Goal: Information Seeking & Learning: Learn about a topic

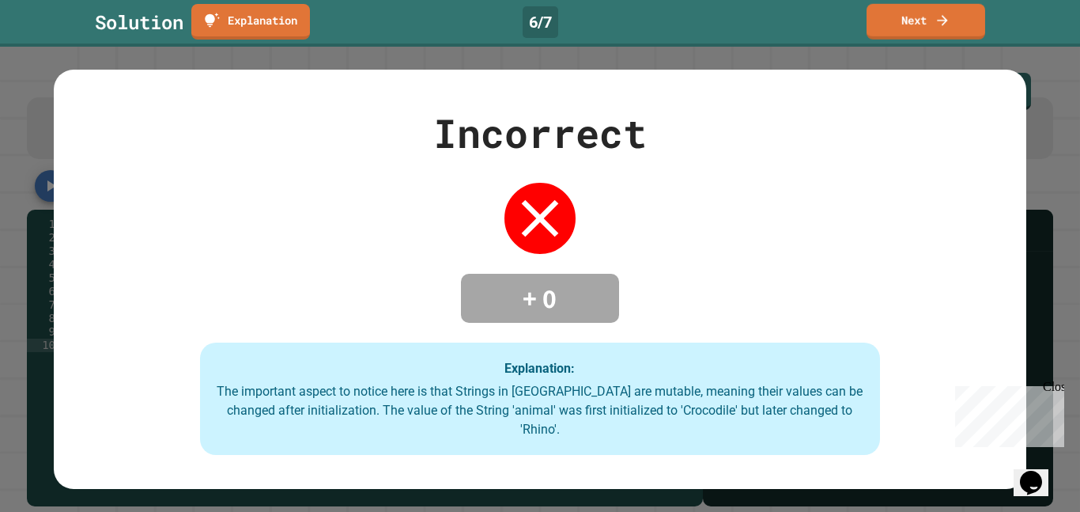
click at [990, 10] on div "Solution Explanation 6 / 7 Next" at bounding box center [540, 22] width 1080 height 36
click at [967, 6] on link "Next" at bounding box center [925, 20] width 115 height 37
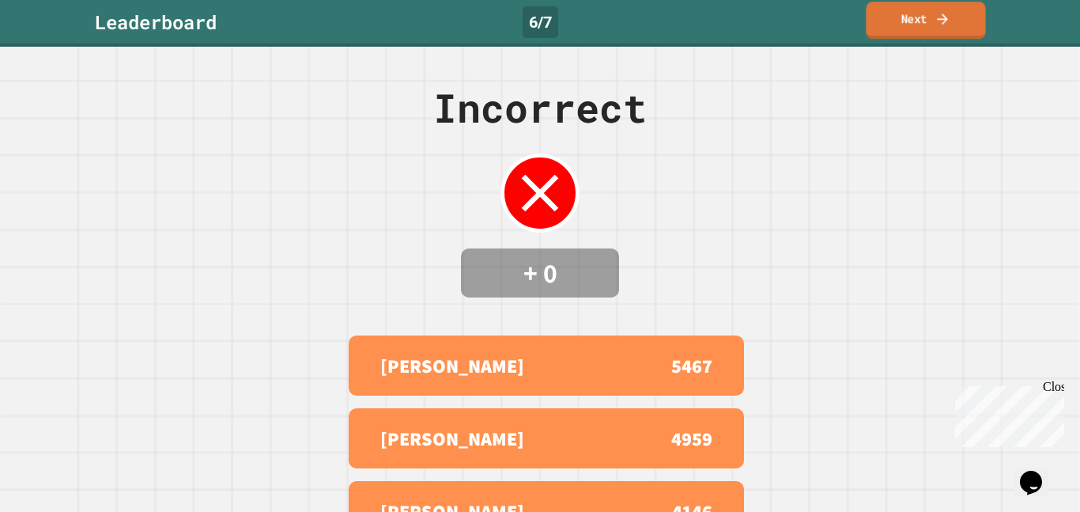
click at [967, 6] on link "Next" at bounding box center [925, 20] width 119 height 37
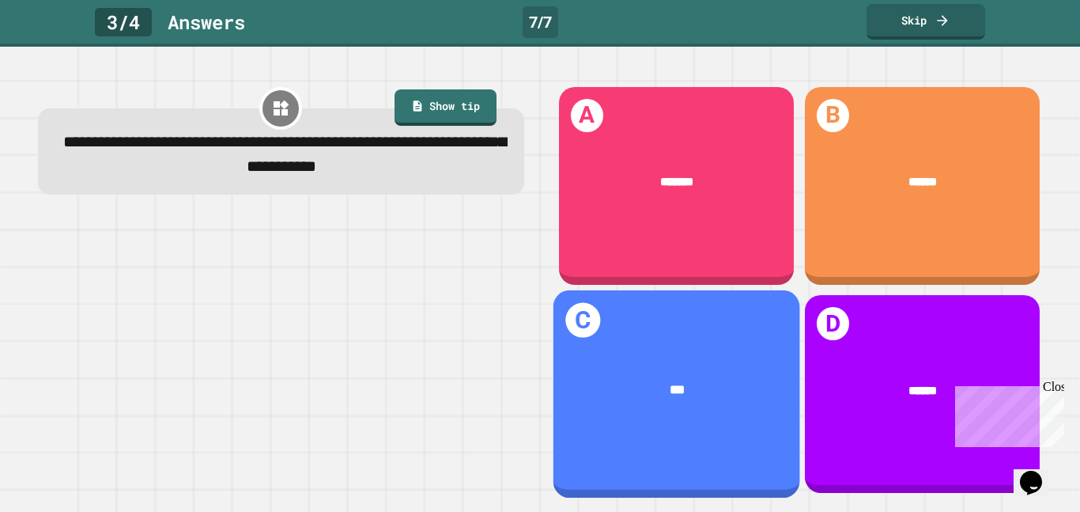
click at [675, 392] on span "***" at bounding box center [676, 390] width 15 height 13
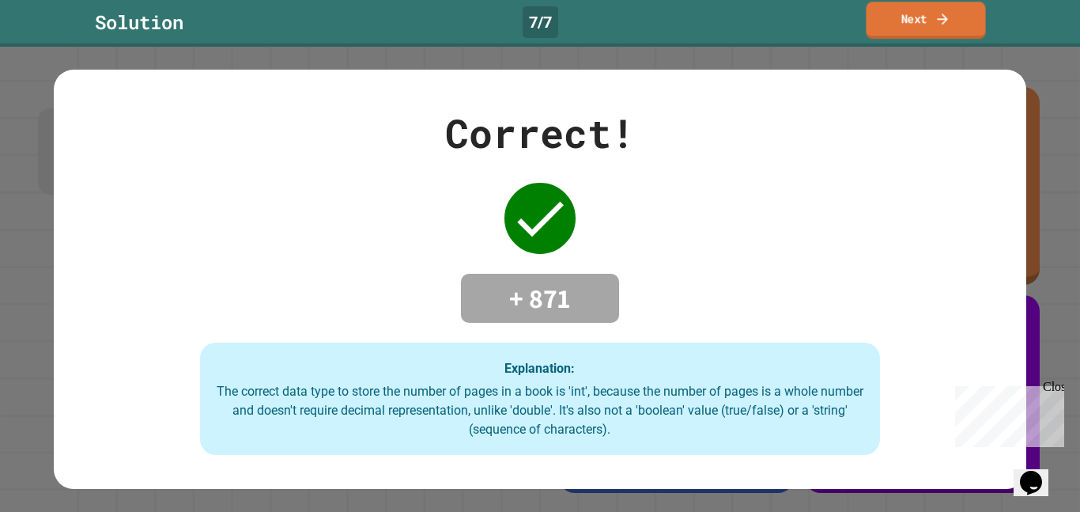
click at [894, 32] on link "Next" at bounding box center [925, 20] width 119 height 37
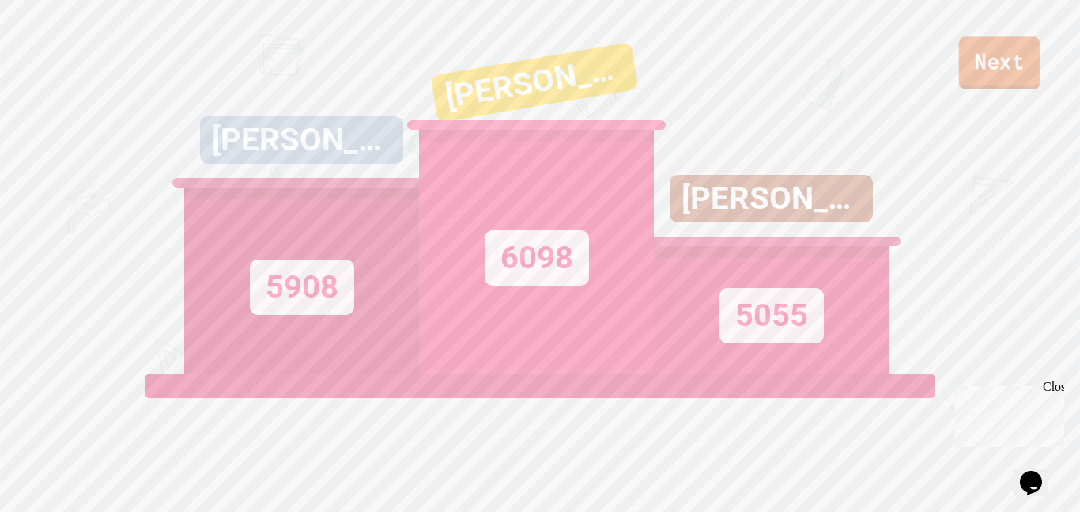
click at [972, 53] on link "Next" at bounding box center [999, 62] width 81 height 52
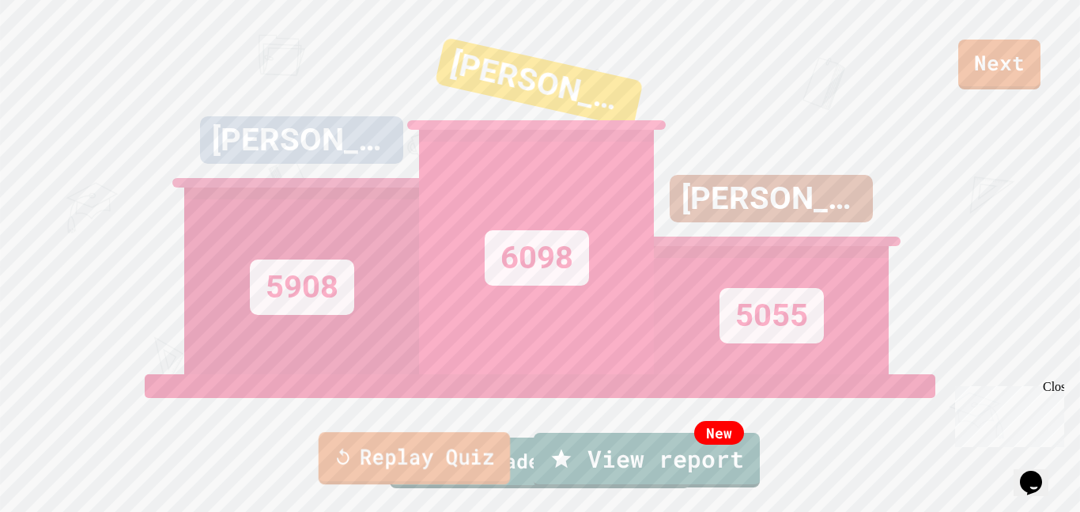
click at [389, 442] on link "Replay Quiz" at bounding box center [414, 458] width 191 height 52
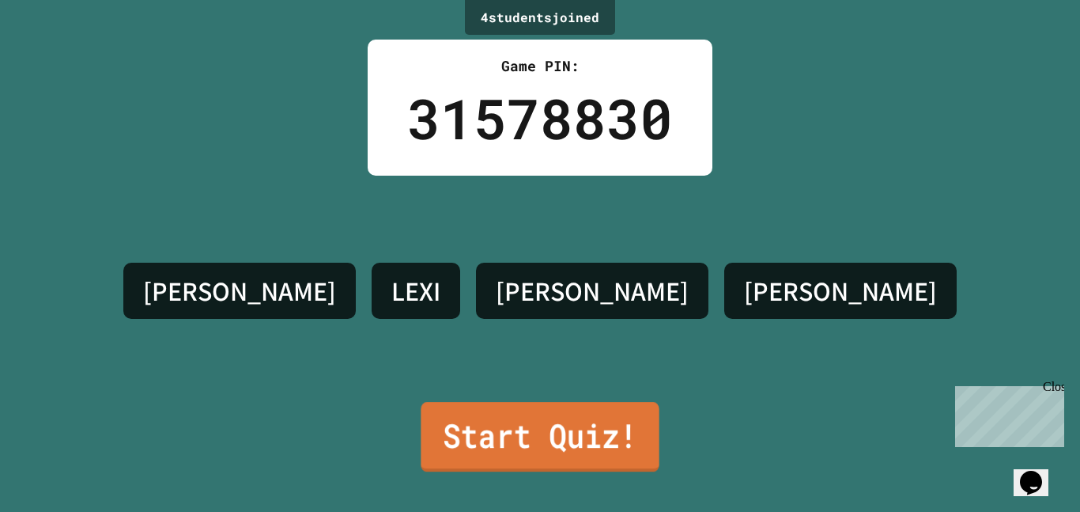
click at [457, 447] on link "Start Quiz!" at bounding box center [540, 437] width 238 height 70
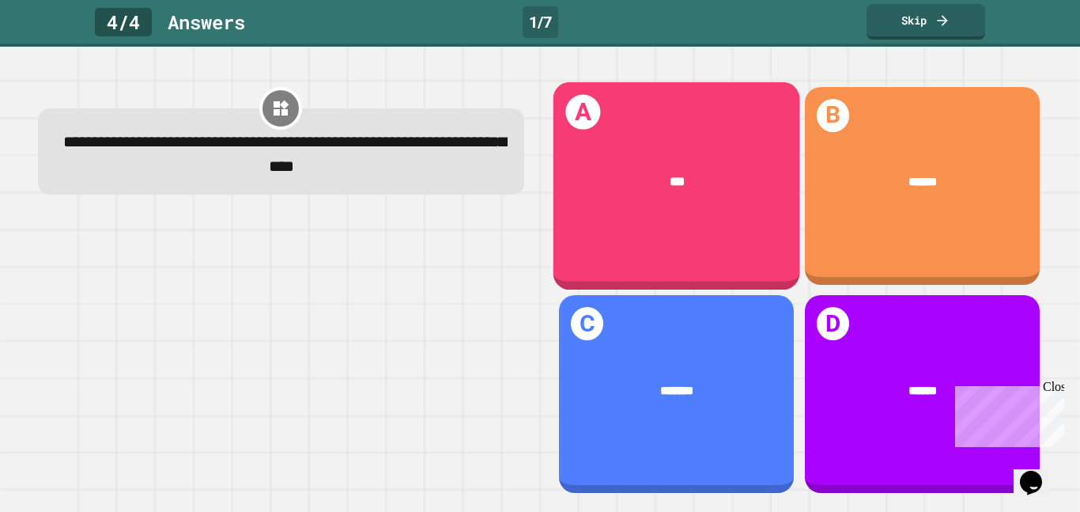
click at [707, 173] on div "***" at bounding box center [677, 182] width 195 height 20
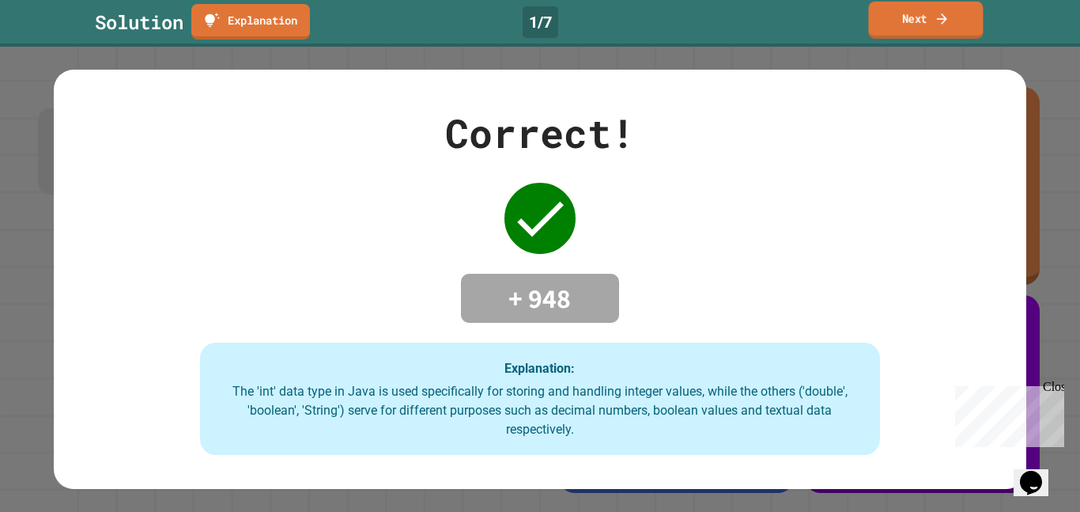
click at [945, 32] on link "Next" at bounding box center [925, 20] width 115 height 37
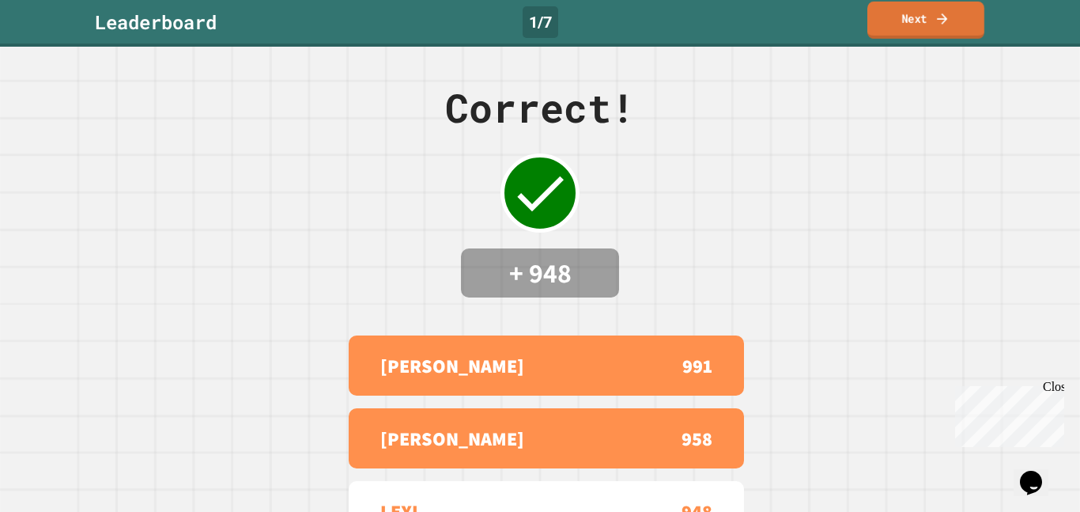
click at [939, 32] on link "Next" at bounding box center [926, 20] width 117 height 37
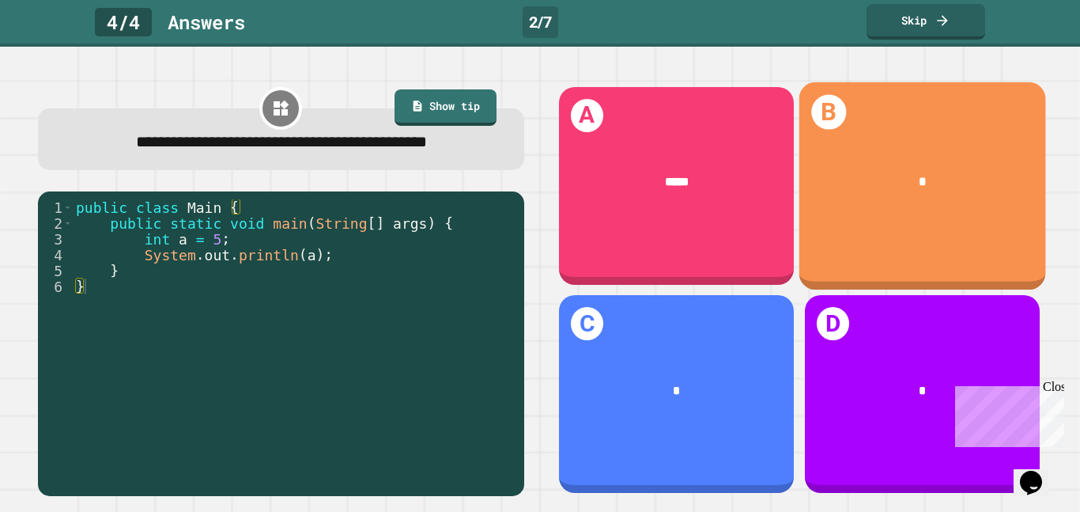
click at [920, 206] on div "*" at bounding box center [922, 181] width 247 height 71
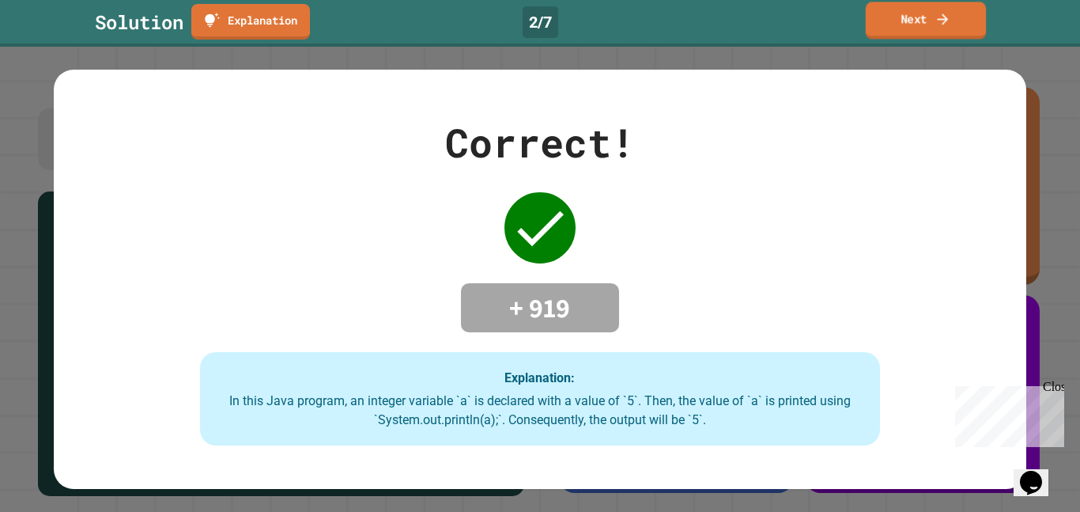
click at [935, 29] on link "Next" at bounding box center [926, 20] width 120 height 37
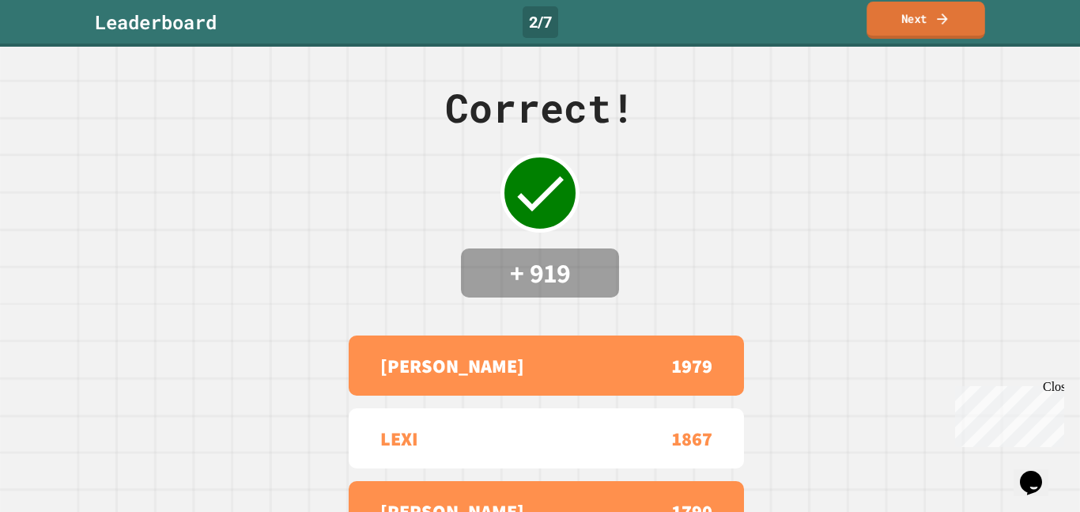
click at [935, 29] on link "Next" at bounding box center [926, 20] width 118 height 37
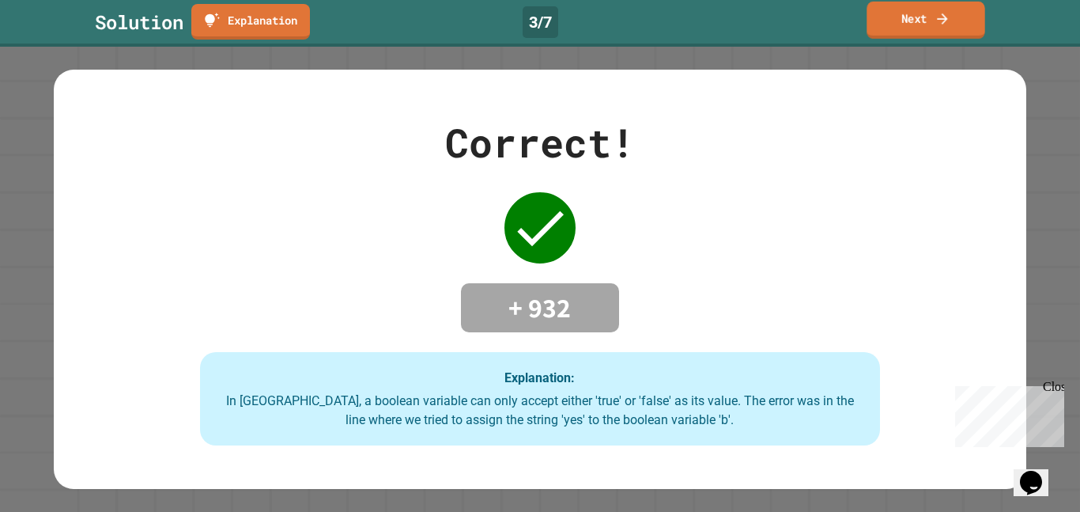
click at [910, 14] on link "Next" at bounding box center [926, 20] width 118 height 37
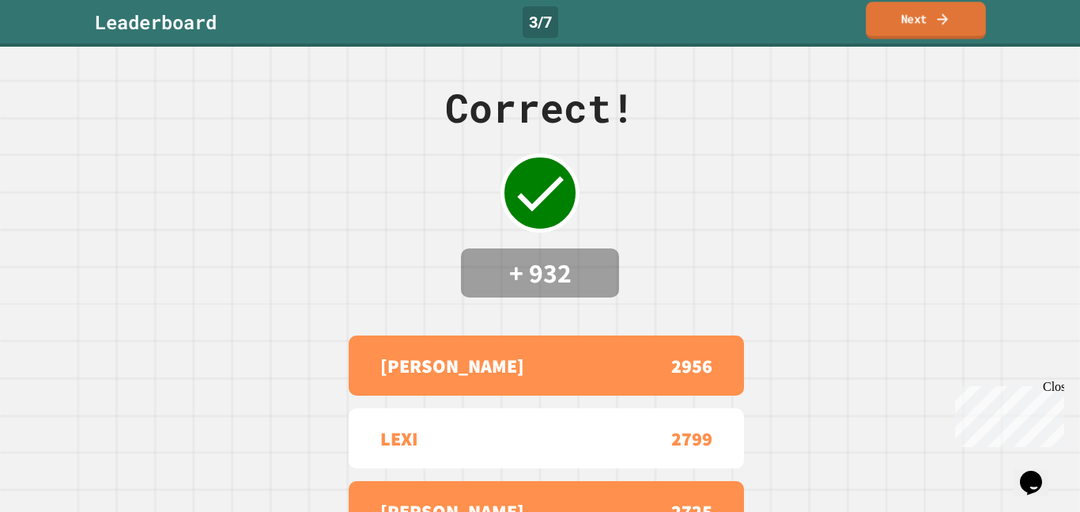
click at [923, 15] on link "Next" at bounding box center [926, 20] width 120 height 37
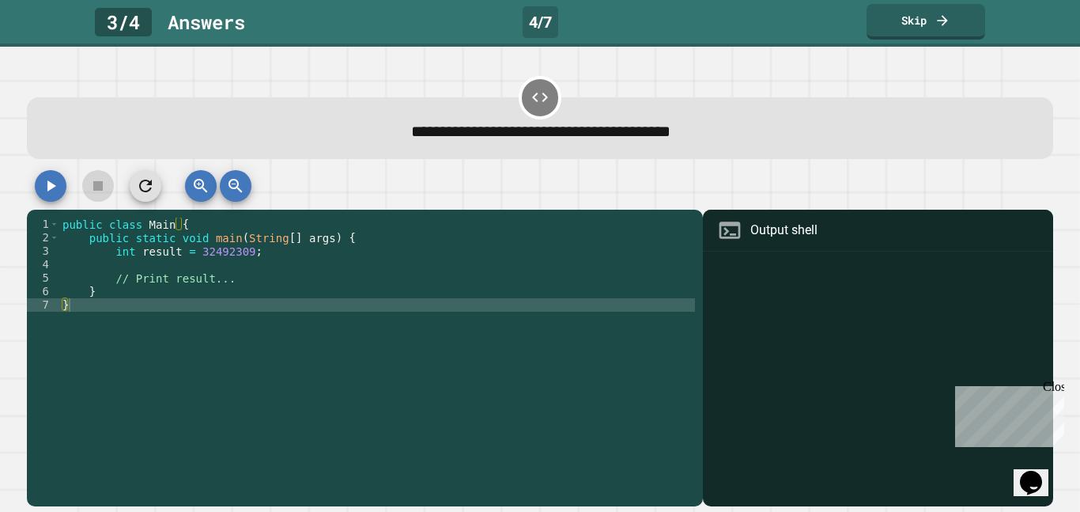
click at [142, 265] on div "public class Main { public static void main ( String [ ] args ) { int result = …" at bounding box center [377, 365] width 636 height 296
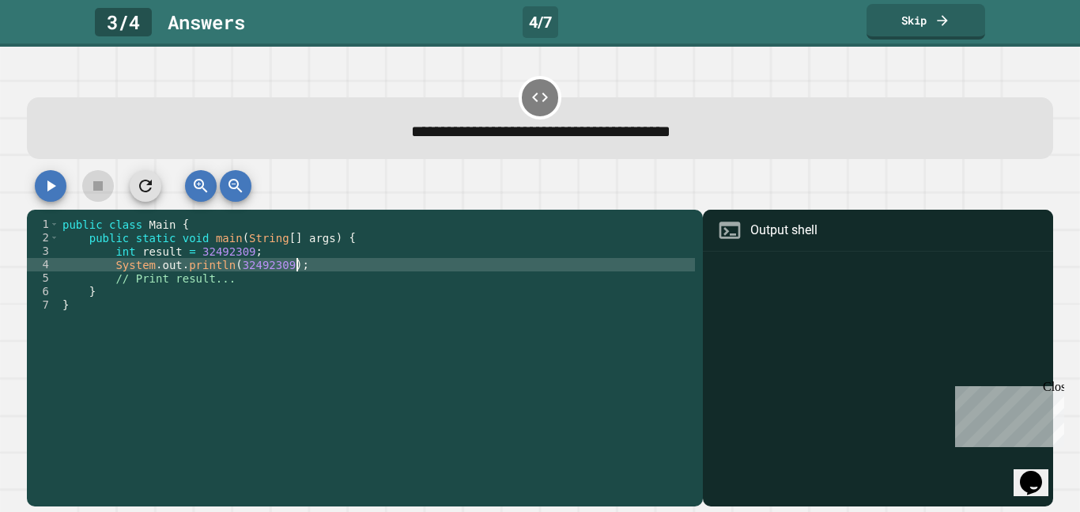
scroll to position [0, 28]
type textarea "**********"
click at [47, 187] on icon "button" at bounding box center [51, 185] width 9 height 11
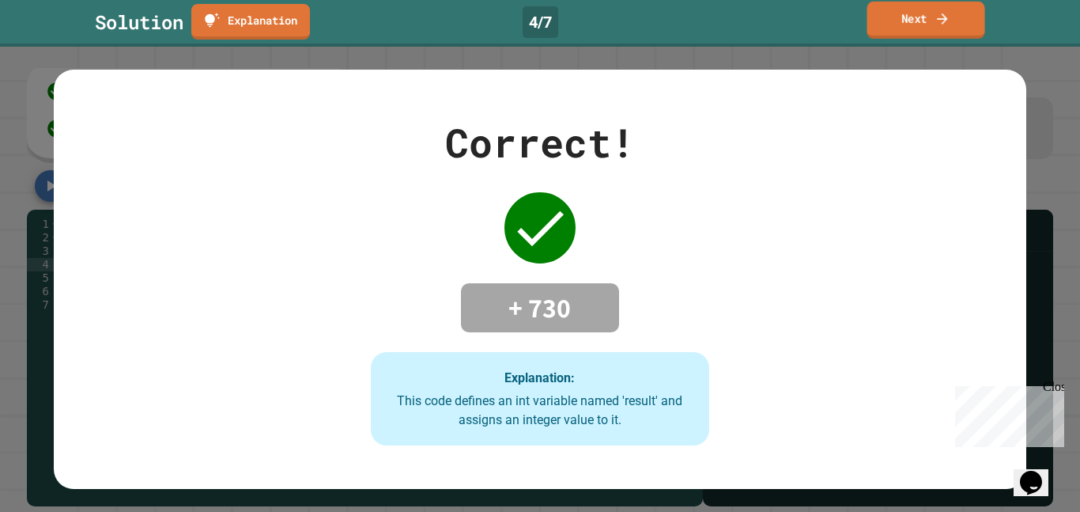
click at [914, 25] on link "Next" at bounding box center [927, 20] width 118 height 37
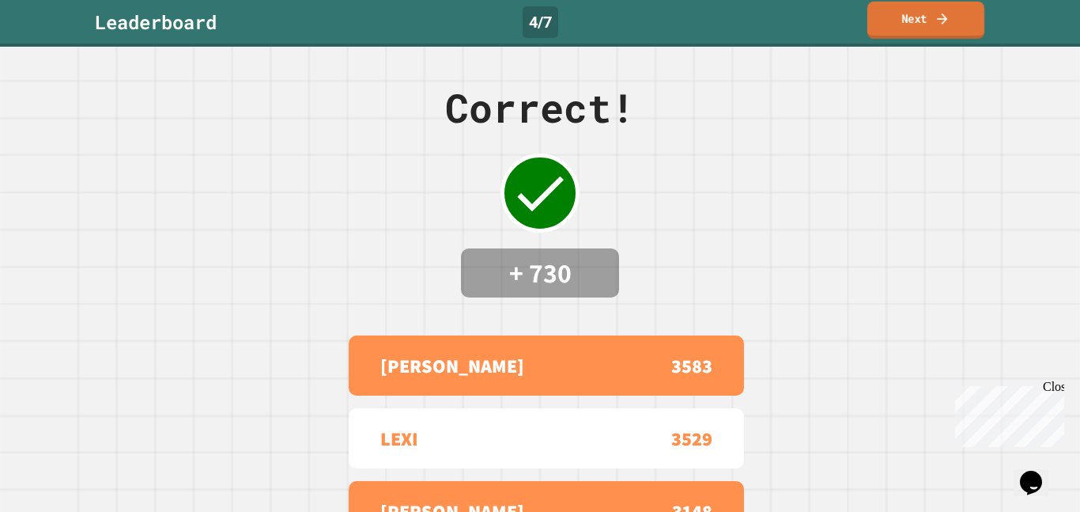
click at [913, 25] on link "Next" at bounding box center [926, 20] width 117 height 37
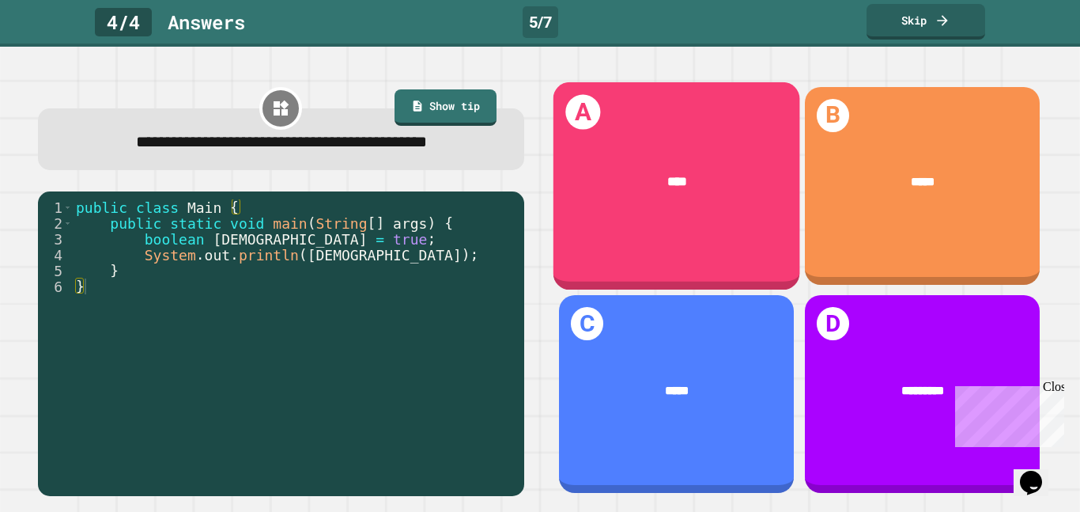
click at [722, 139] on div "A ****" at bounding box center [676, 185] width 247 height 207
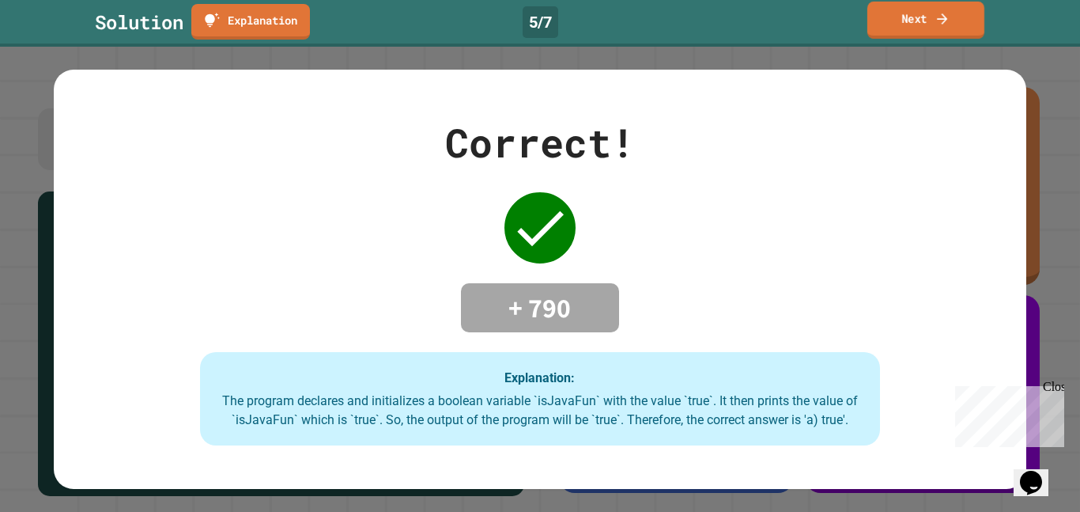
click at [949, 3] on link "Next" at bounding box center [926, 20] width 117 height 37
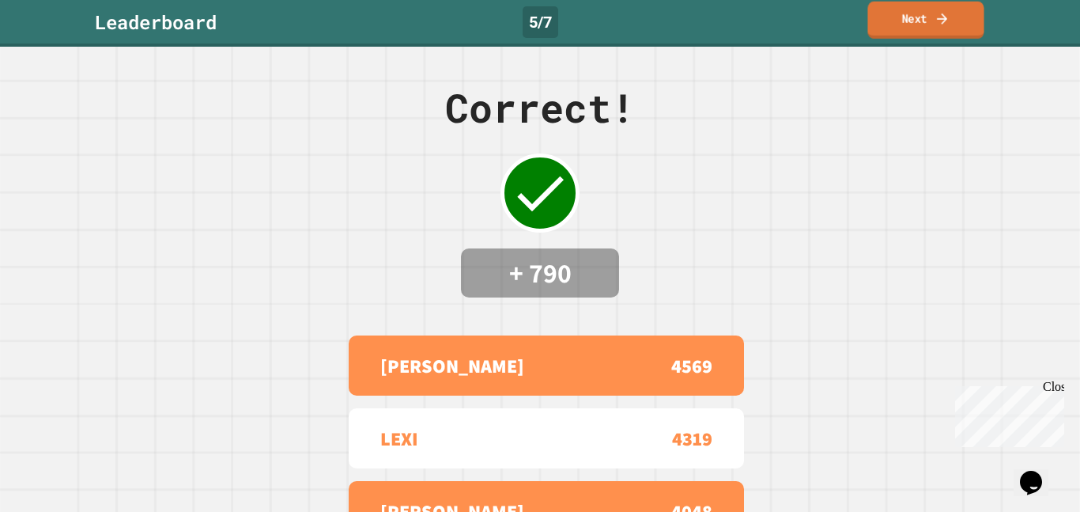
click at [949, 3] on link "Next" at bounding box center [926, 20] width 116 height 37
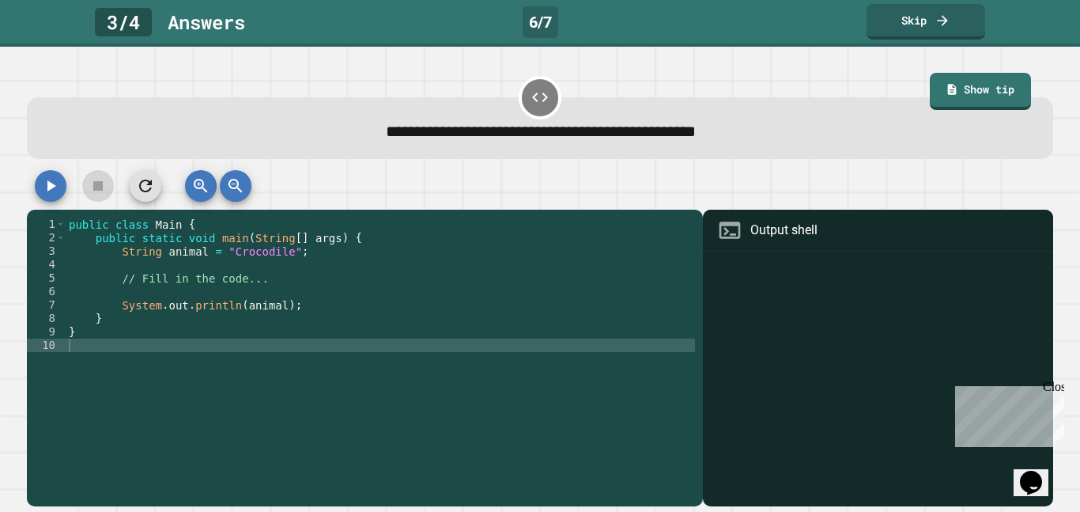
click at [270, 309] on div "public class Main { public static void main ( String [ ] args ) { String animal…" at bounding box center [381, 365] width 630 height 296
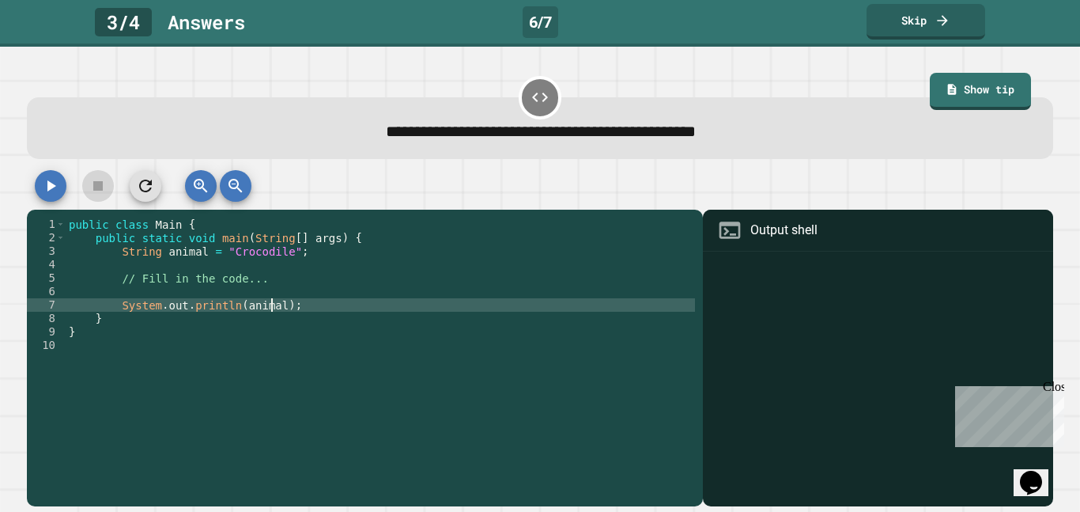
click at [270, 309] on div "public class Main { public static void main ( String [ ] args ) { String animal…" at bounding box center [381, 365] width 630 height 296
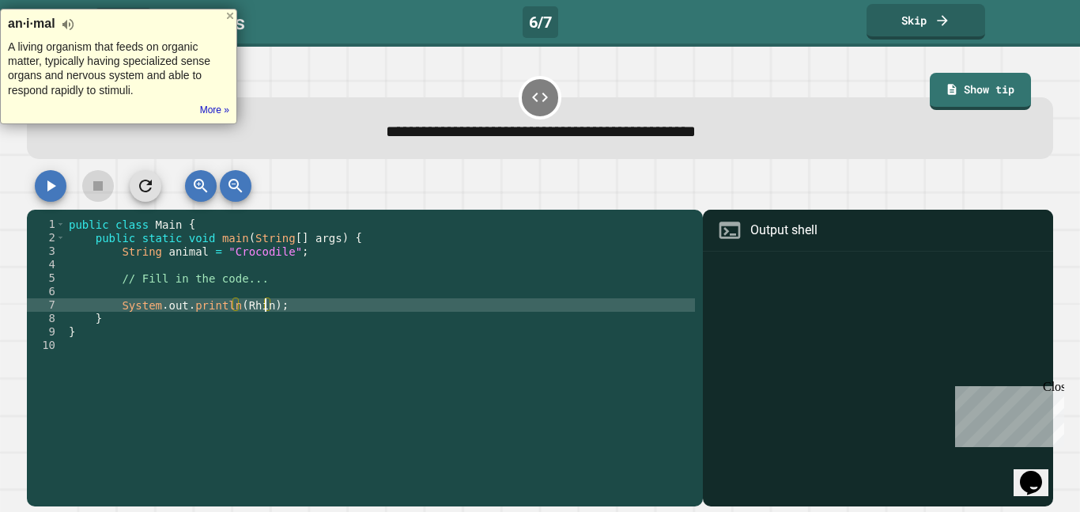
scroll to position [0, 26]
click at [55, 194] on icon "button" at bounding box center [50, 185] width 19 height 19
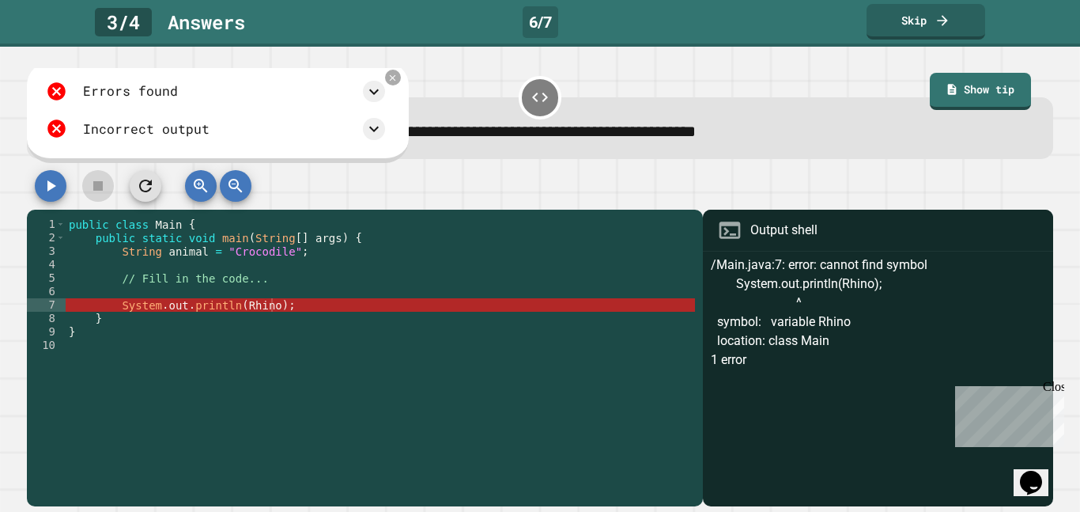
click at [271, 309] on div "public class Main { public static void main ( String [ ] args ) { String animal…" at bounding box center [381, 365] width 630 height 296
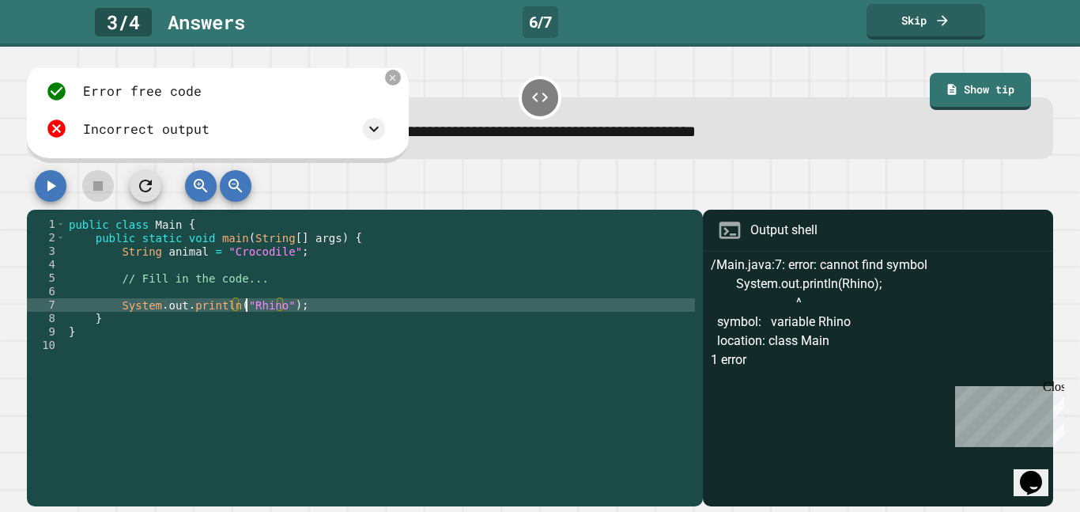
scroll to position [0, 23]
type textarea "**********"
click at [47, 181] on icon "button" at bounding box center [50, 185] width 19 height 19
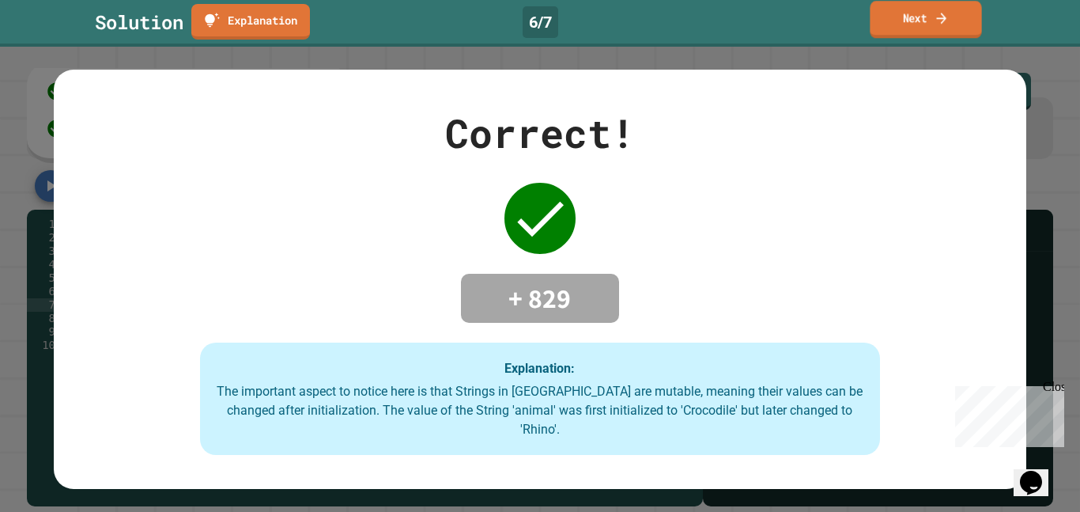
click at [940, 17] on icon at bounding box center [941, 17] width 15 height 17
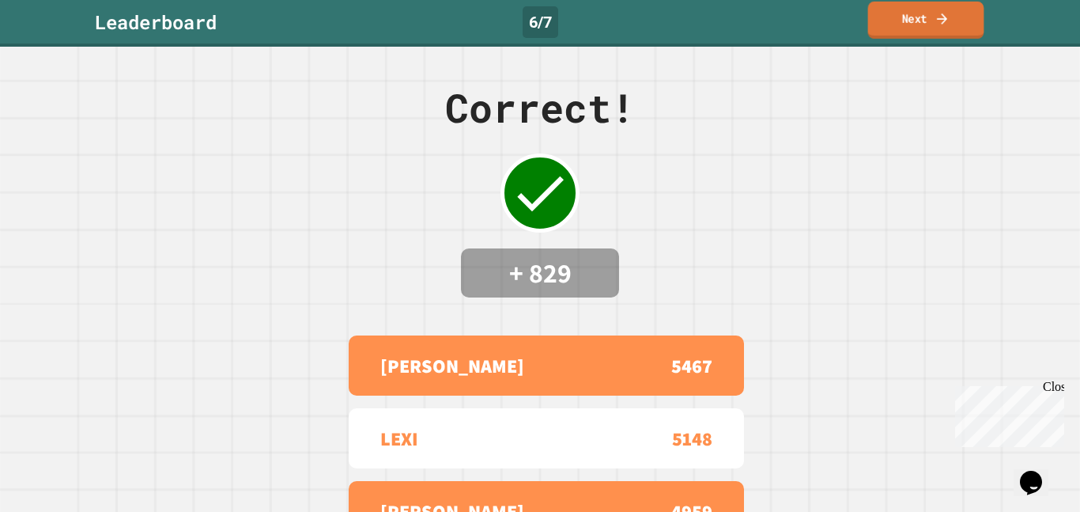
click at [940, 17] on icon at bounding box center [942, 18] width 10 height 11
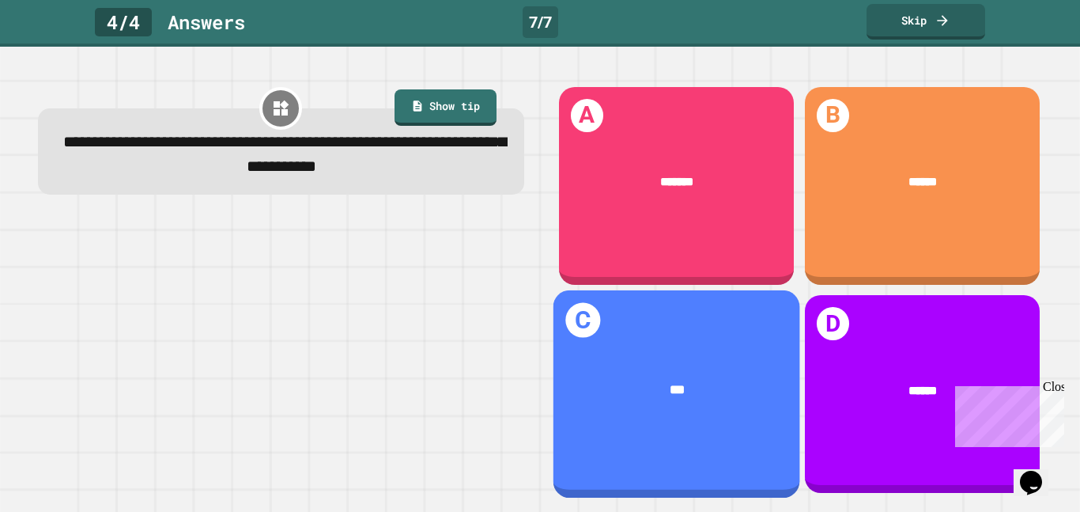
click at [598, 412] on div "***" at bounding box center [676, 389] width 247 height 71
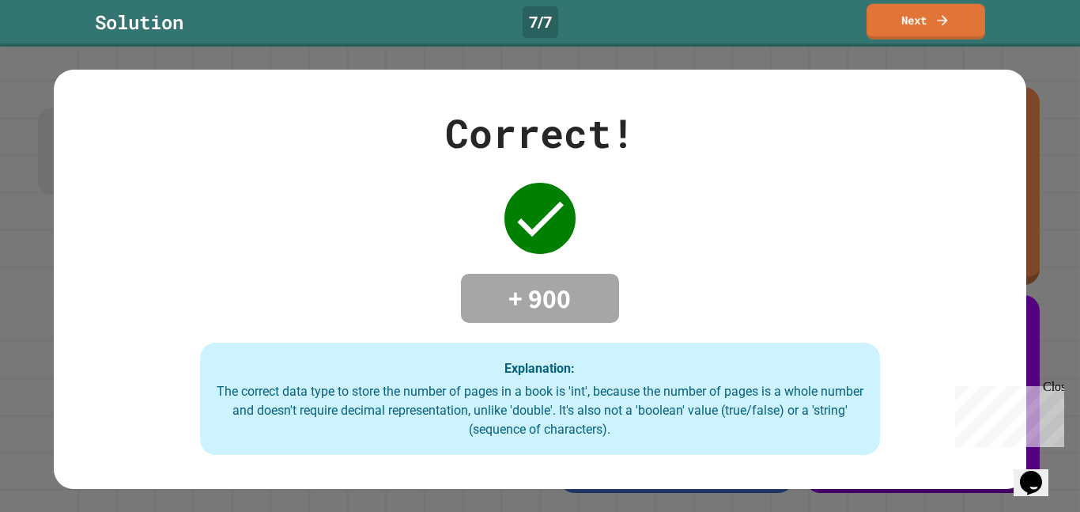
click at [937, 44] on div "Solution 7 / 7 Next" at bounding box center [540, 23] width 1080 height 47
click at [936, 24] on icon at bounding box center [941, 17] width 15 height 17
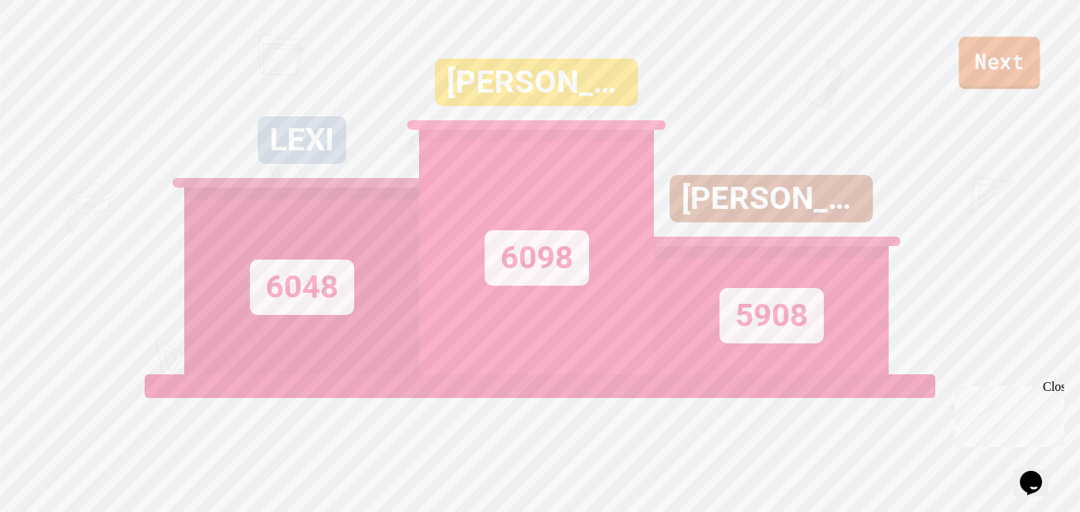
click at [987, 82] on link "Next" at bounding box center [999, 62] width 81 height 52
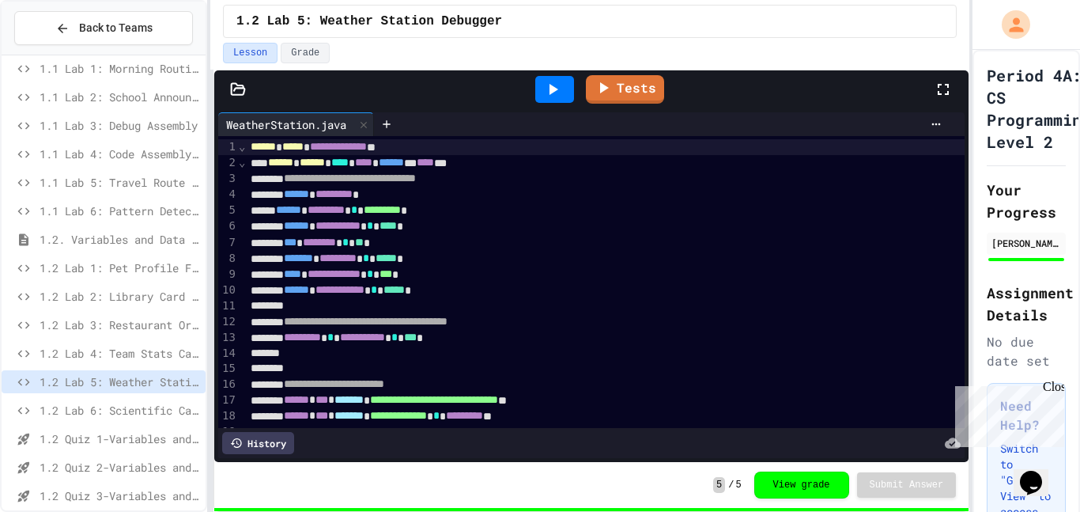
scroll to position [43, 0]
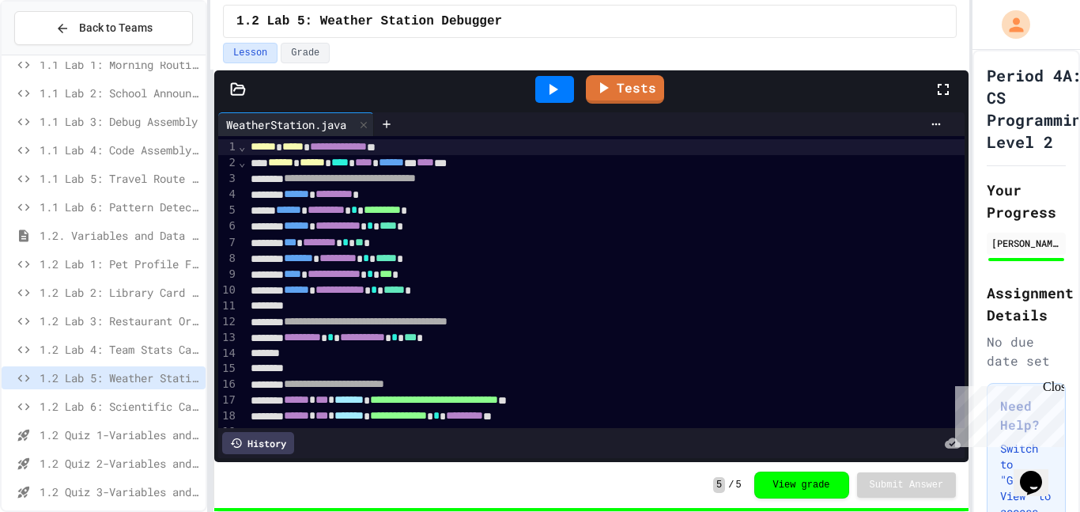
click at [146, 399] on span "1.2 Lab 6: Scientific Calculator" at bounding box center [120, 406] width 160 height 17
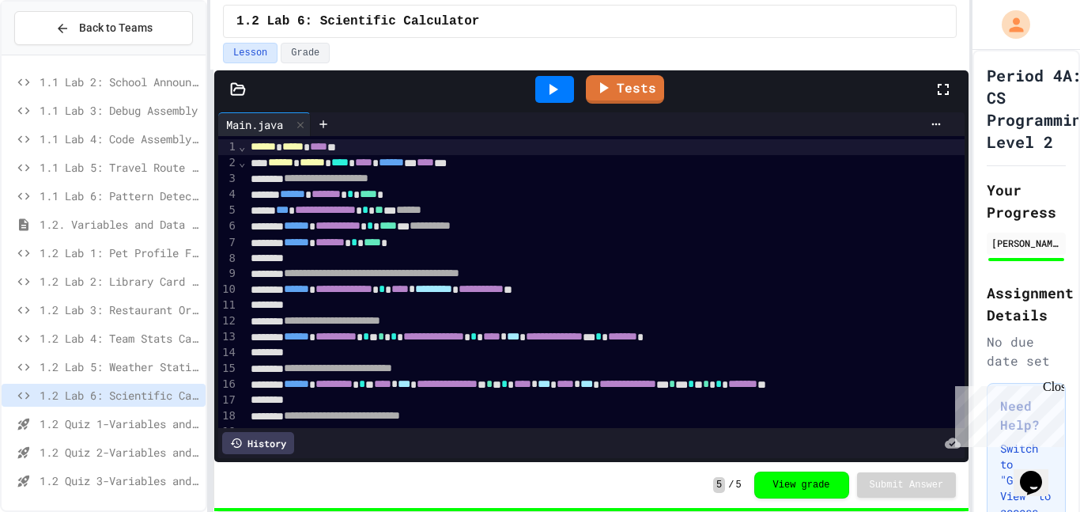
click at [127, 437] on div "1.2 Quiz 1-Variables and Data Types" at bounding box center [104, 426] width 204 height 28
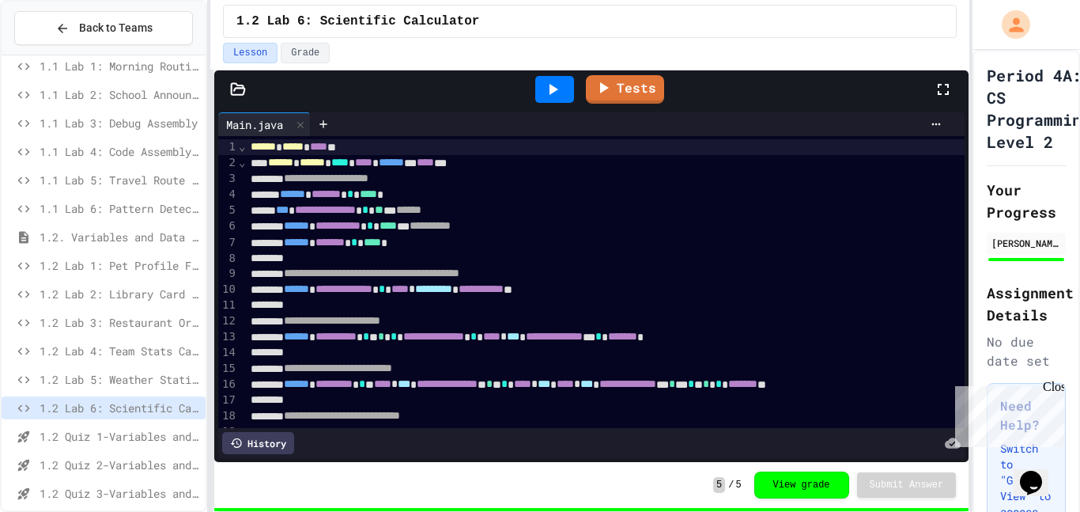
click at [127, 437] on span "1.2 Quiz 1-Variables and Data Types" at bounding box center [120, 436] width 160 height 17
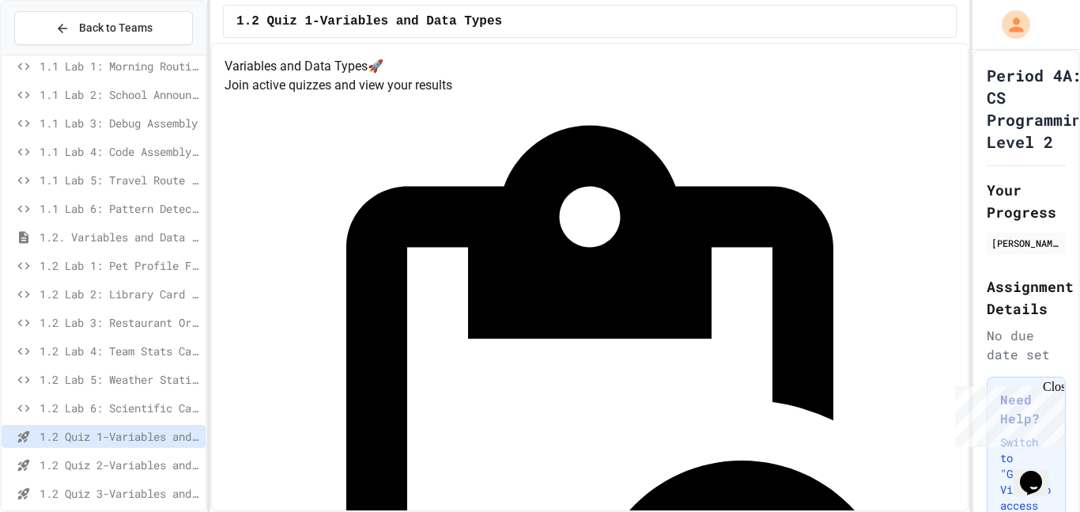
scroll to position [55, 0]
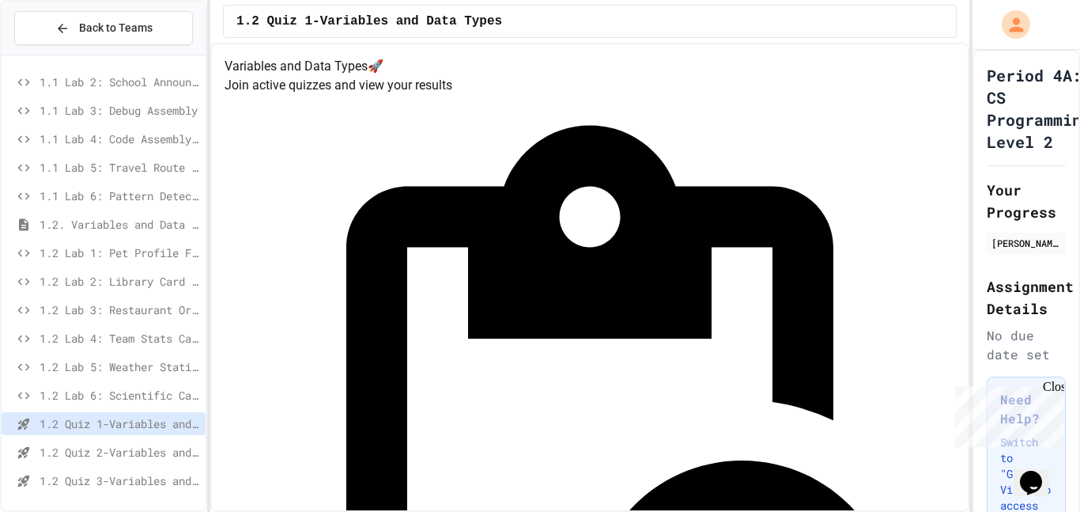
click at [139, 462] on div "1.2 Quiz 2-Variables and Data Types" at bounding box center [104, 451] width 204 height 23
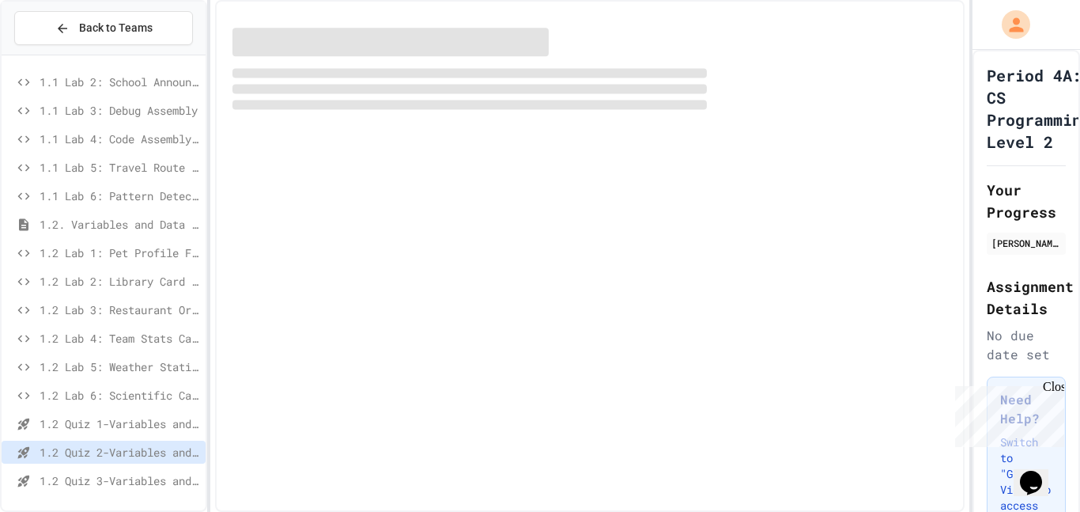
scroll to position [42, 0]
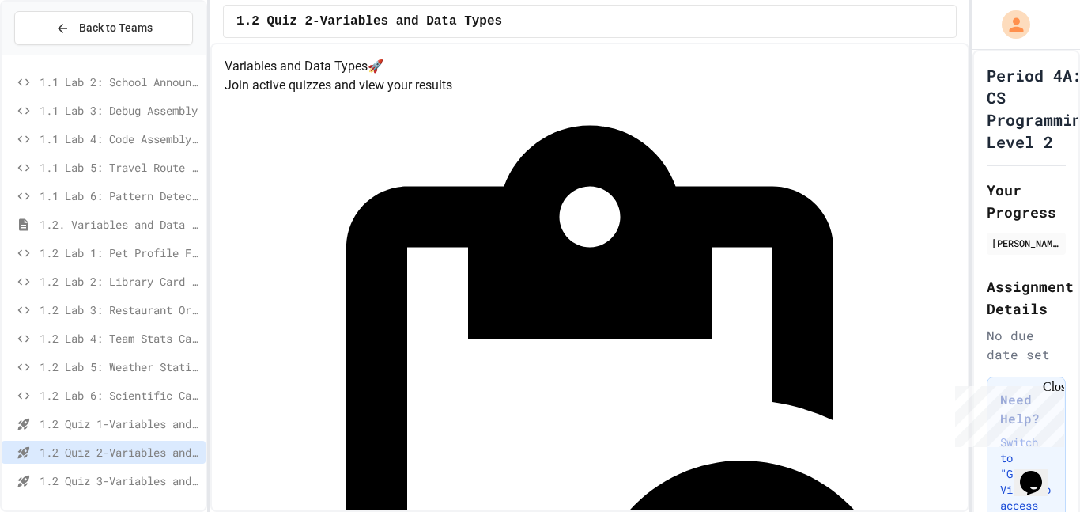
click at [138, 489] on div "1.2 Quiz 3-Variables and Data Types" at bounding box center [104, 480] width 204 height 23
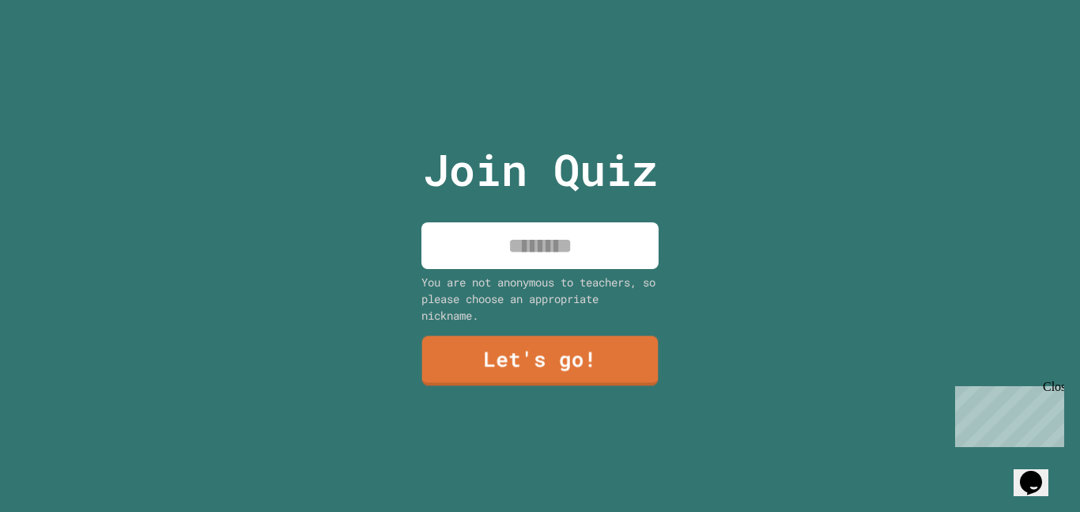
click at [482, 257] on input at bounding box center [540, 245] width 237 height 47
type input "****"
click at [511, 354] on link "Let's go!" at bounding box center [540, 359] width 218 height 52
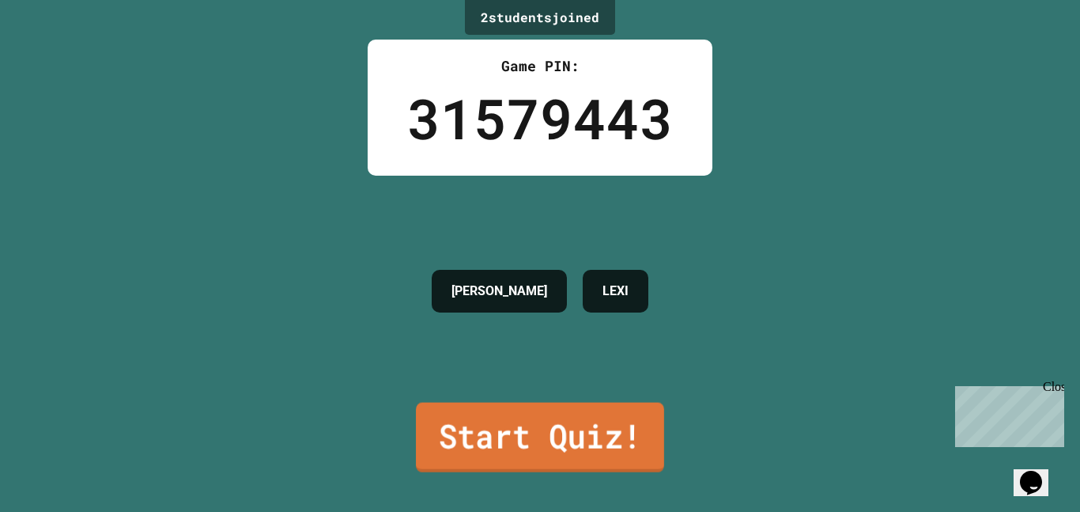
click at [496, 430] on link "Start Quiz!" at bounding box center [540, 438] width 248 height 70
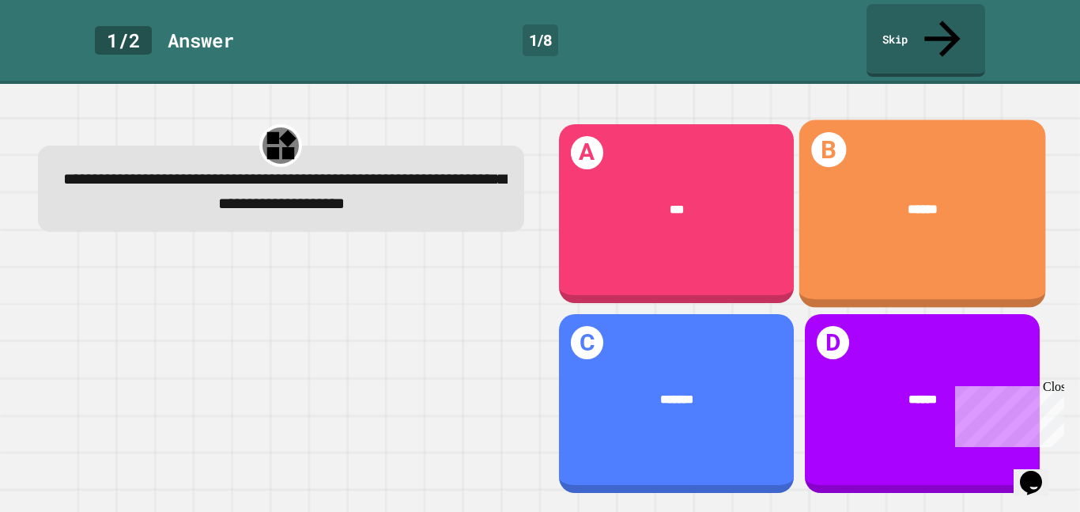
click at [853, 259] on div "B ******" at bounding box center [922, 213] width 247 height 188
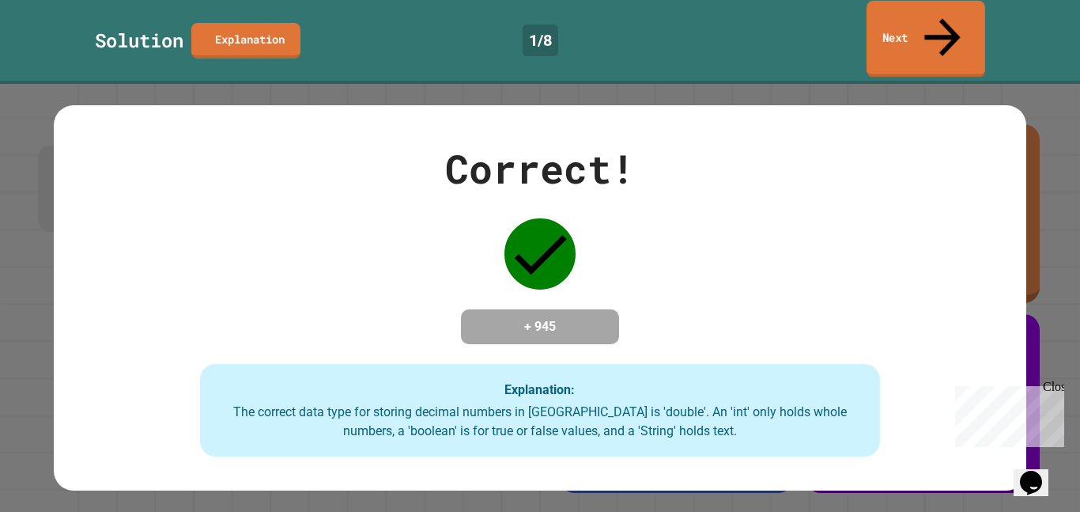
click at [898, 28] on link "Next" at bounding box center [926, 39] width 119 height 77
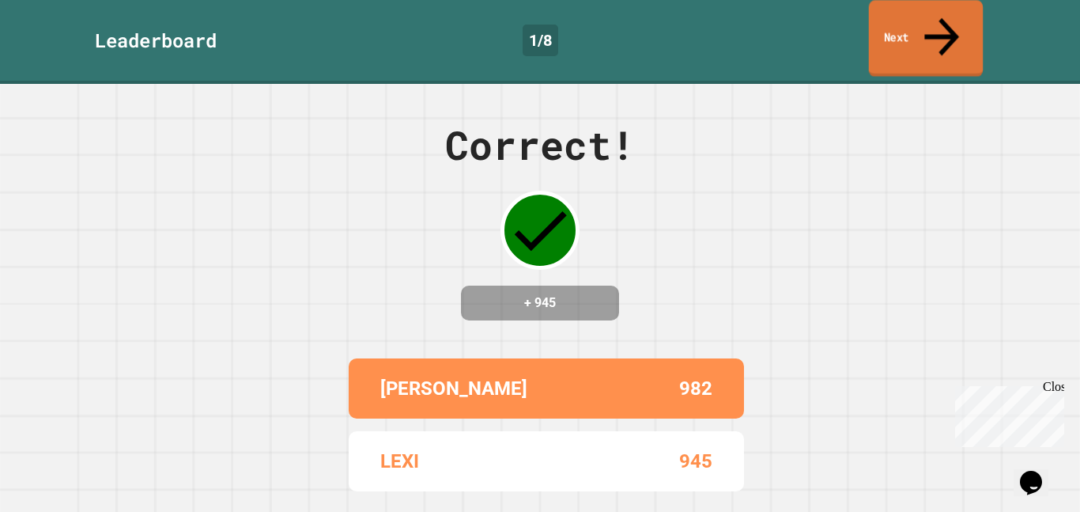
click at [898, 28] on link "Next" at bounding box center [926, 38] width 114 height 77
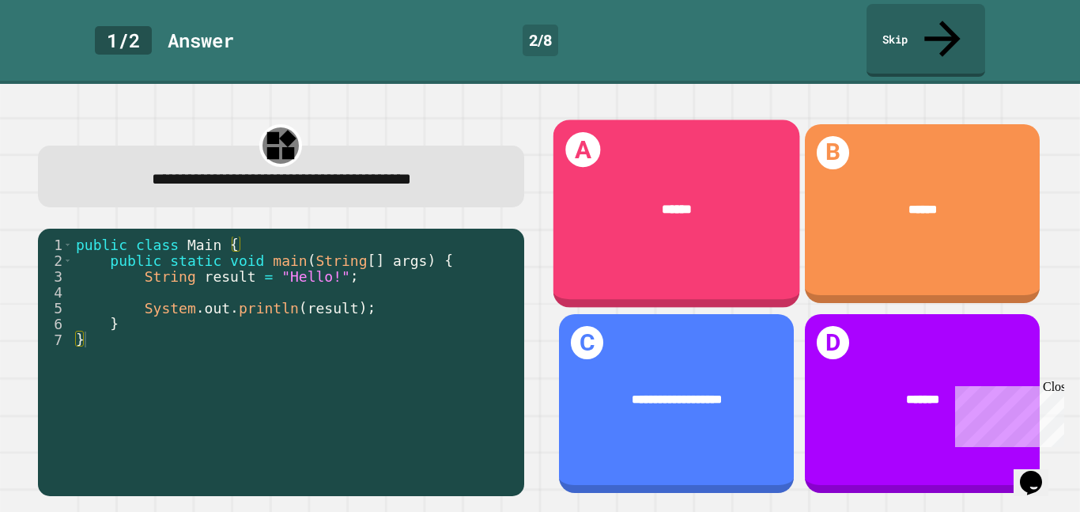
click at [653, 194] on div "******" at bounding box center [676, 209] width 247 height 71
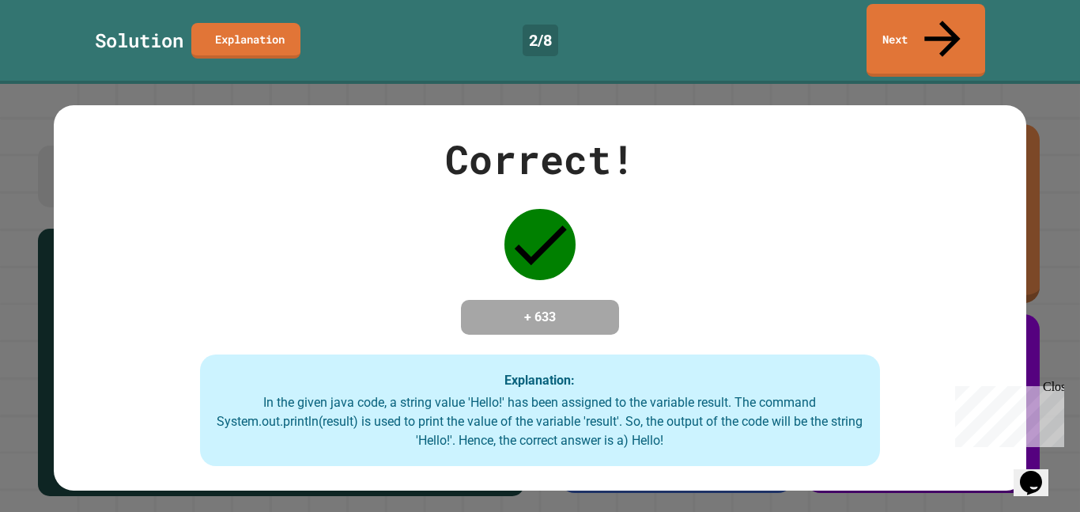
click at [939, 2] on div "Solution Explanation 2 / 8 Next" at bounding box center [540, 42] width 1080 height 84
click at [887, 13] on link "Next" at bounding box center [926, 39] width 119 height 77
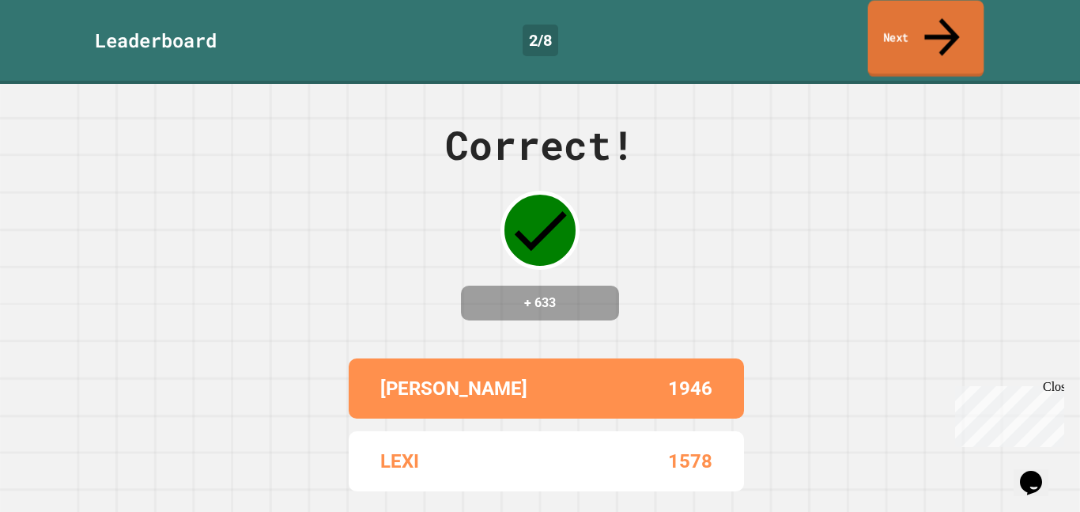
click at [887, 13] on link "Next" at bounding box center [926, 39] width 116 height 77
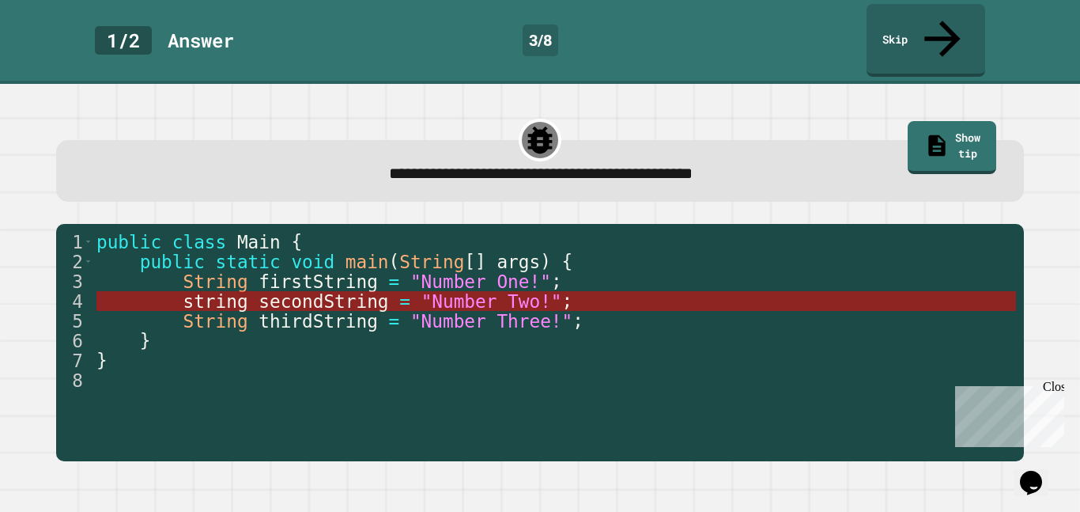
click at [435, 291] on span ""Number Two!"" at bounding box center [492, 301] width 141 height 21
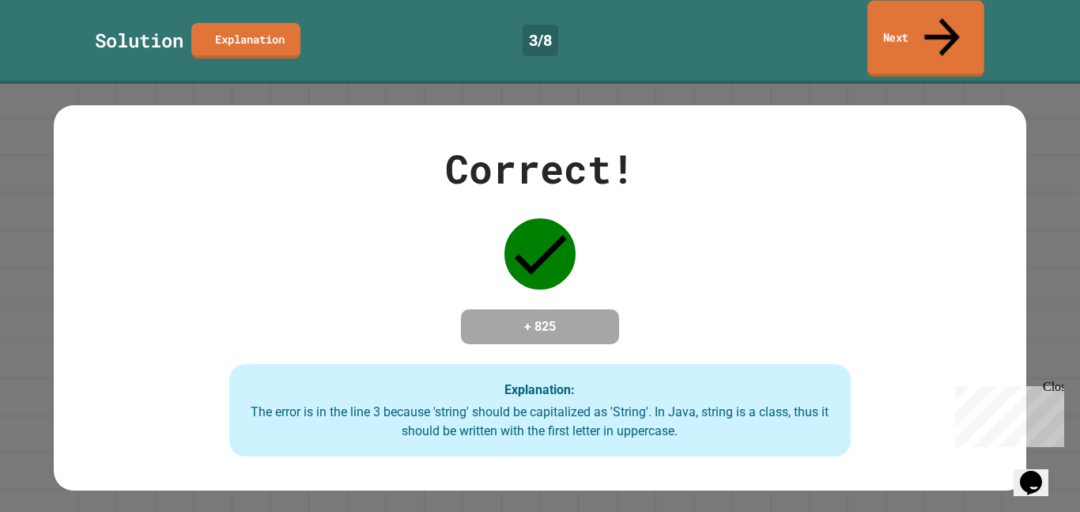
click at [872, 32] on link "Next" at bounding box center [926, 39] width 117 height 77
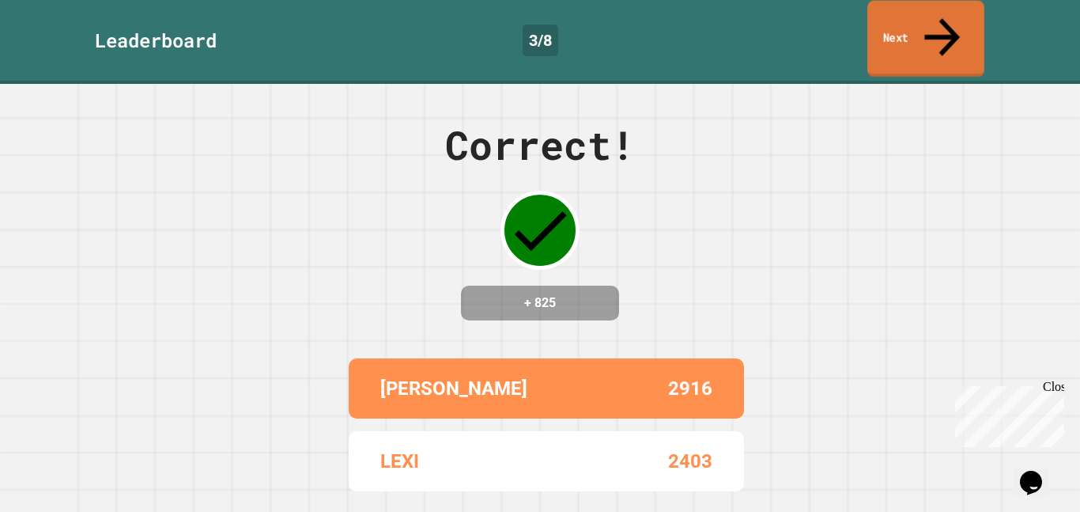
click at [872, 32] on link "Next" at bounding box center [926, 39] width 117 height 77
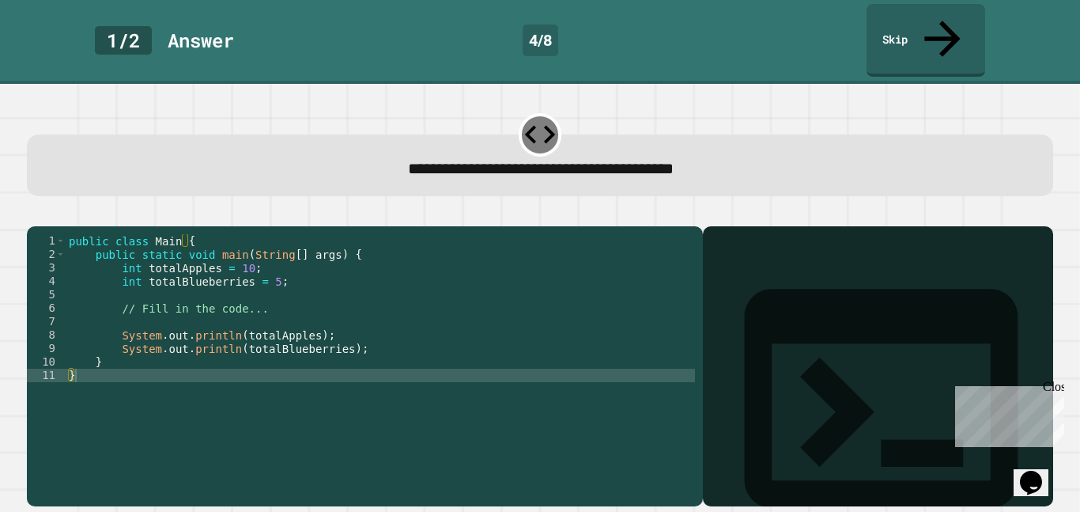
click at [267, 266] on div "public class Main { public static void main ( String [ ] args ) { int totalAppl…" at bounding box center [381, 382] width 630 height 296
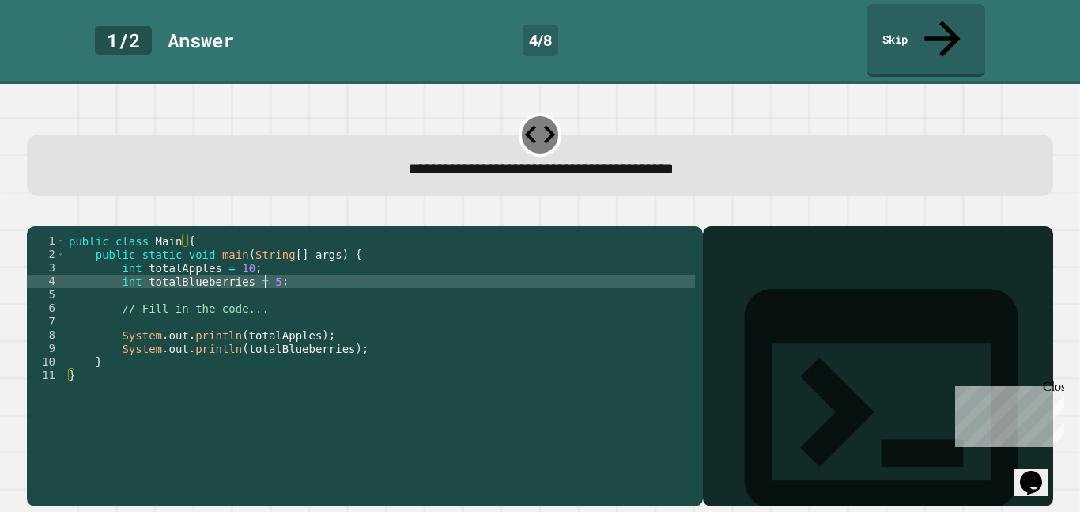
click at [267, 266] on div "public class Main { public static void main ( String [ ] args ) { int totalAppl…" at bounding box center [381, 382] width 630 height 296
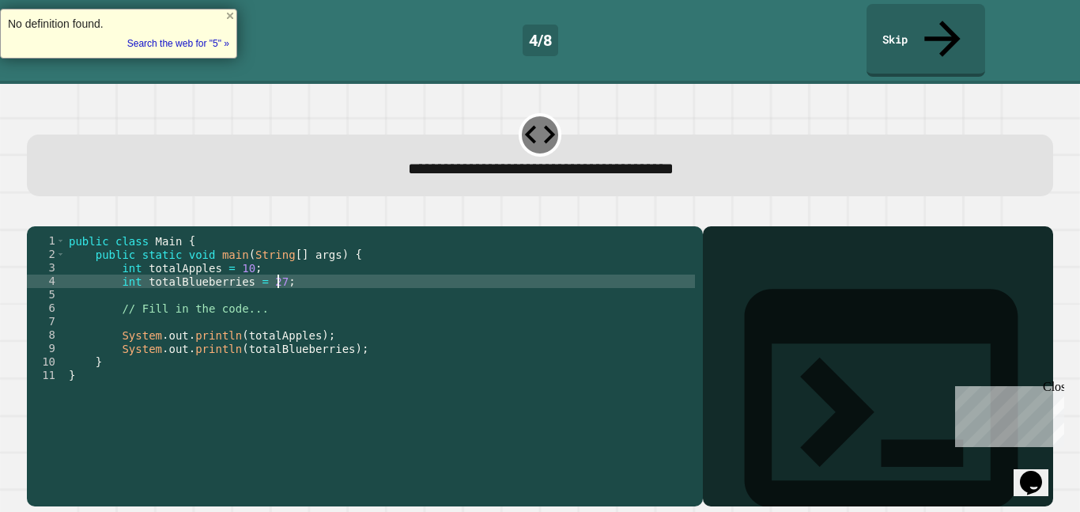
scroll to position [0, 26]
type textarea "**********"
click at [50, 217] on icon "button" at bounding box center [45, 222] width 9 height 11
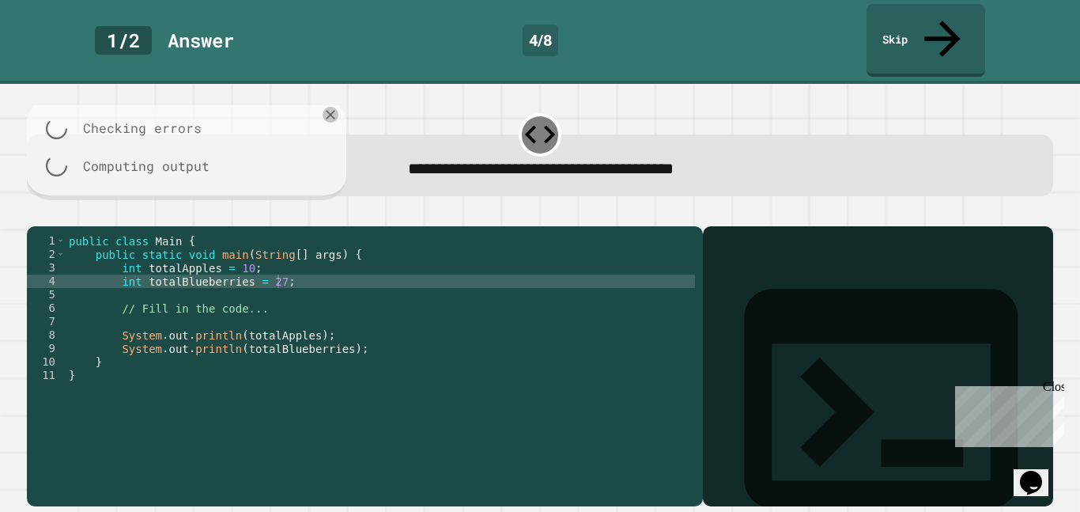
click at [52, 207] on div at bounding box center [540, 216] width 1027 height 19
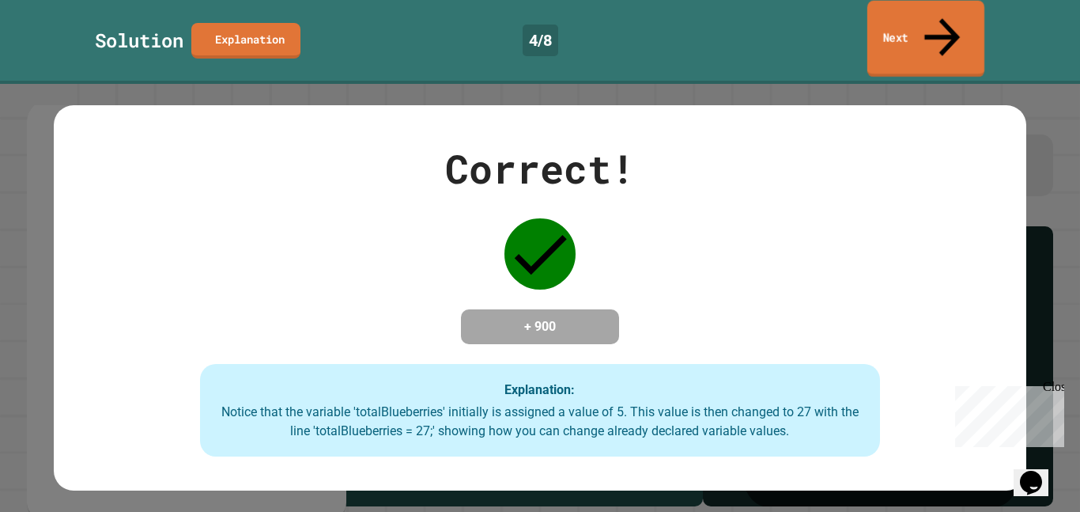
click at [975, 9] on link "Next" at bounding box center [926, 39] width 117 height 77
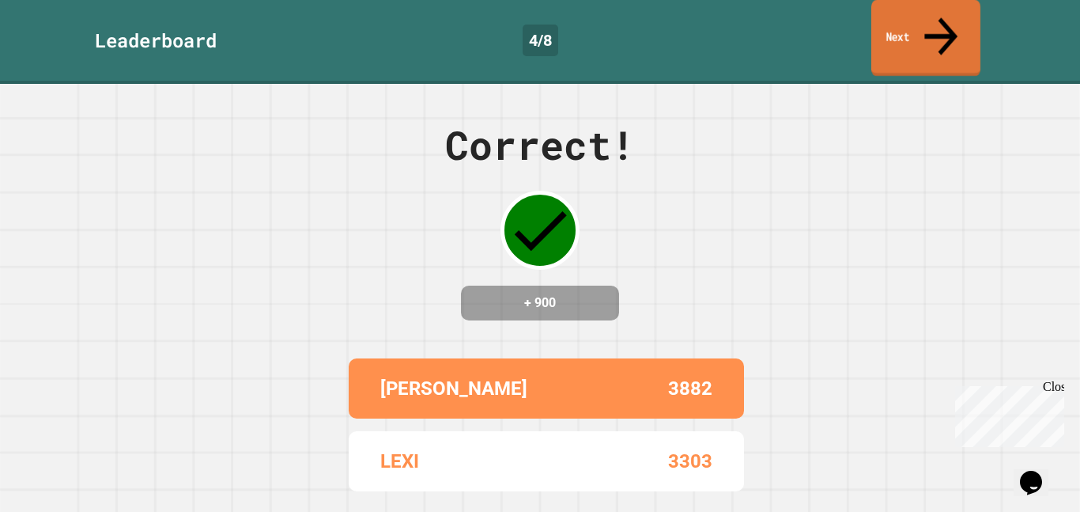
click at [898, 21] on link "Next" at bounding box center [926, 38] width 109 height 77
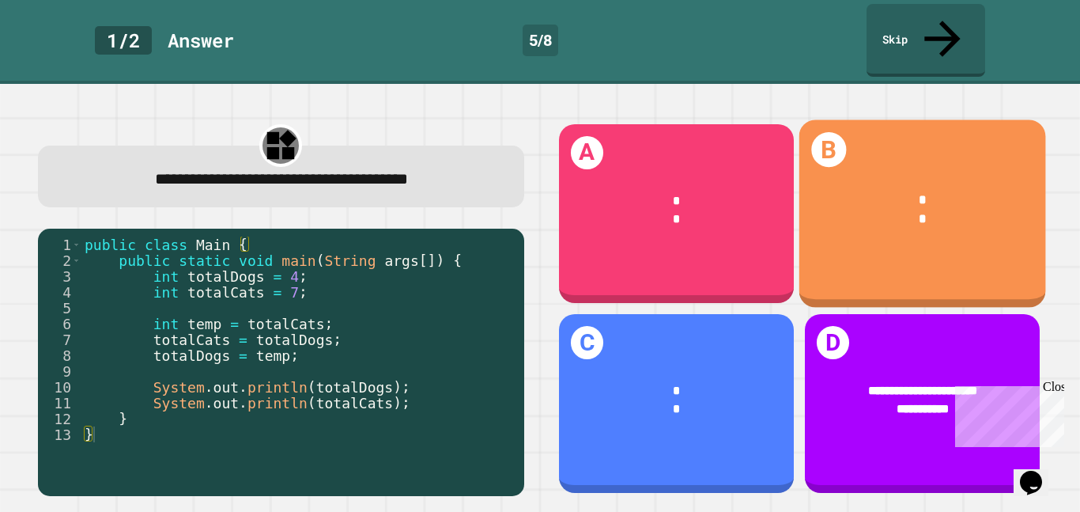
click at [951, 210] on div "*" at bounding box center [923, 220] width 195 height 20
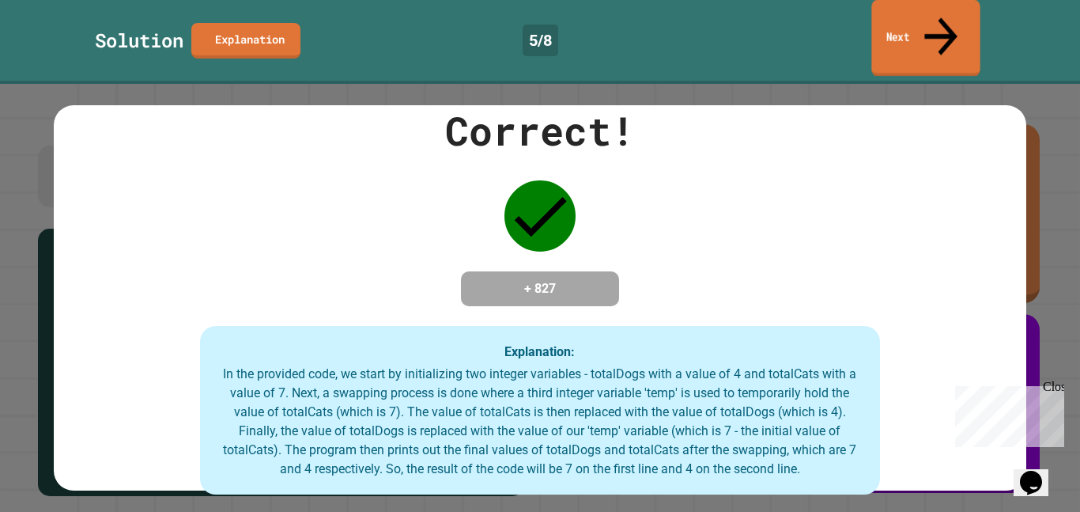
click at [929, 10] on link "Next" at bounding box center [926, 38] width 108 height 77
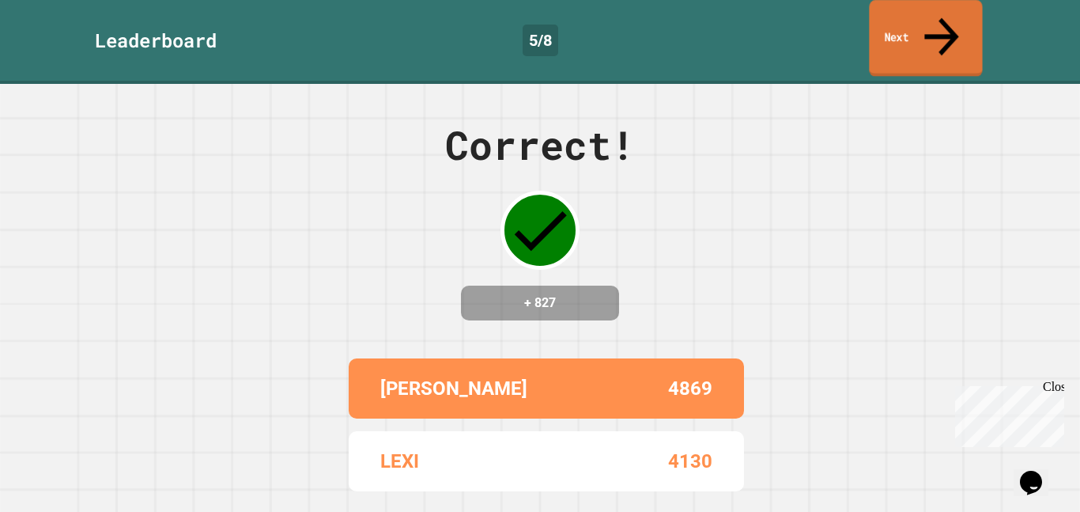
click at [936, 34] on link "Next" at bounding box center [925, 38] width 113 height 77
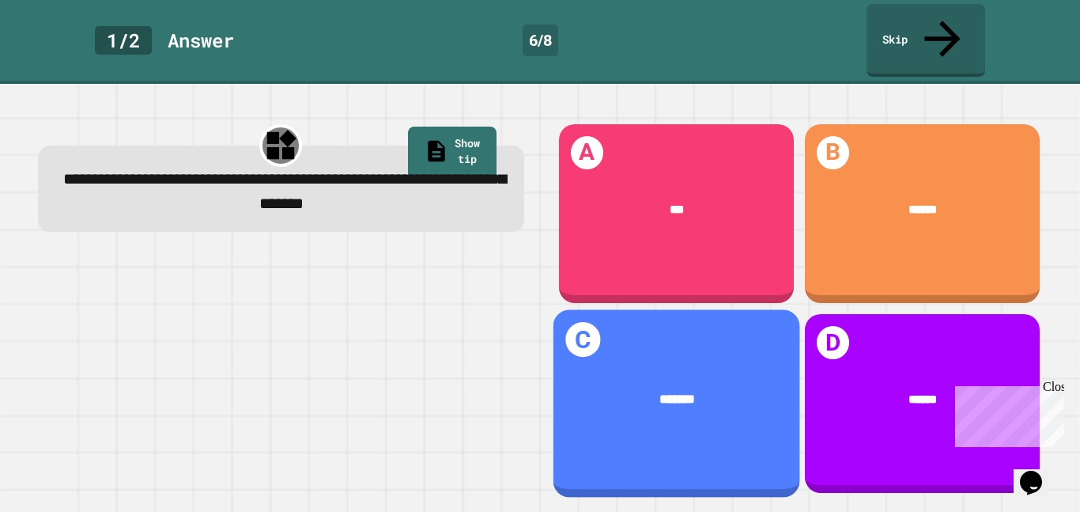
click at [648, 391] on div "*******" at bounding box center [677, 400] width 195 height 20
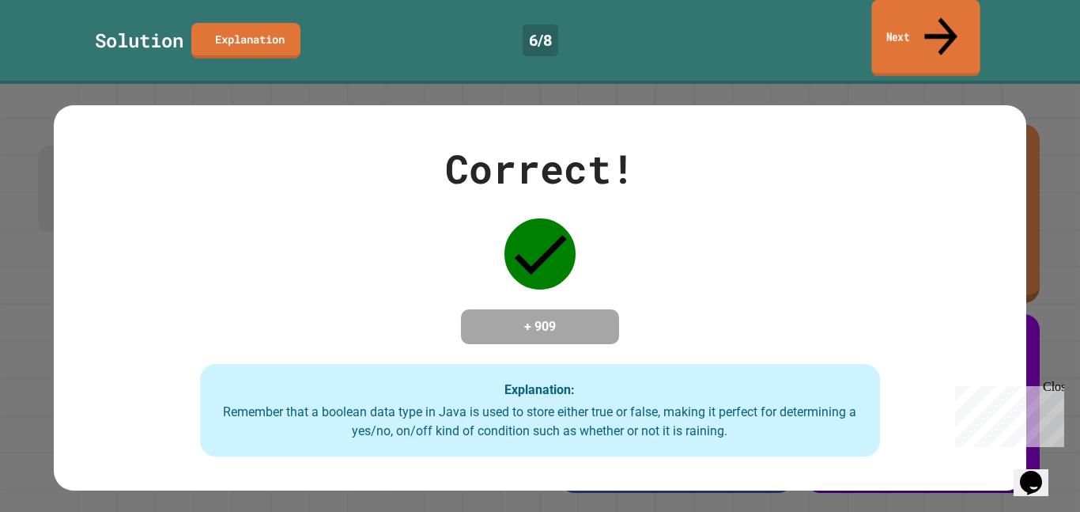
click at [893, 21] on link "Next" at bounding box center [926, 38] width 108 height 77
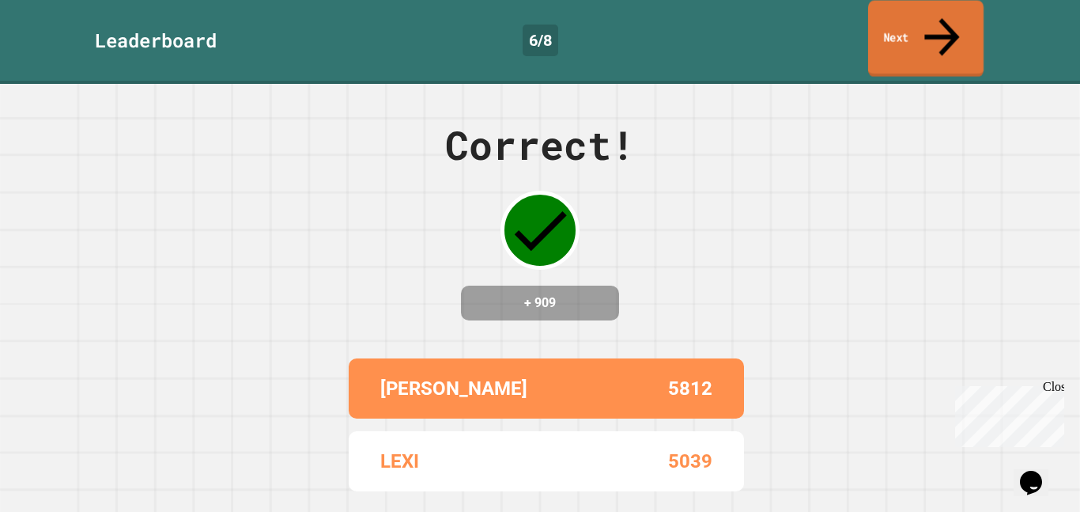
click at [893, 21] on link "Next" at bounding box center [925, 39] width 115 height 77
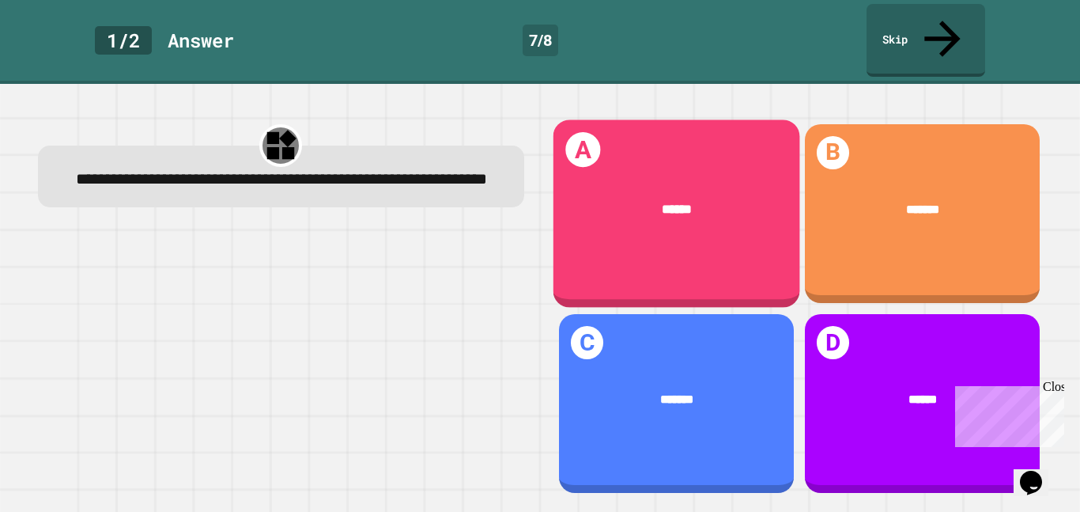
click at [607, 230] on div "A ******" at bounding box center [676, 213] width 247 height 188
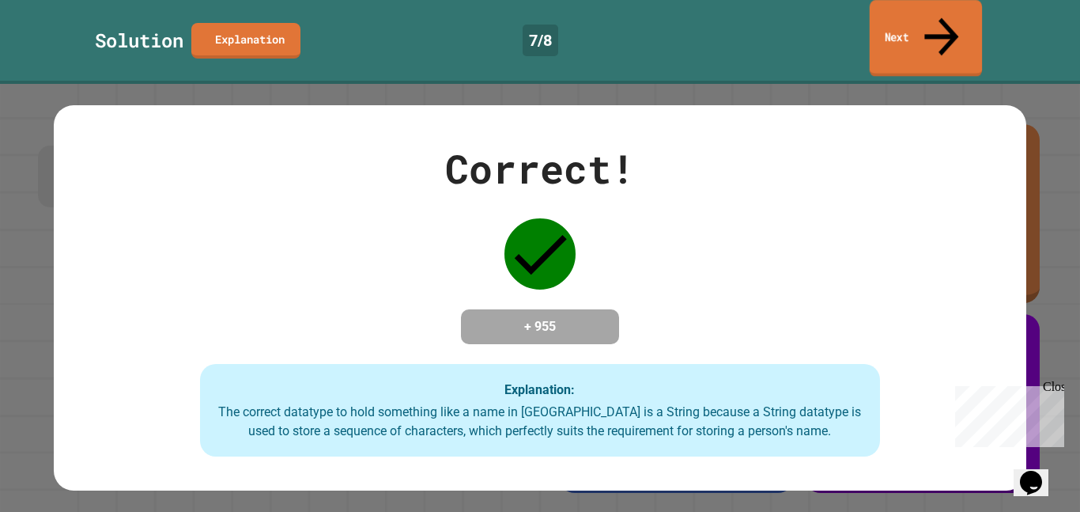
click at [942, 20] on icon at bounding box center [942, 37] width 51 height 56
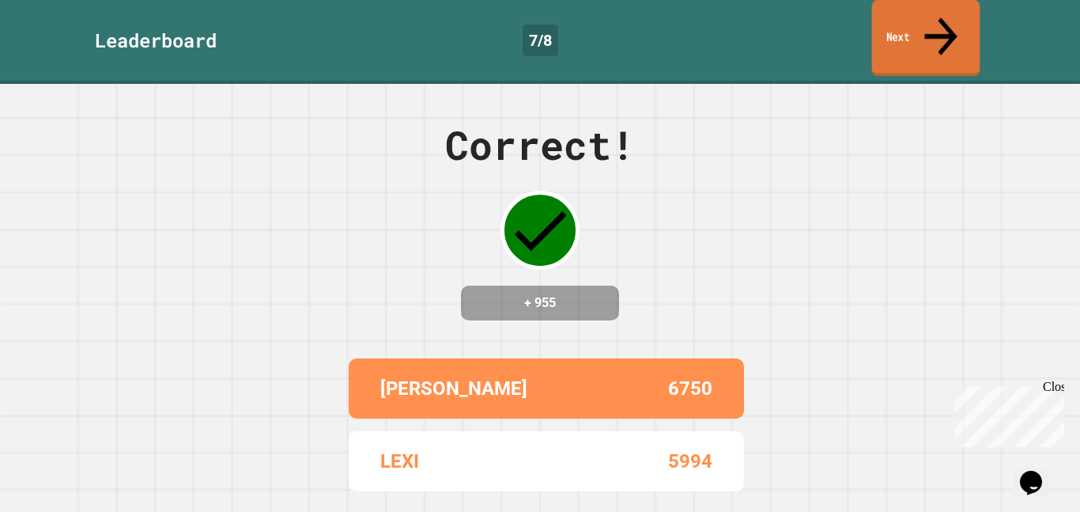
click at [938, 28] on link "Next" at bounding box center [926, 38] width 108 height 77
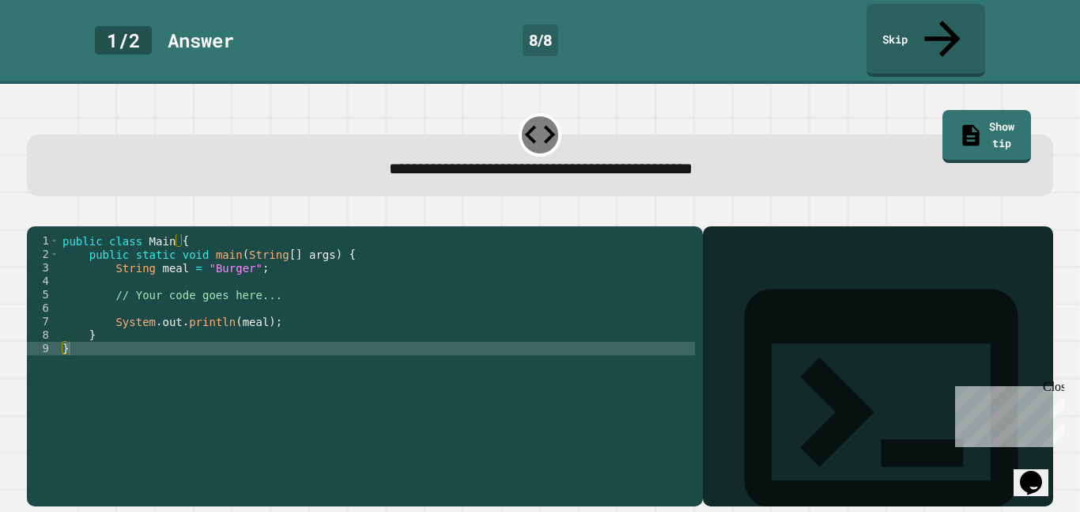
click at [248, 307] on div "public class Main { public static void main ( String [ ] args ) { String meal =…" at bounding box center [377, 382] width 636 height 296
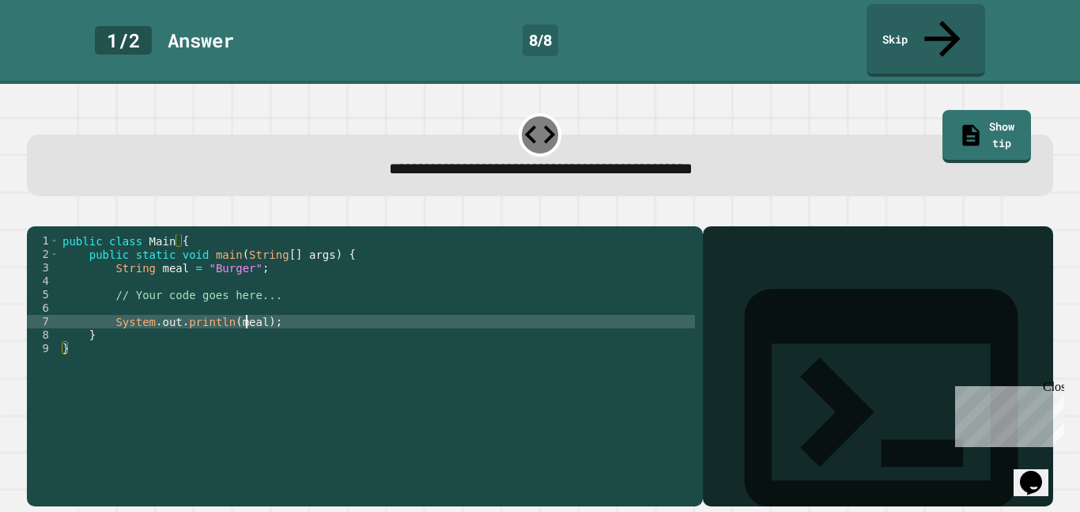
click at [248, 307] on div "public class Main { public static void main ( String [ ] args ) { String meal =…" at bounding box center [377, 382] width 636 height 296
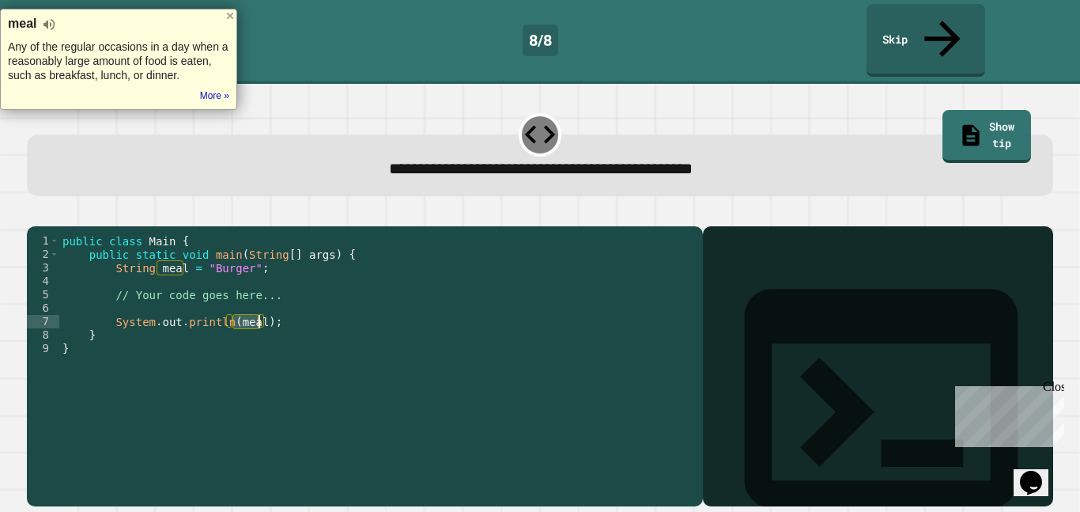
click at [169, 258] on div "public class Main { public static void main ( String [ ] args ) { String meal =…" at bounding box center [377, 382] width 636 height 296
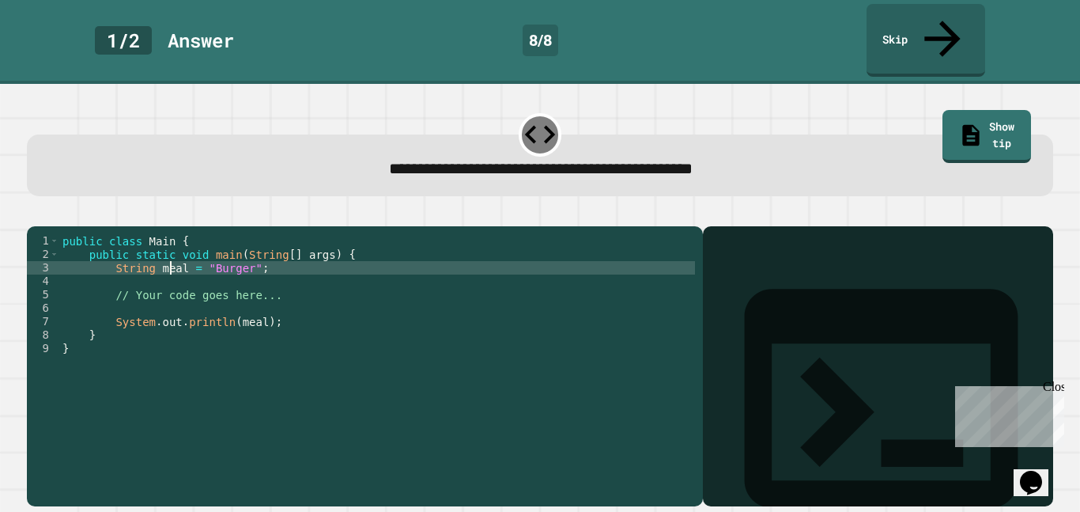
click at [169, 258] on div "public class Main { public static void main ( String [ ] args ) { String meal =…" at bounding box center [377, 382] width 636 height 296
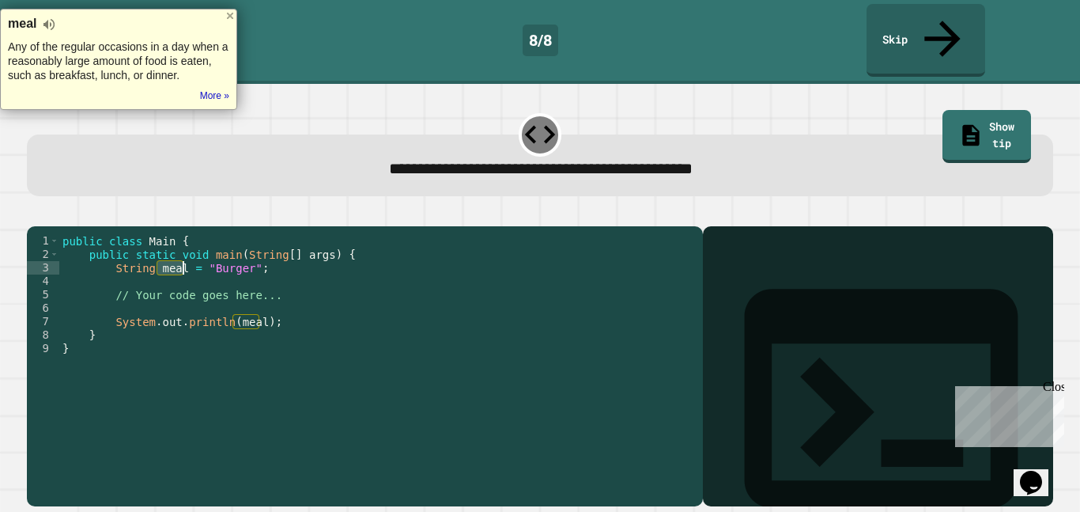
click at [173, 257] on div "public class Main { public static void main ( String [ ] args ) { String meal =…" at bounding box center [377, 368] width 636 height 269
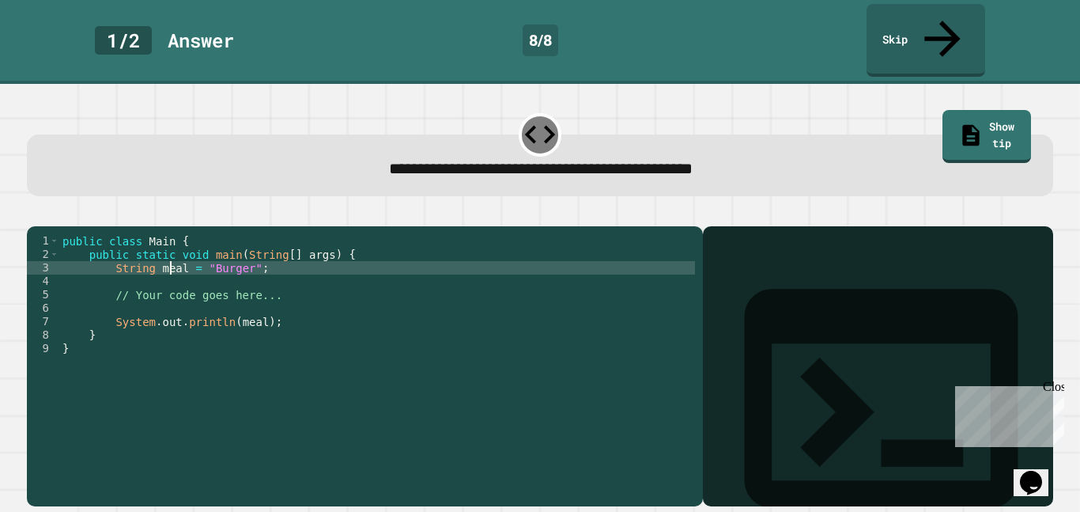
click at [173, 257] on div "public class Main { public static void main ( String [ ] args ) { String meal =…" at bounding box center [377, 382] width 636 height 296
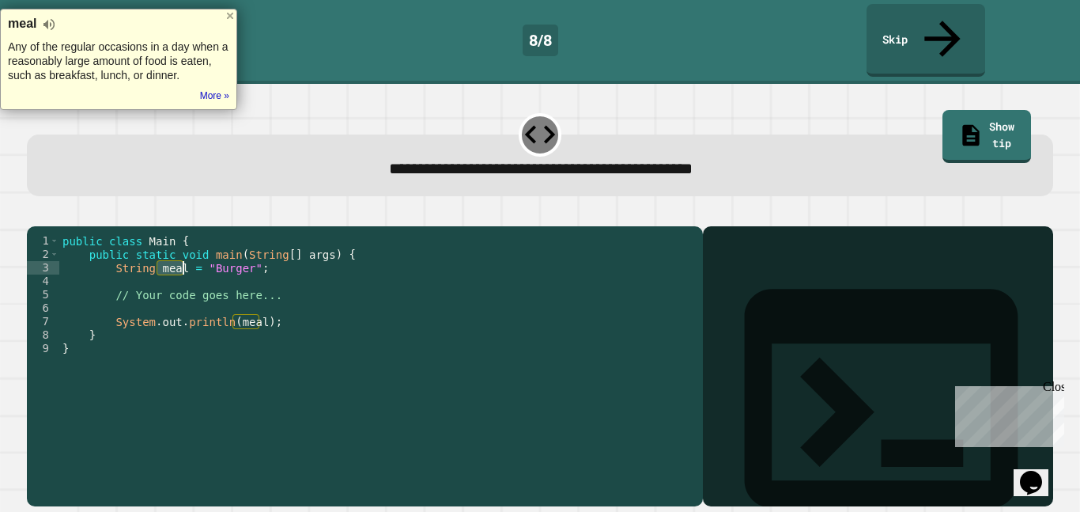
click at [173, 257] on div "public class Main { public static void main ( String [ ] args ) { String meal =…" at bounding box center [377, 368] width 636 height 269
click at [173, 257] on div "public class Main { public static void main ( String [ ] args ) { String meal =…" at bounding box center [377, 382] width 636 height 296
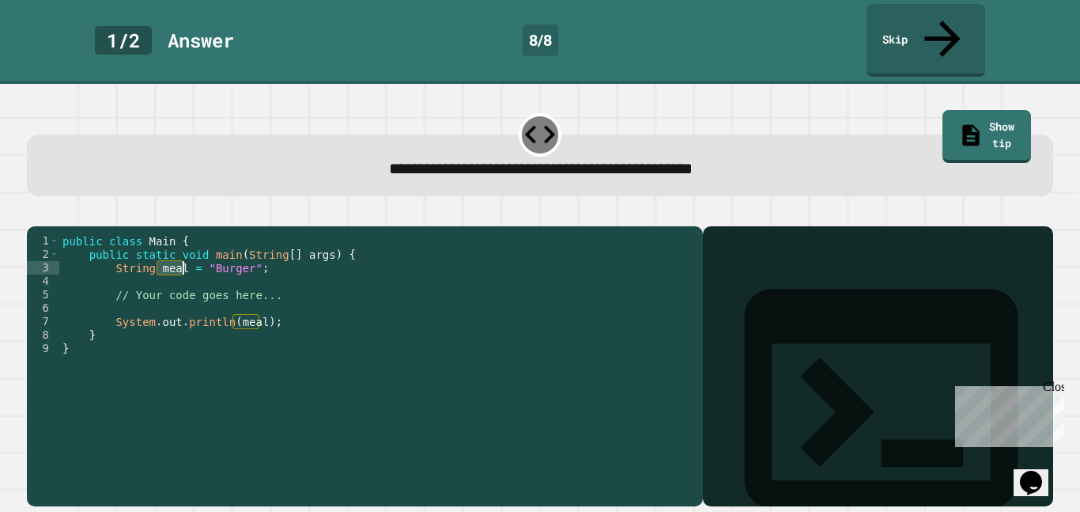
click at [173, 257] on div "public class Main { public static void main ( String [ ] args ) { String meal =…" at bounding box center [377, 382] width 636 height 296
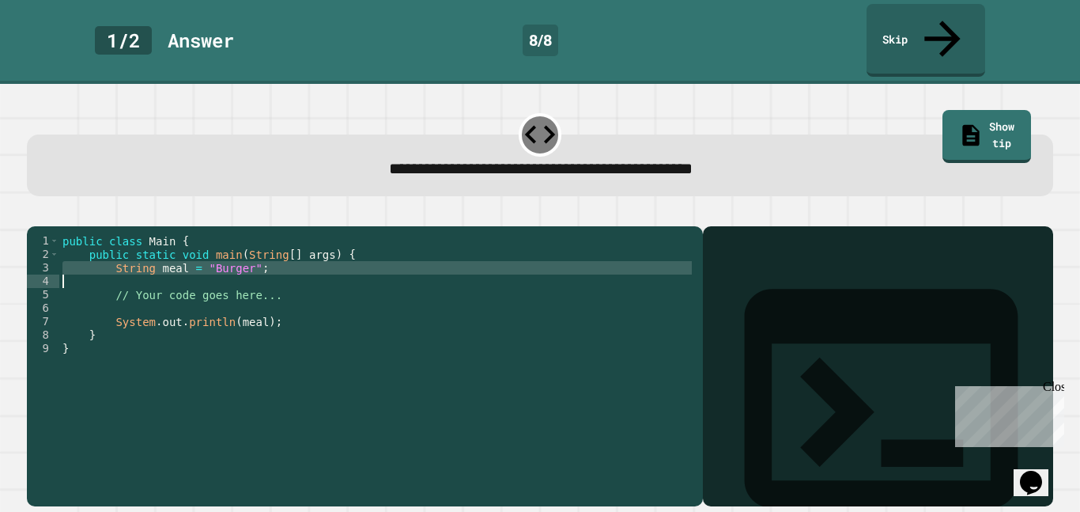
click at [173, 257] on div "public class Main { public static void main ( String [ ] args ) { String meal =…" at bounding box center [377, 368] width 636 height 269
click at [173, 257] on div "public class Main { public static void main ( String [ ] args ) { String meal =…" at bounding box center [377, 382] width 636 height 296
click at [173, 257] on div "public class Main { public static void main ( String [ ] args ) { String meal =…" at bounding box center [377, 368] width 636 height 269
click at [173, 257] on div "public class Main { public static void main ( String [ ] args ) { String meal =…" at bounding box center [377, 382] width 636 height 296
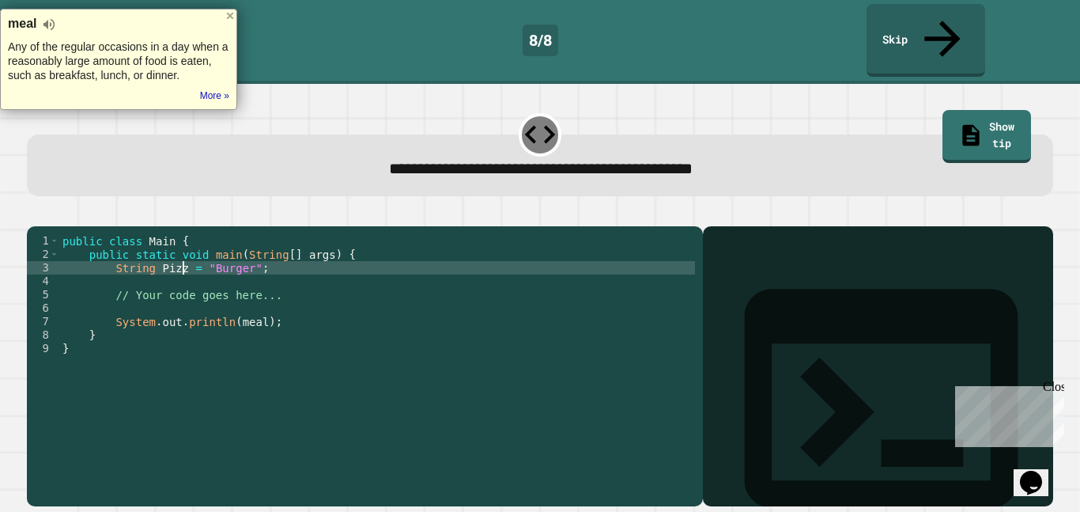
scroll to position [0, 17]
click at [249, 315] on div "public class Main { public static void main ( String [ ] args ) { String Pizza …" at bounding box center [377, 382] width 636 height 296
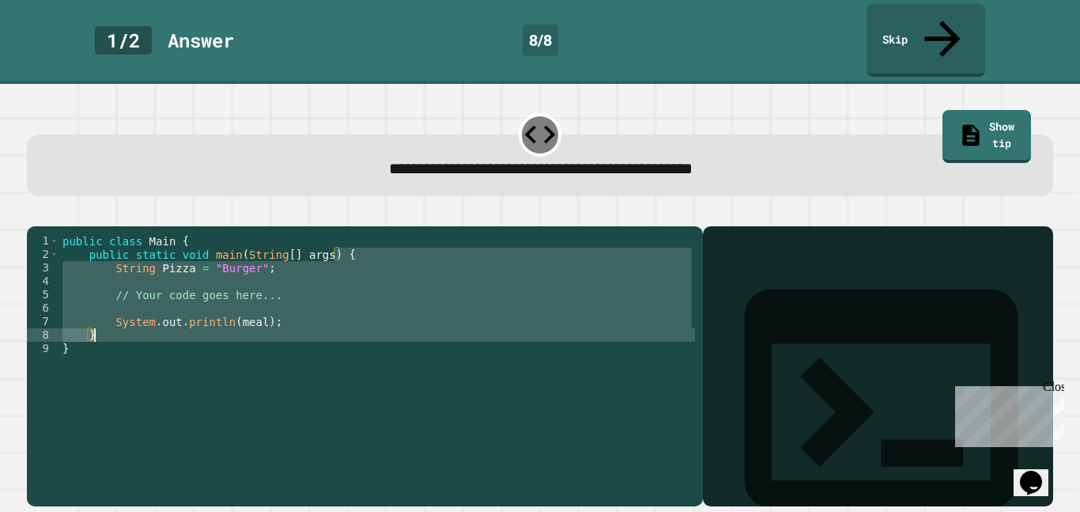
click at [248, 313] on div "public class Main { public static void main ( String [ ] args ) { String Pizza …" at bounding box center [377, 368] width 636 height 269
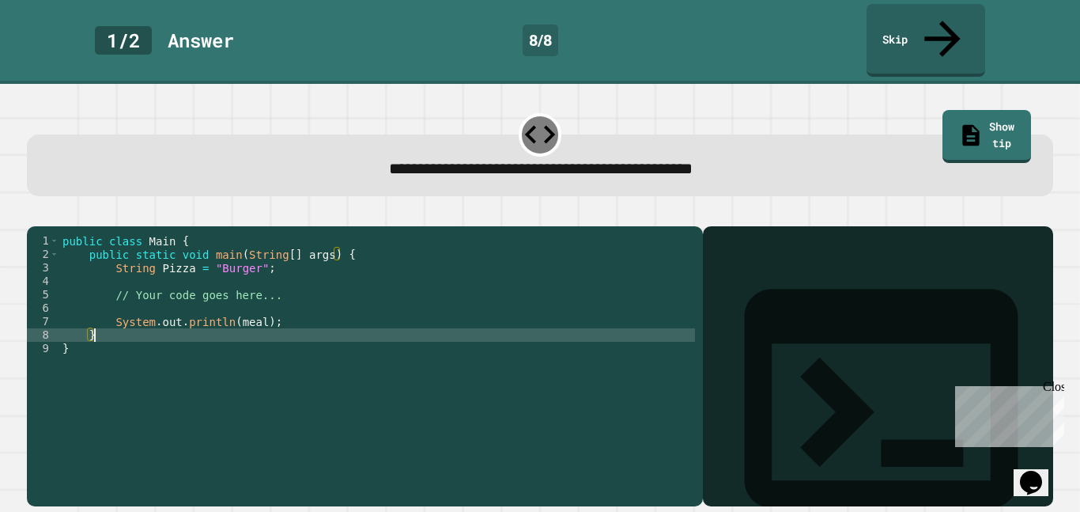
click at [248, 313] on div "public class Main { public static void main ( String [ ] args ) { String Pizza …" at bounding box center [377, 382] width 636 height 296
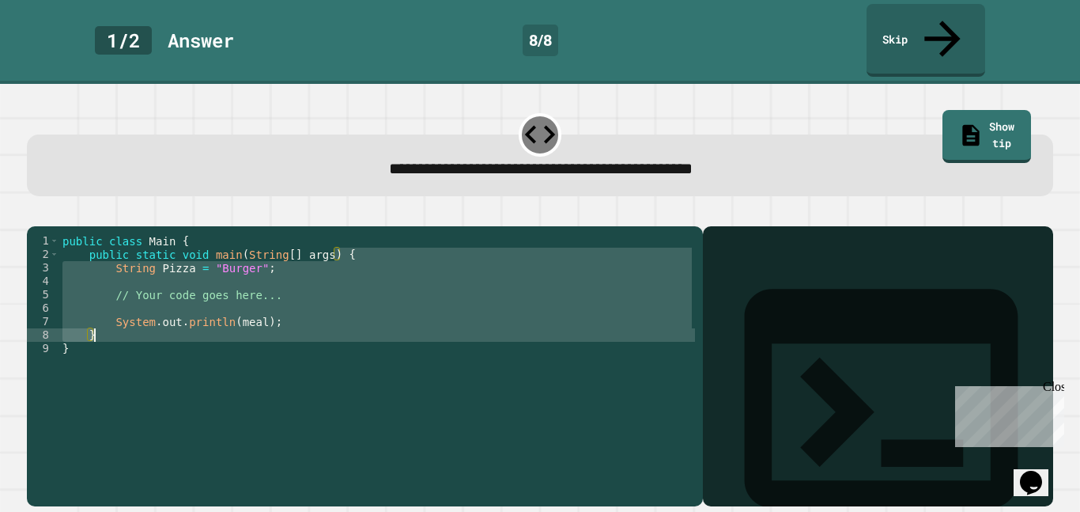
click at [248, 312] on div "public class Main { public static void main ( String [ ] args ) { String Pizza …" at bounding box center [377, 368] width 636 height 269
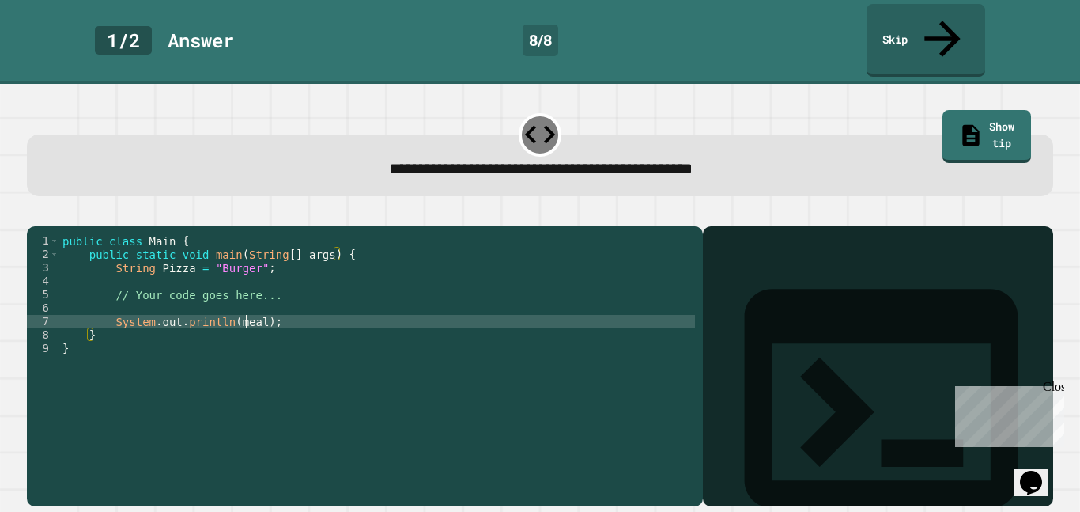
click at [248, 312] on div "public class Main { public static void main ( String [ ] args ) { String Pizza …" at bounding box center [377, 382] width 636 height 296
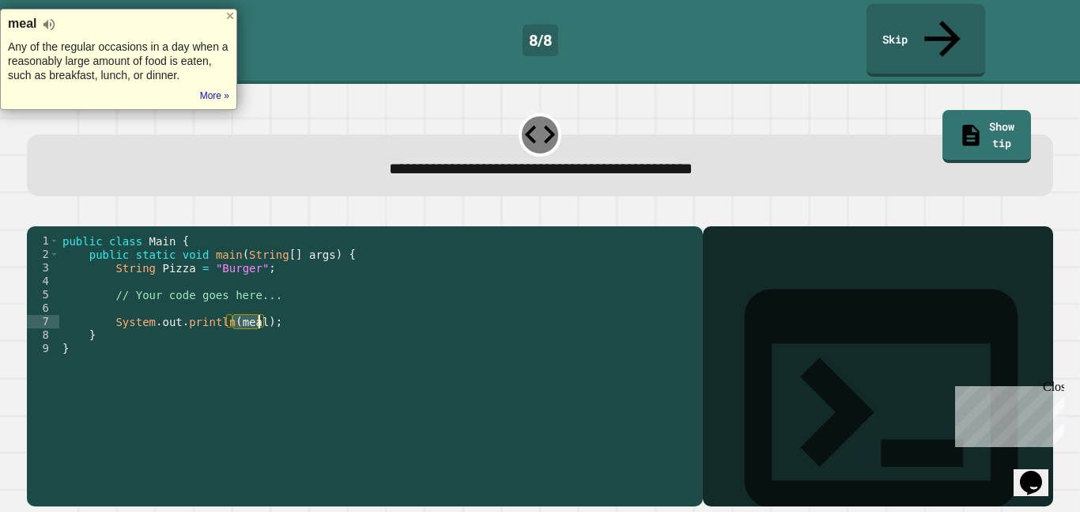
click at [248, 312] on div "public class Main { public static void main ( String [ ] args ) { String Pizza …" at bounding box center [377, 382] width 636 height 296
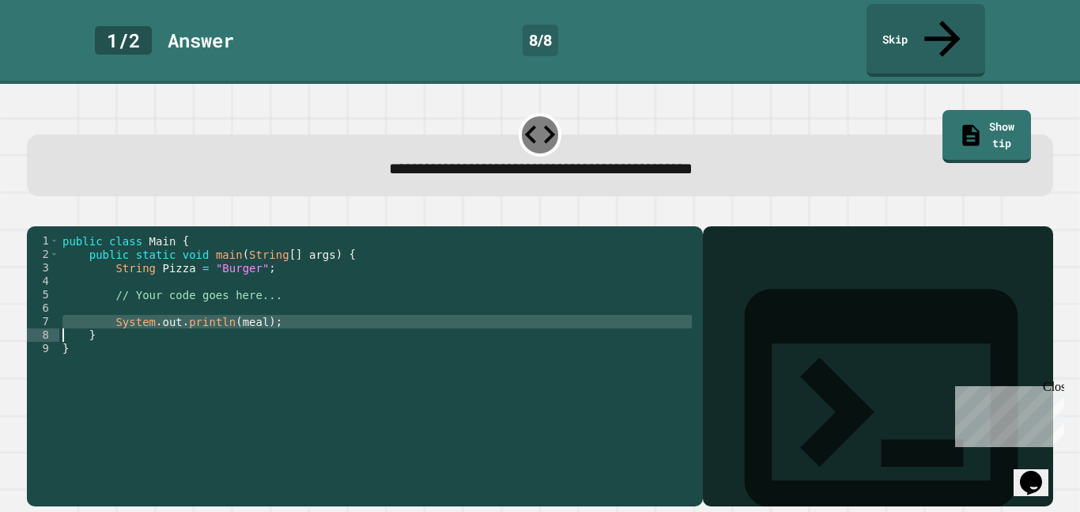
click at [248, 312] on div "public class Main { public static void main ( String [ ] args ) { String Pizza …" at bounding box center [377, 368] width 636 height 269
click at [248, 312] on div "public class Main { public static void main ( String [ ] args ) { String Pizza …" at bounding box center [377, 382] width 636 height 296
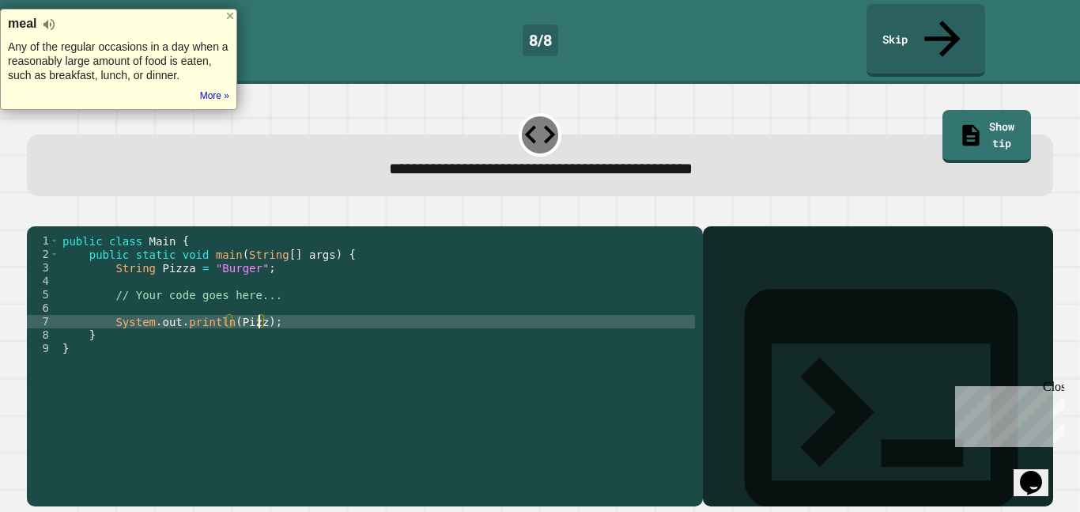
scroll to position [0, 26]
click at [35, 214] on button "button" at bounding box center [35, 214] width 0 height 0
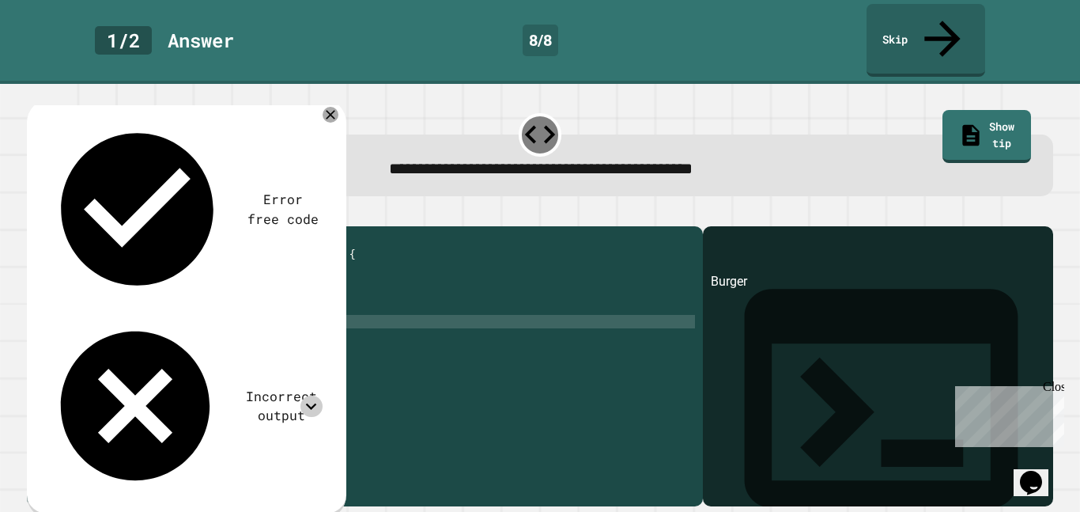
click at [314, 395] on icon at bounding box center [311, 405] width 21 height 21
click at [321, 118] on div "Error free code" at bounding box center [184, 209] width 277 height 183
click at [331, 105] on icon at bounding box center [330, 114] width 19 height 19
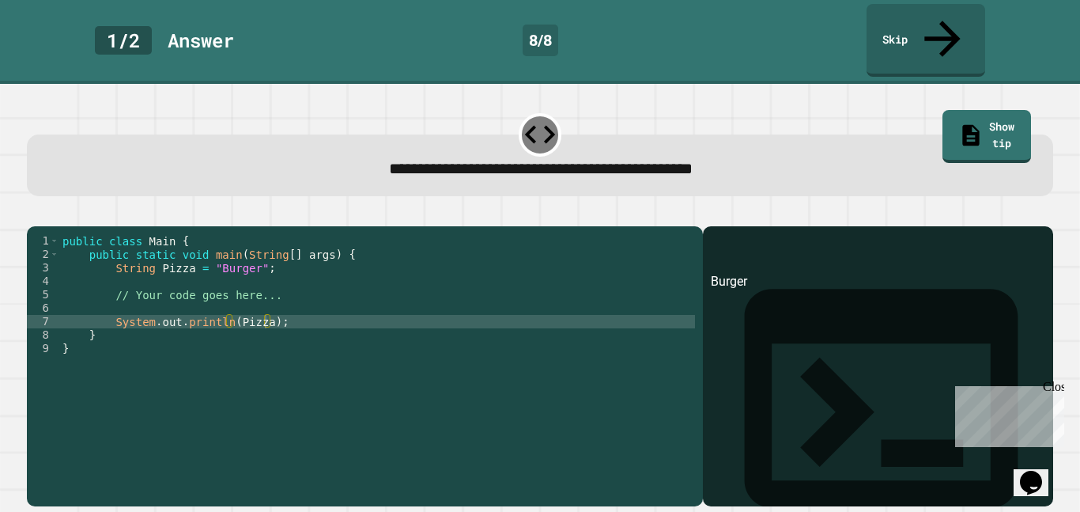
click at [248, 253] on div "public class Main { public static void main ( String [ ] args ) { String Pizza …" at bounding box center [377, 382] width 636 height 296
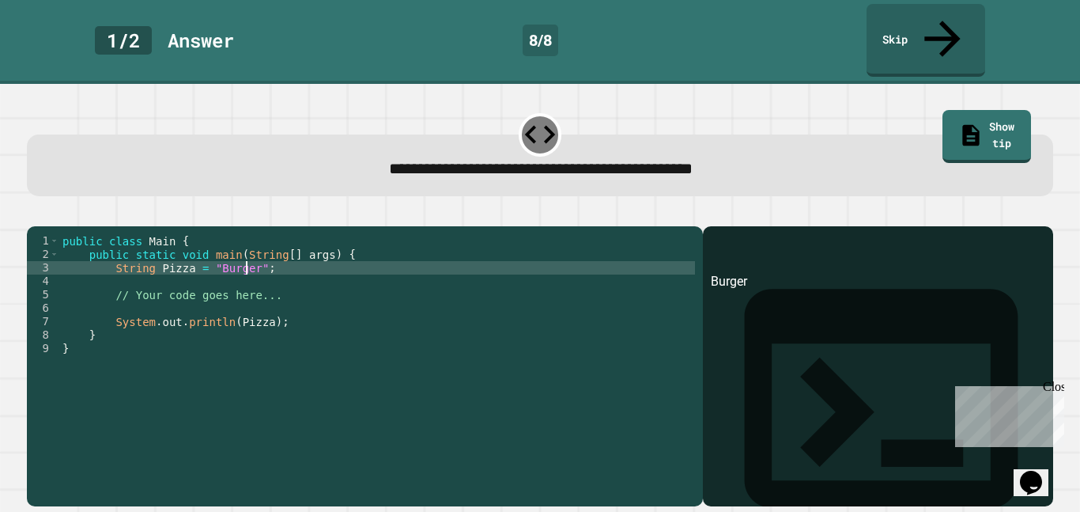
scroll to position [0, 25]
click at [248, 253] on div "public class Main { public static void main ( String [ ] args ) { String Pizza …" at bounding box center [377, 382] width 636 height 296
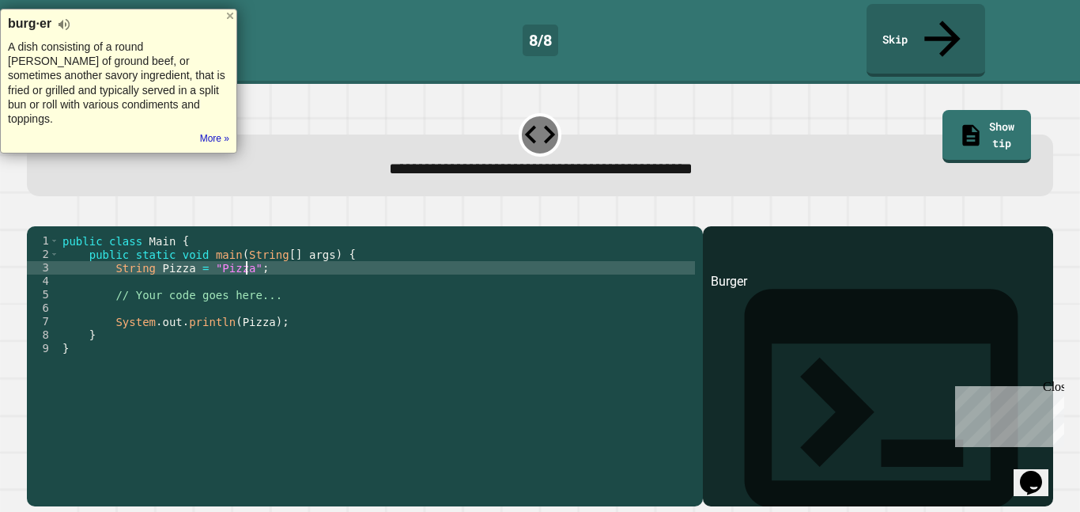
scroll to position [0, 24]
click at [169, 251] on div "public class Main { public static void main ( String [ ] args ) { String Pizza …" at bounding box center [377, 382] width 636 height 296
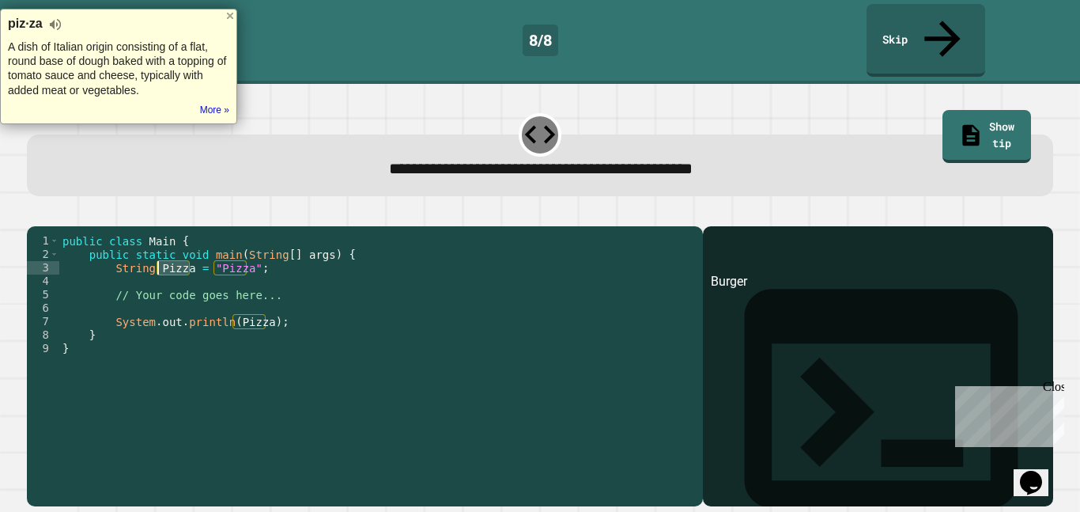
click at [169, 251] on div "public class Main { public static void main ( String [ ] args ) { String Pizza …" at bounding box center [377, 368] width 636 height 269
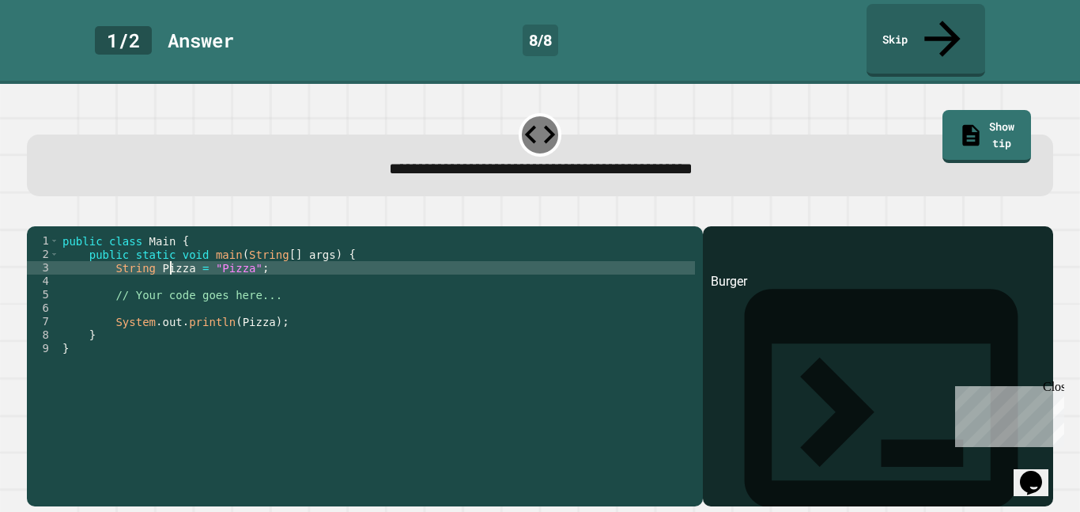
click at [169, 251] on div "public class Main { public static void main ( String [ ] args ) { String Pizza …" at bounding box center [377, 382] width 636 height 296
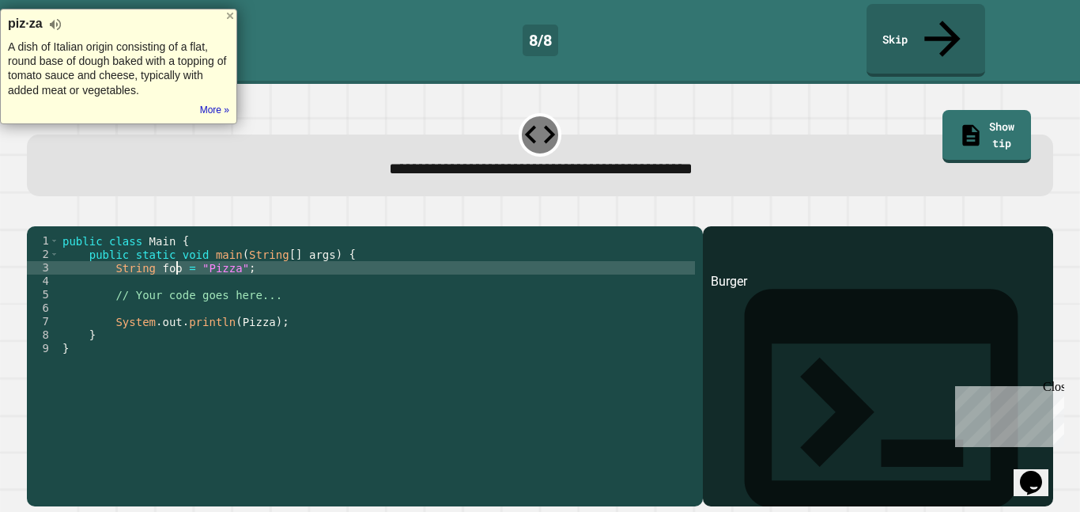
scroll to position [0, 16]
click at [263, 304] on div "public class Main { public static void main ( String [ ] args ) { String food =…" at bounding box center [377, 382] width 636 height 296
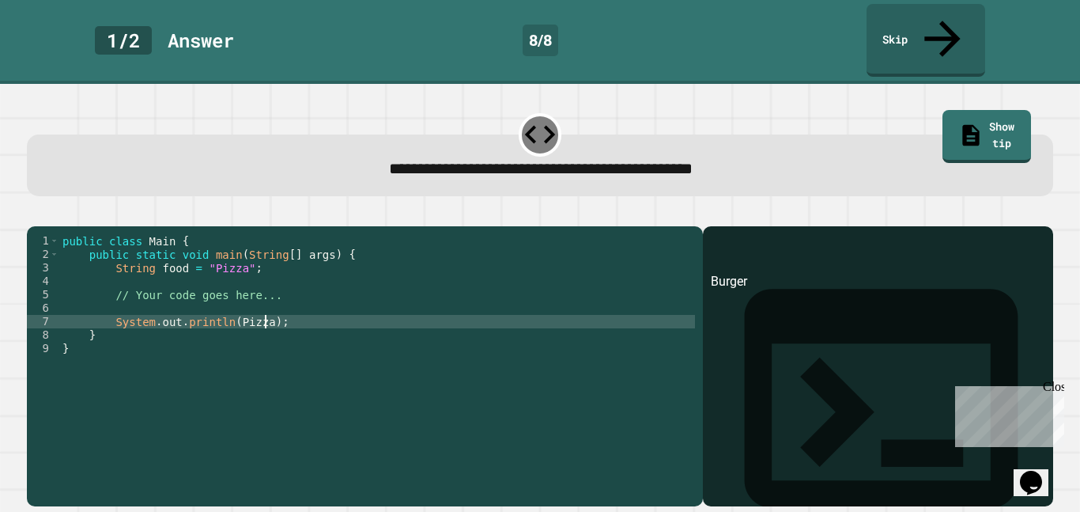
click at [263, 304] on div "public class Main { public static void main ( String [ ] args ) { String food =…" at bounding box center [377, 382] width 636 height 296
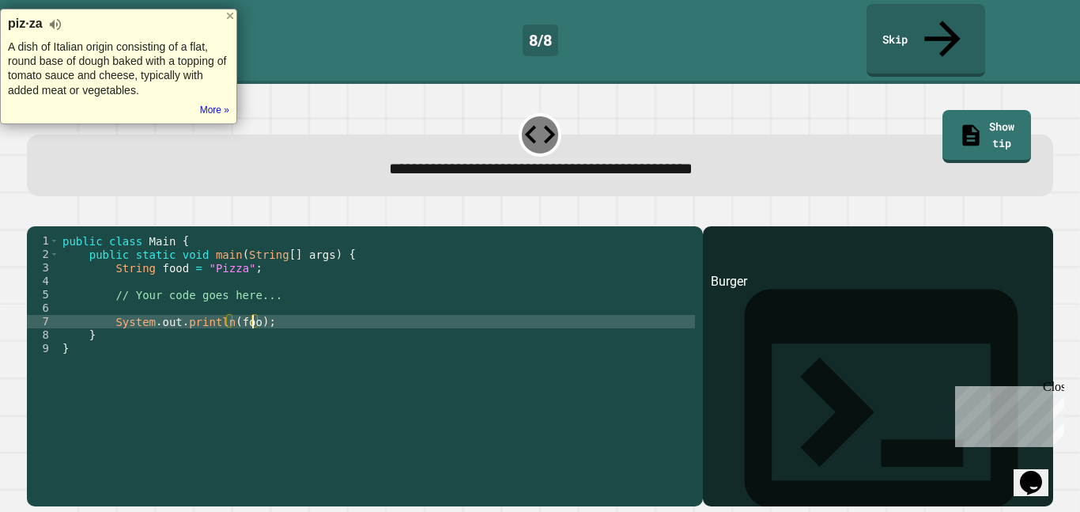
scroll to position [0, 25]
type textarea "**********"
click at [35, 214] on button "button" at bounding box center [35, 214] width 0 height 0
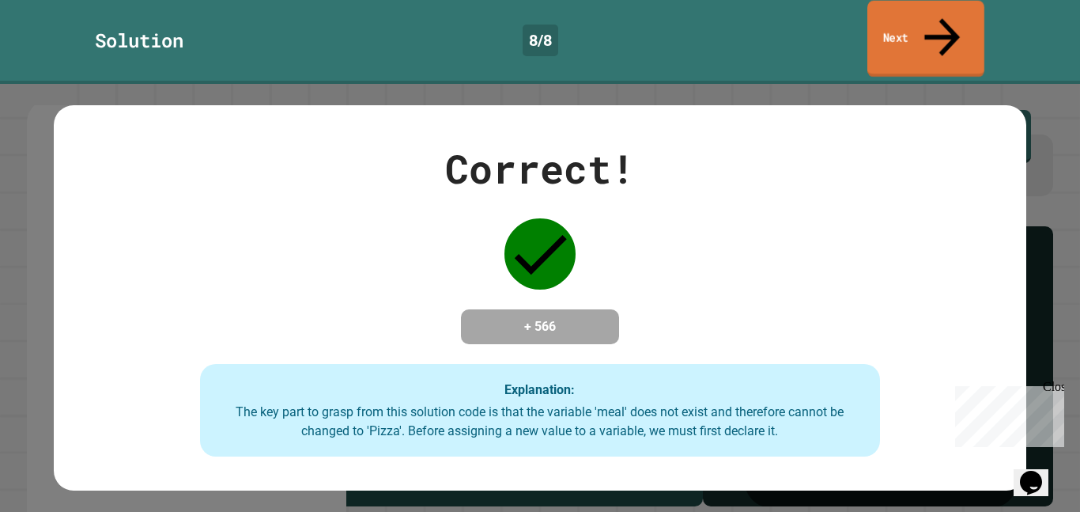
click at [913, 25] on link "Next" at bounding box center [926, 39] width 117 height 77
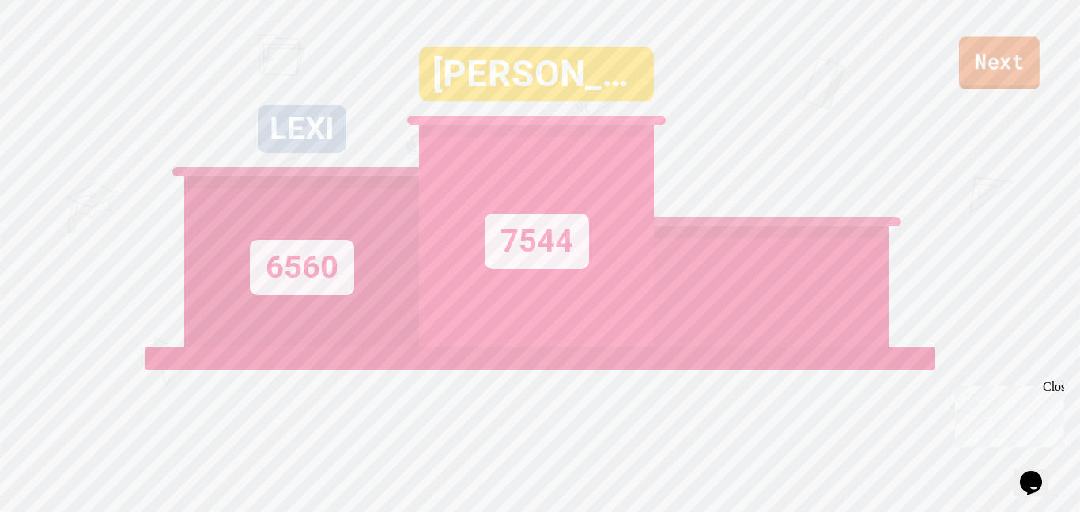
click at [982, 72] on link "Next" at bounding box center [999, 62] width 81 height 52
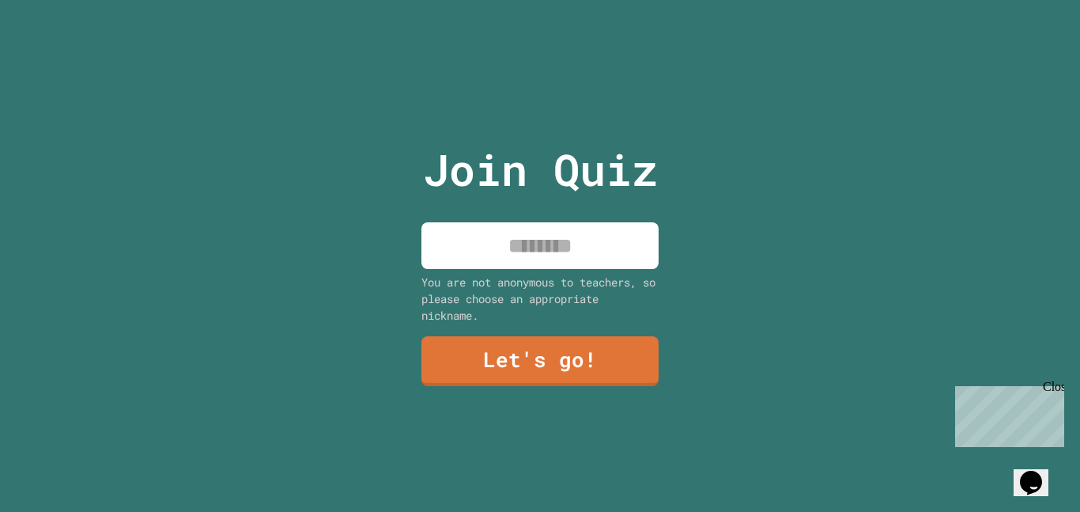
click at [506, 230] on input at bounding box center [540, 245] width 237 height 47
type input "****"
click at [565, 360] on link "Let's go!" at bounding box center [540, 360] width 241 height 52
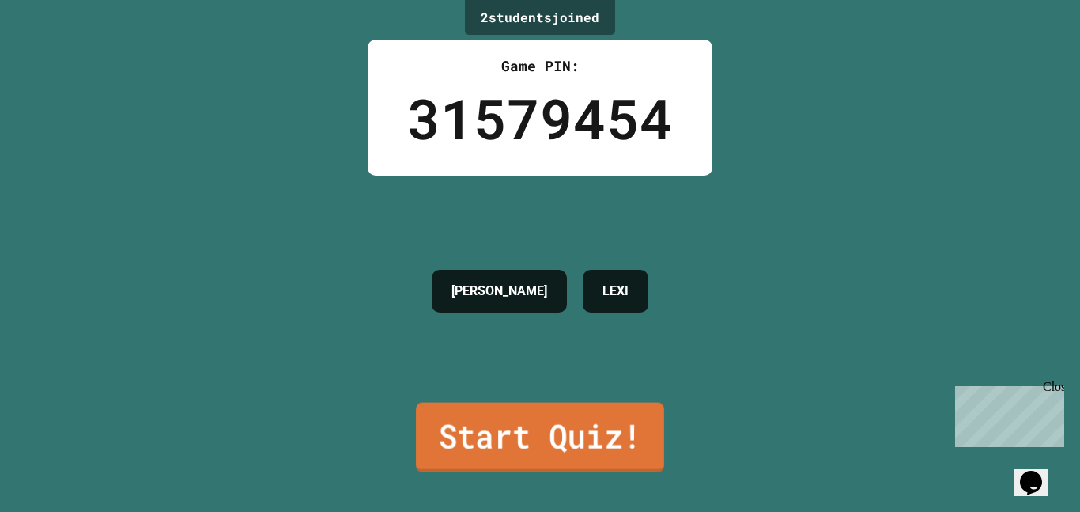
click at [574, 409] on link "Start Quiz!" at bounding box center [540, 438] width 248 height 70
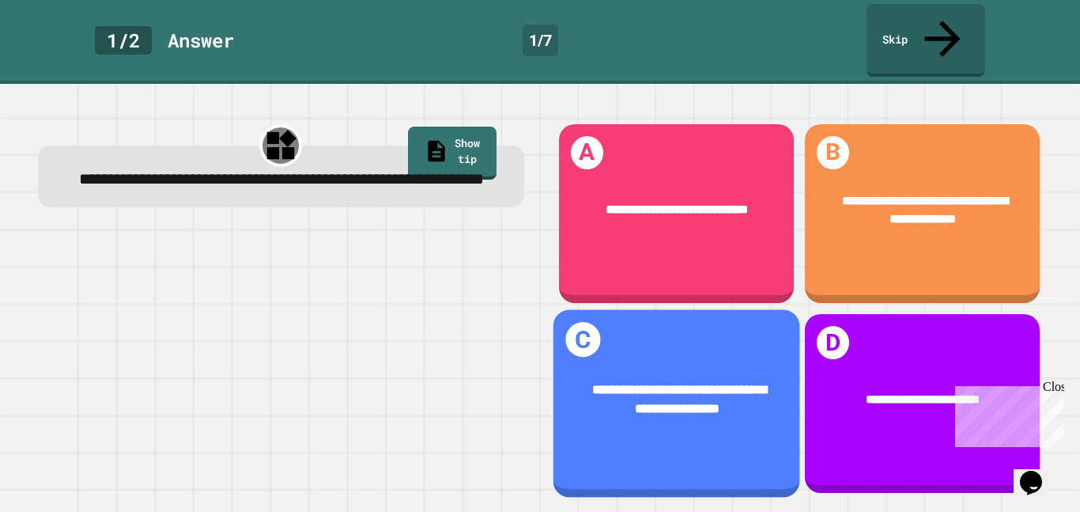
click at [672, 406] on div "**********" at bounding box center [677, 400] width 195 height 40
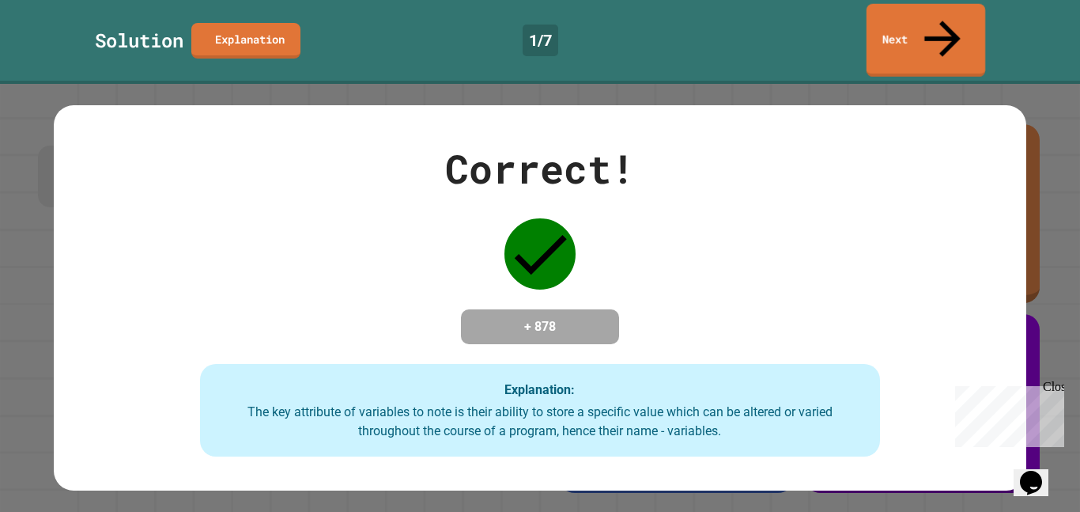
click at [903, 37] on link "Next" at bounding box center [926, 40] width 119 height 73
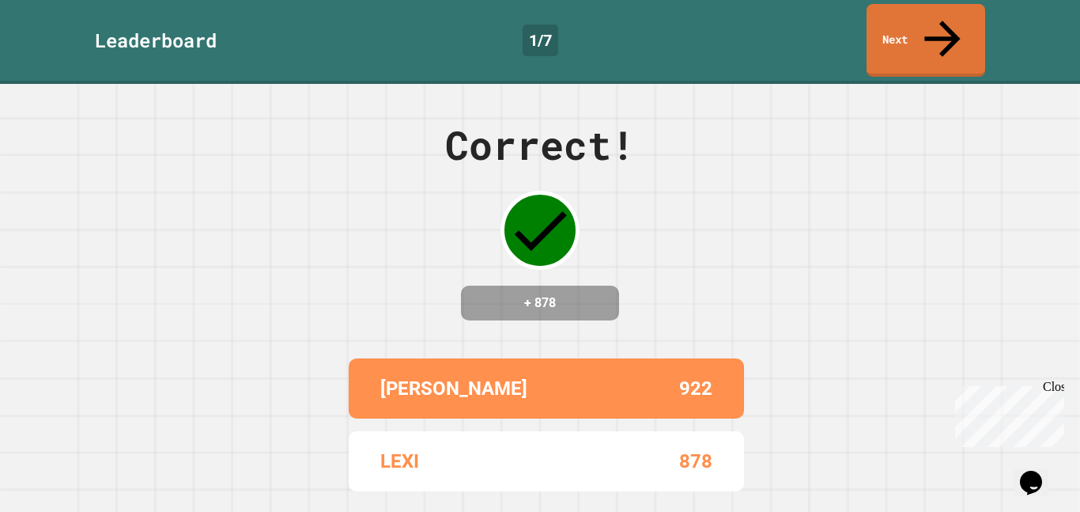
click at [1057, 390] on div "Close" at bounding box center [1053, 390] width 20 height 20
click at [910, 12] on link "Next" at bounding box center [926, 38] width 108 height 77
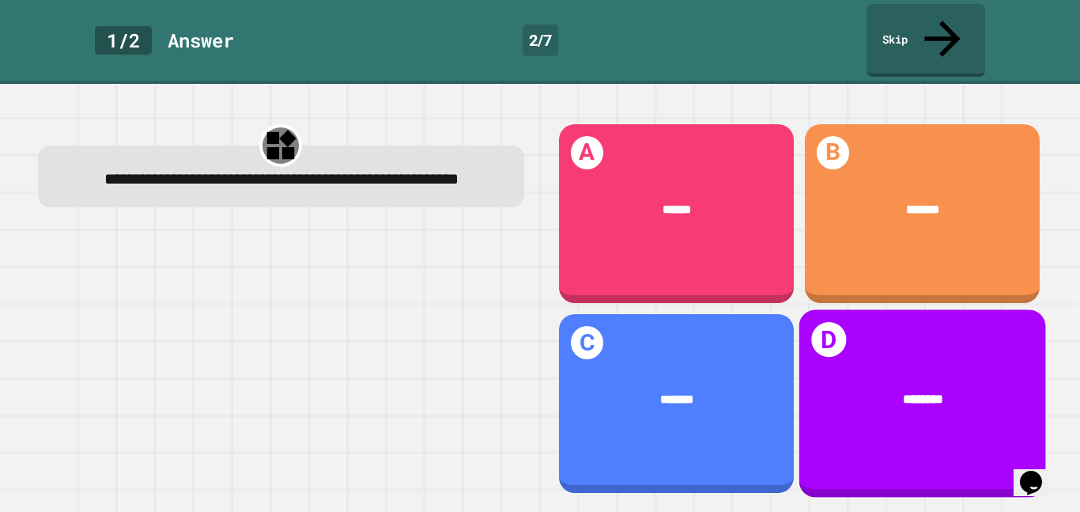
click at [867, 318] on div "D ********" at bounding box center [922, 403] width 247 height 188
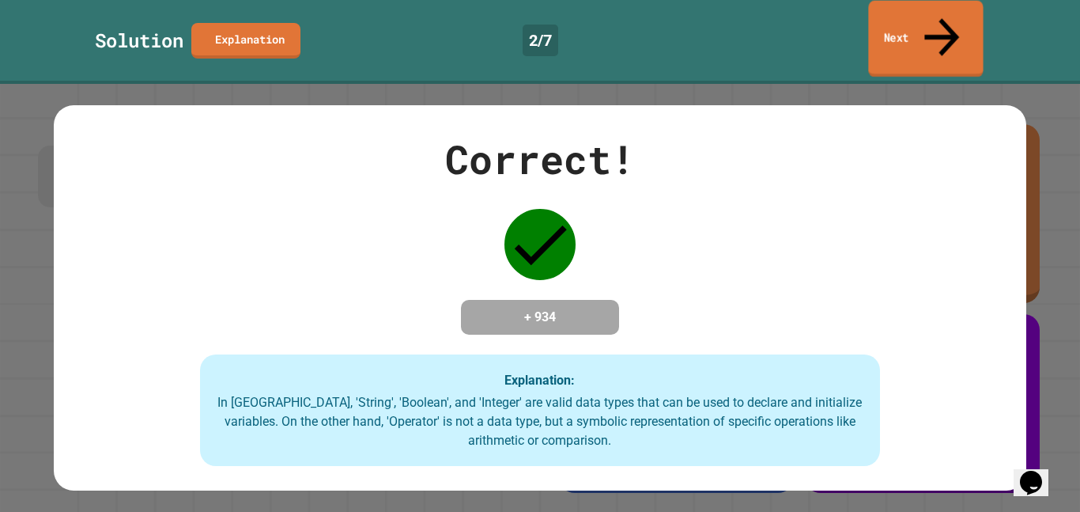
click at [956, 18] on link "Next" at bounding box center [925, 39] width 115 height 77
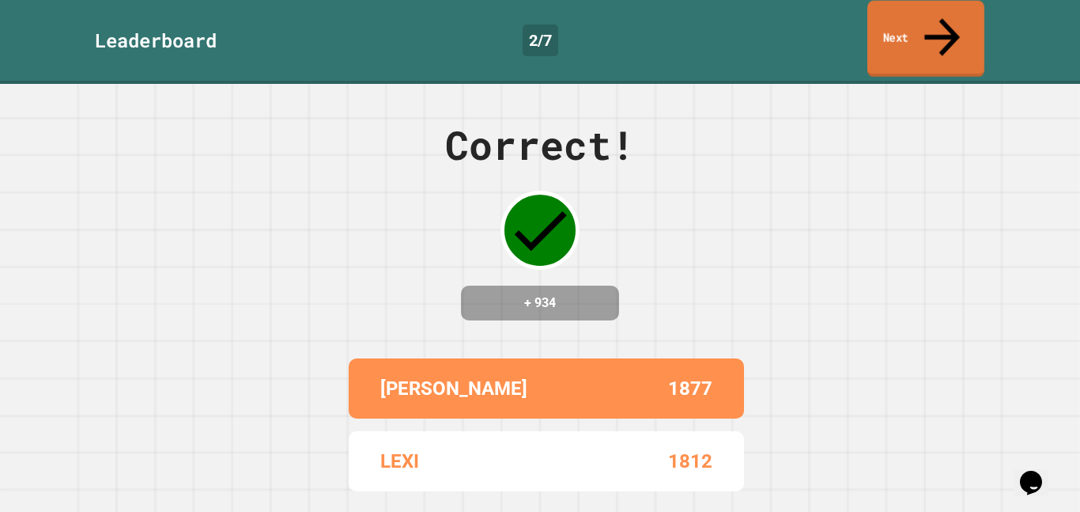
click at [956, 18] on link "Next" at bounding box center [926, 39] width 117 height 77
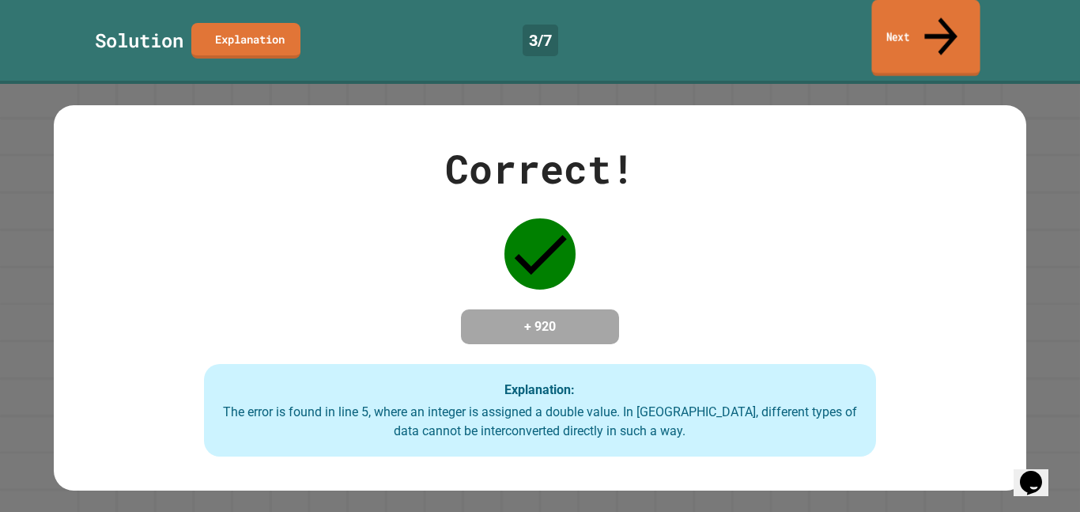
click at [877, 34] on link "Next" at bounding box center [926, 38] width 108 height 77
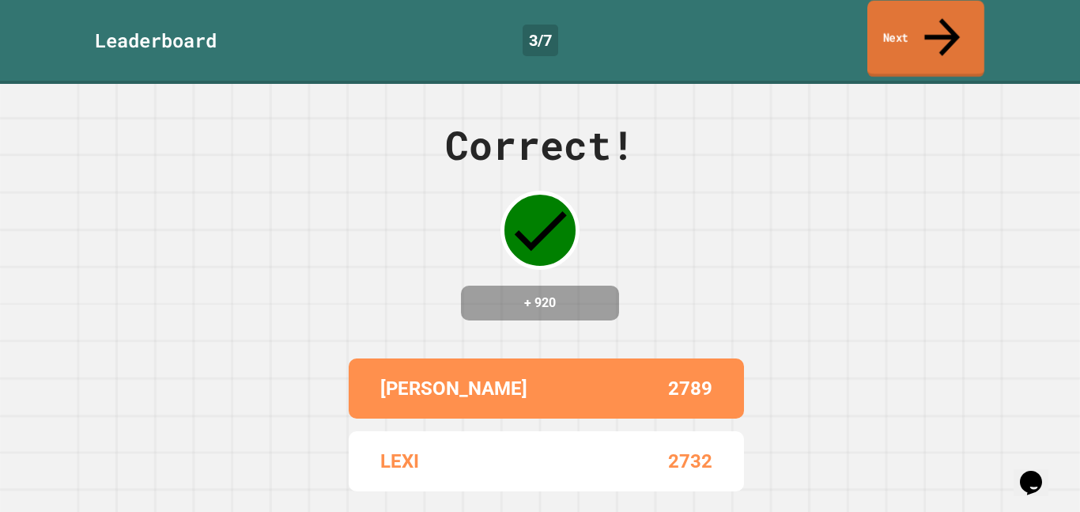
click at [877, 34] on link "Next" at bounding box center [926, 39] width 117 height 77
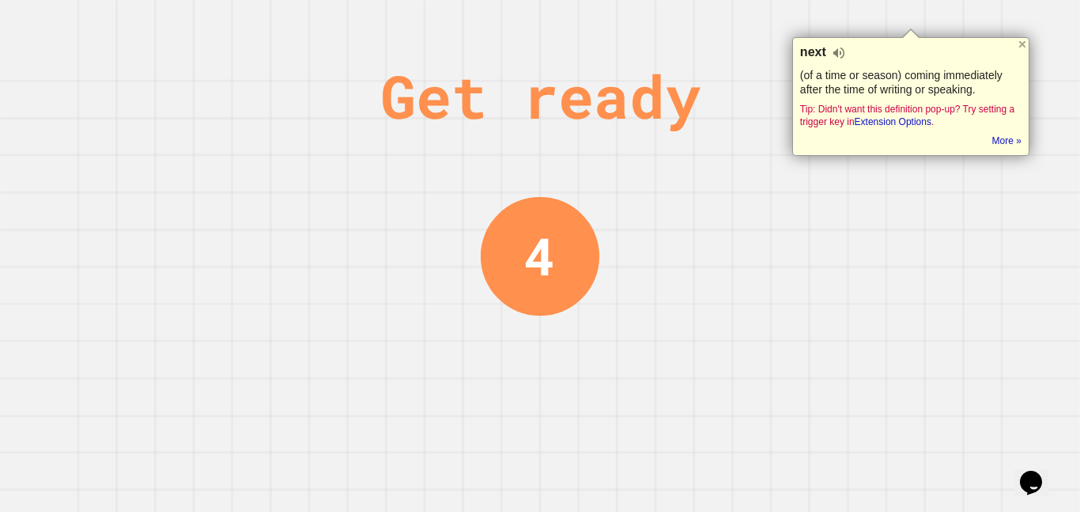
click at [701, 52] on div "Get ready" at bounding box center [540, 95] width 320 height 89
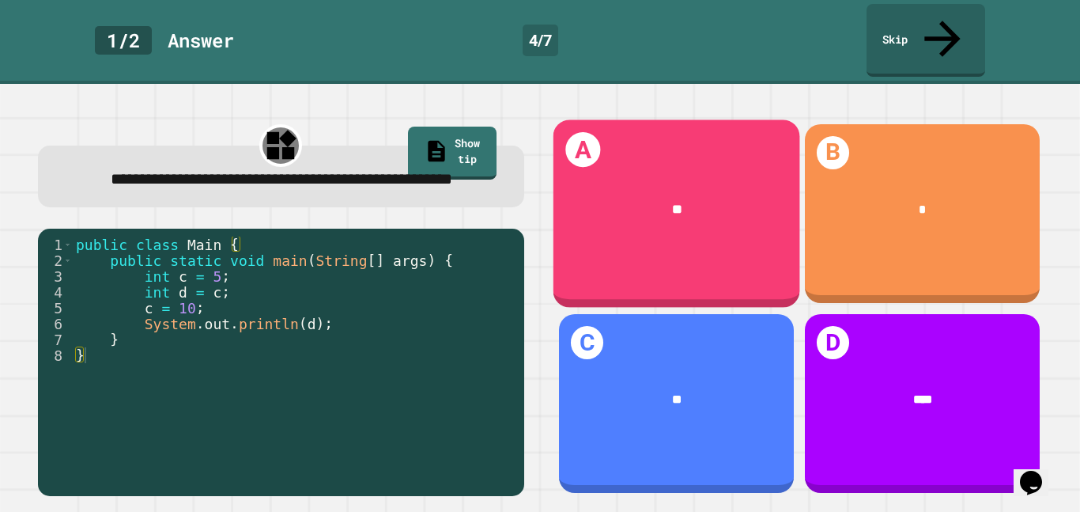
click at [720, 144] on div "A **" at bounding box center [676, 213] width 247 height 188
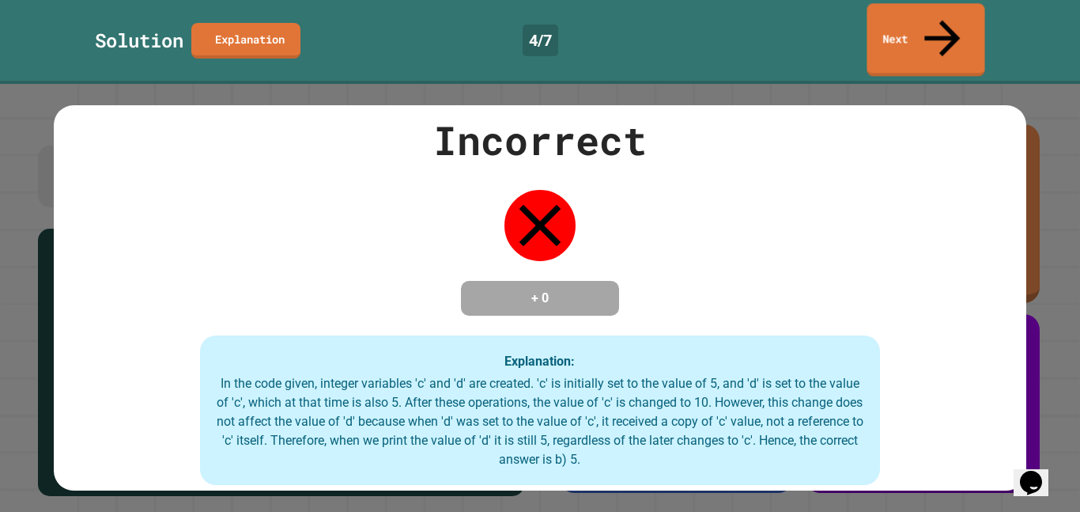
click at [886, 40] on div "Solution Explanation 4 / 7 Next" at bounding box center [540, 42] width 1080 height 84
click at [885, 35] on link "Next" at bounding box center [926, 38] width 112 height 77
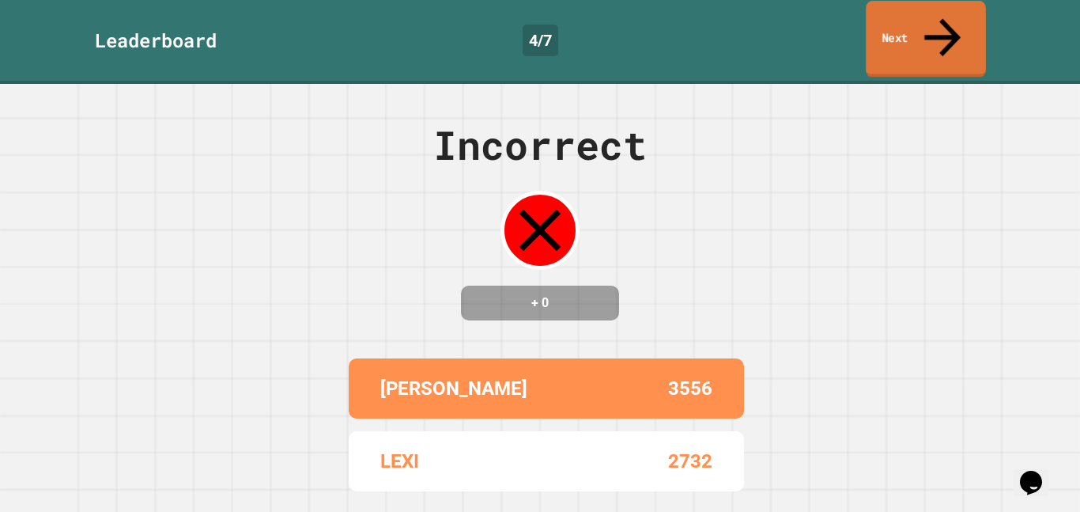
click at [885, 35] on link "Next" at bounding box center [926, 39] width 120 height 77
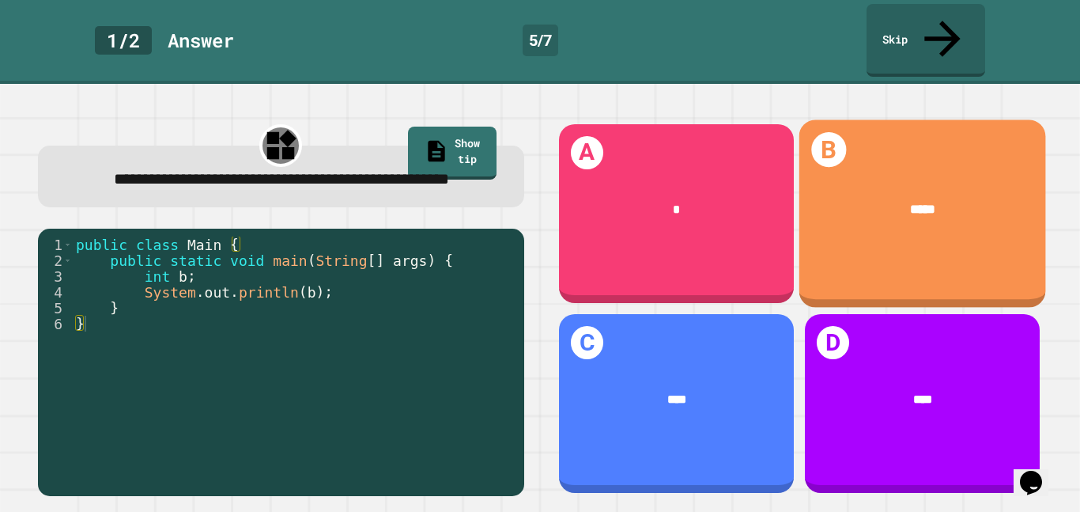
click at [908, 245] on div "B *****" at bounding box center [922, 213] width 247 height 188
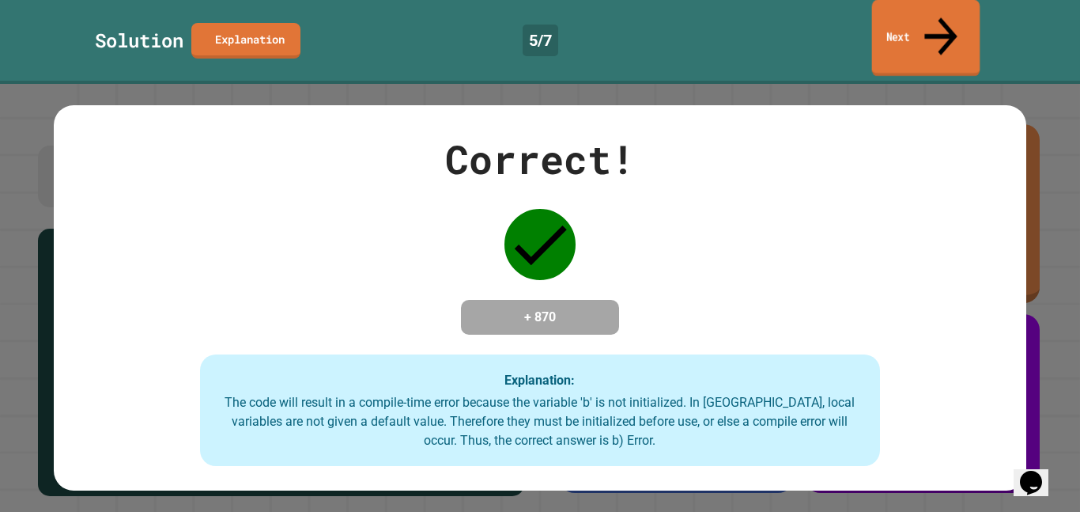
click at [913, 11] on link "Next" at bounding box center [926, 38] width 108 height 77
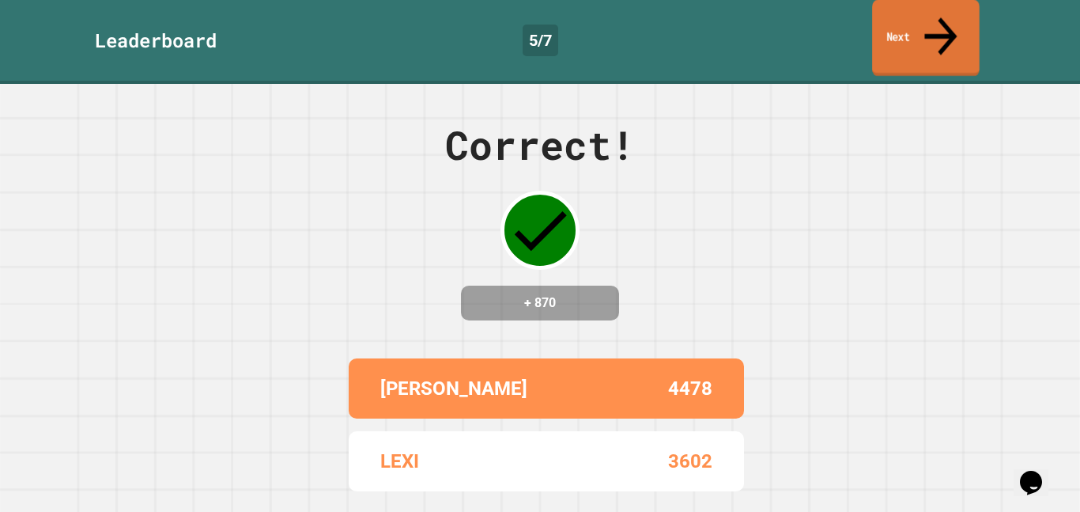
click at [913, 11] on link "Next" at bounding box center [926, 38] width 108 height 77
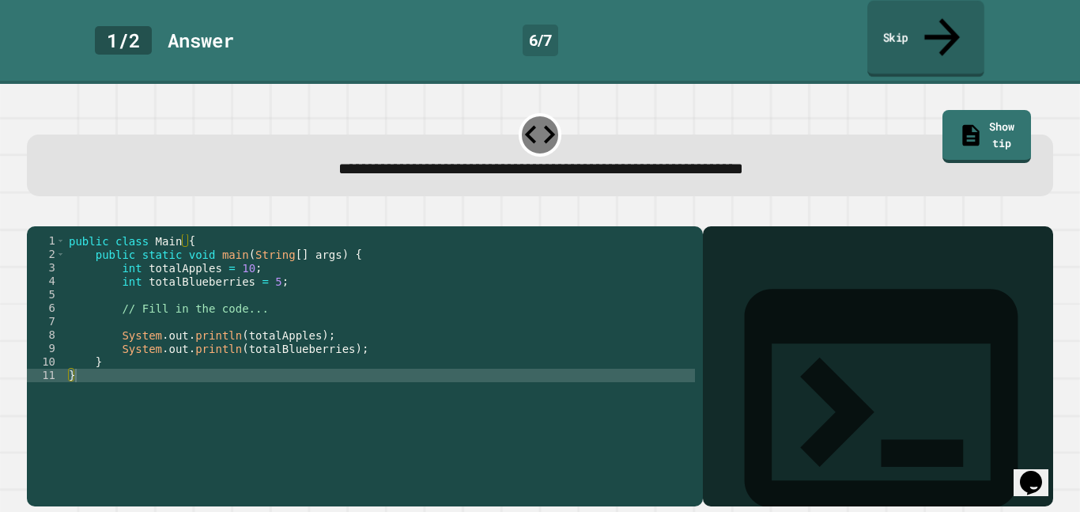
click at [902, 14] on link "Skip" at bounding box center [926, 39] width 117 height 77
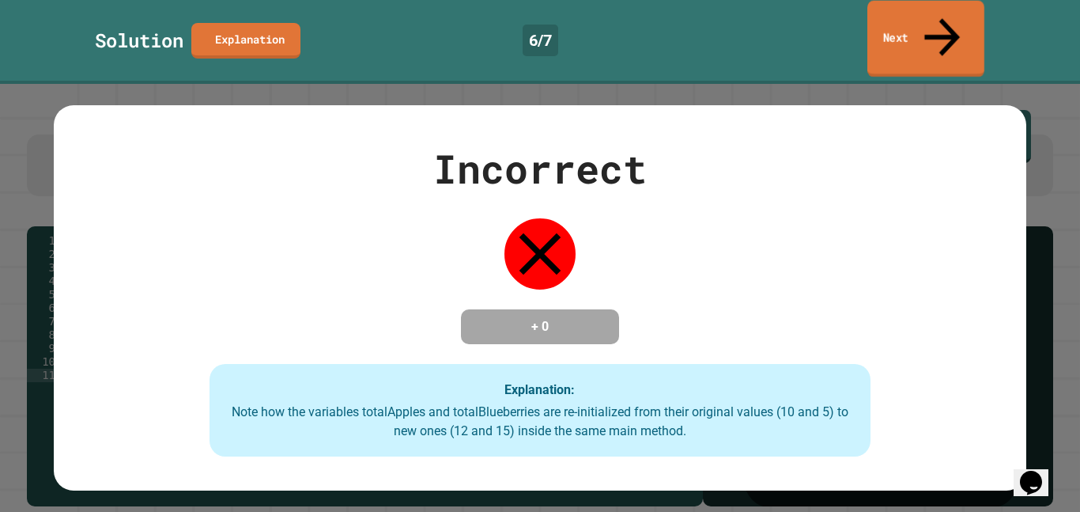
click at [937, 20] on icon at bounding box center [942, 37] width 53 height 56
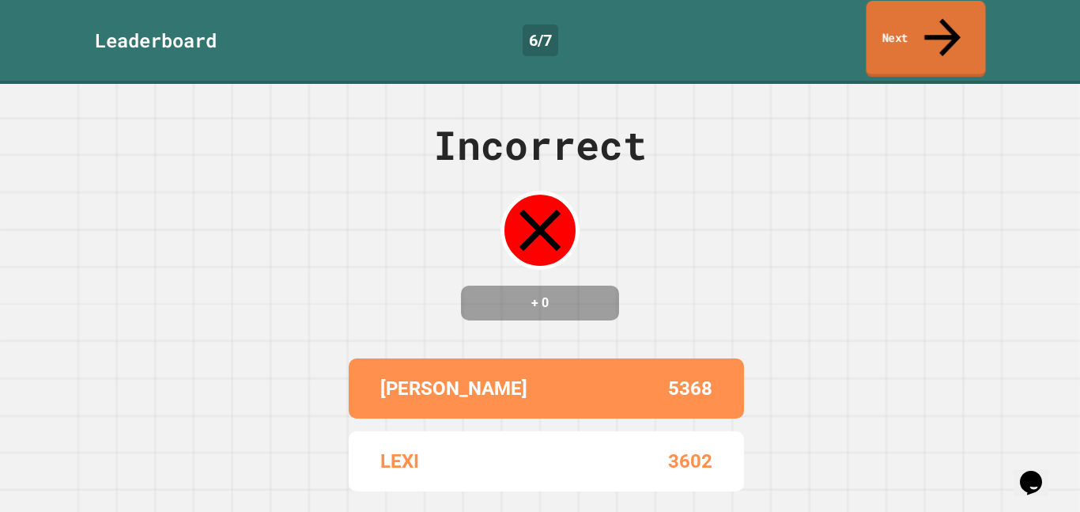
click at [937, 20] on icon at bounding box center [943, 37] width 54 height 56
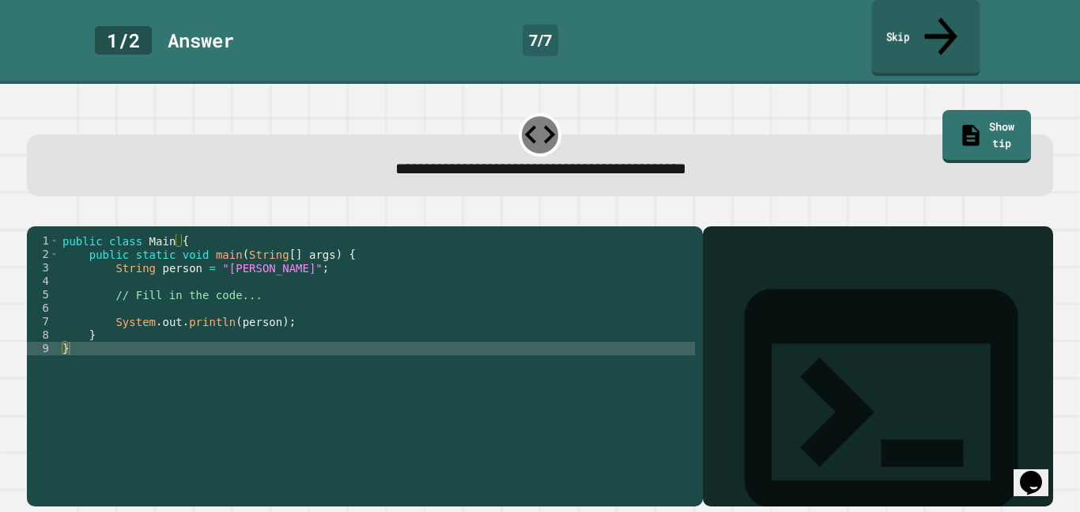
click at [890, 30] on link "Skip" at bounding box center [926, 38] width 108 height 77
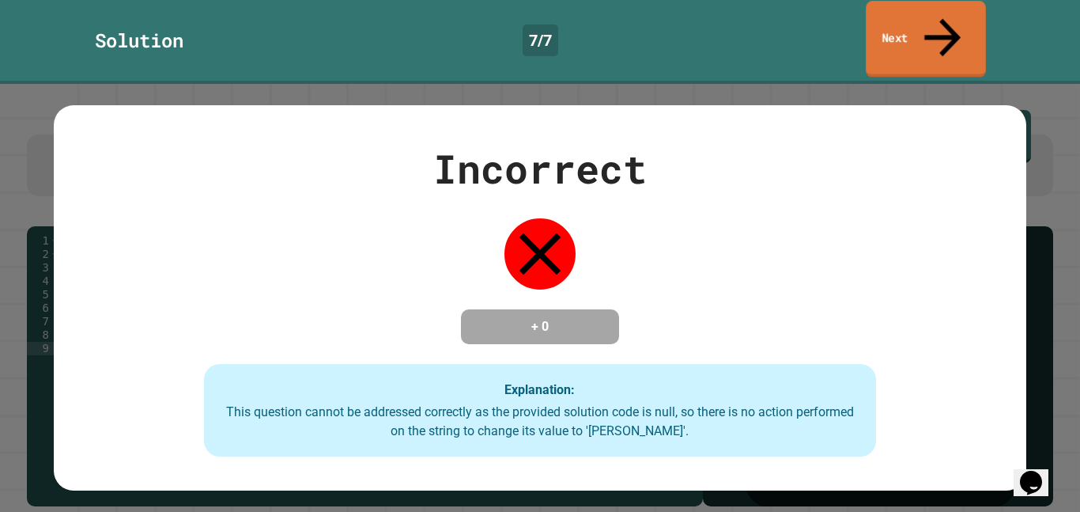
click at [891, 31] on link "Next" at bounding box center [926, 39] width 120 height 77
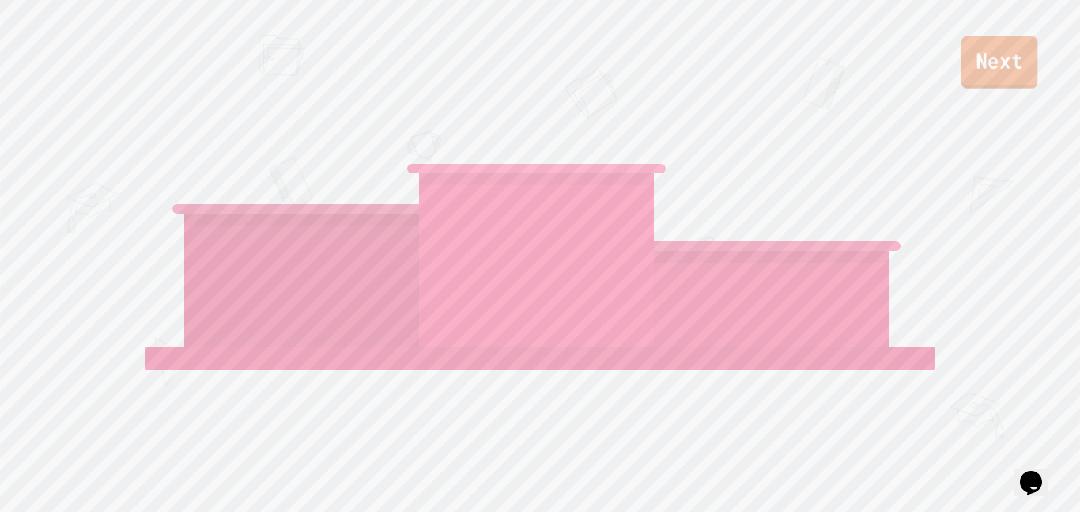
click at [996, 56] on link "Next" at bounding box center [1000, 62] width 77 height 52
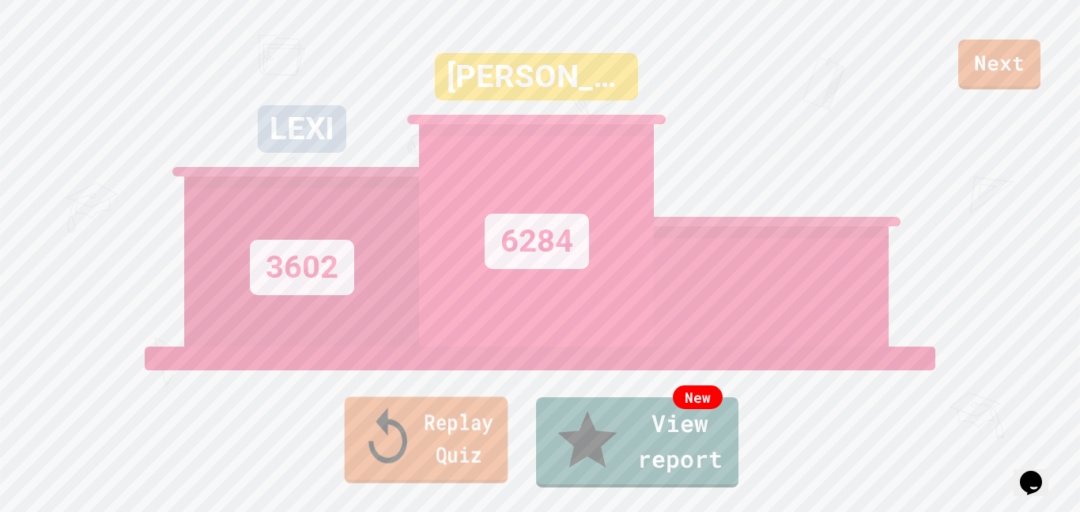
click at [400, 471] on link "Replay Quiz" at bounding box center [427, 439] width 164 height 86
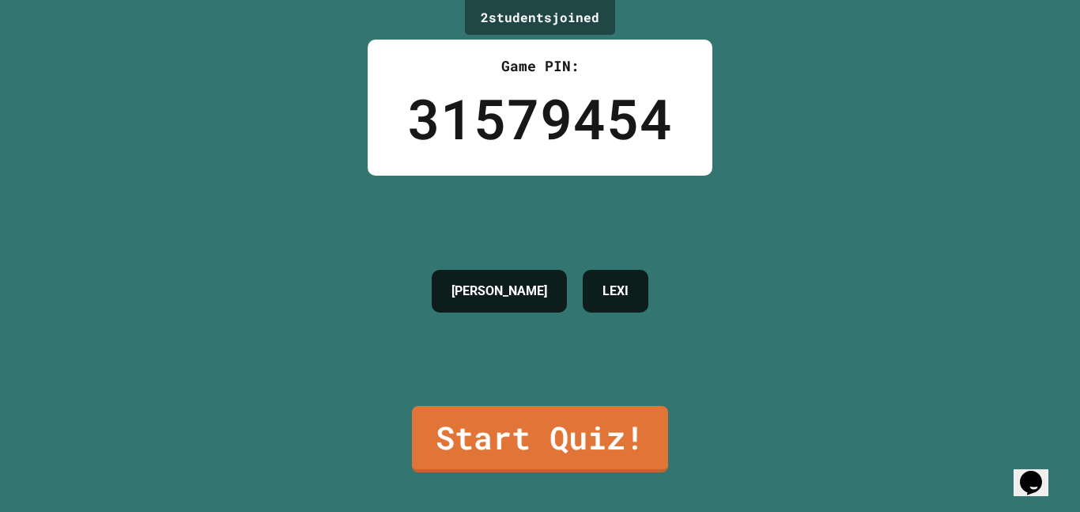
click at [478, 404] on div "JACOB LEXI" at bounding box center [540, 291] width 233 height 230
click at [463, 463] on link "Start Quiz!" at bounding box center [540, 438] width 248 height 70
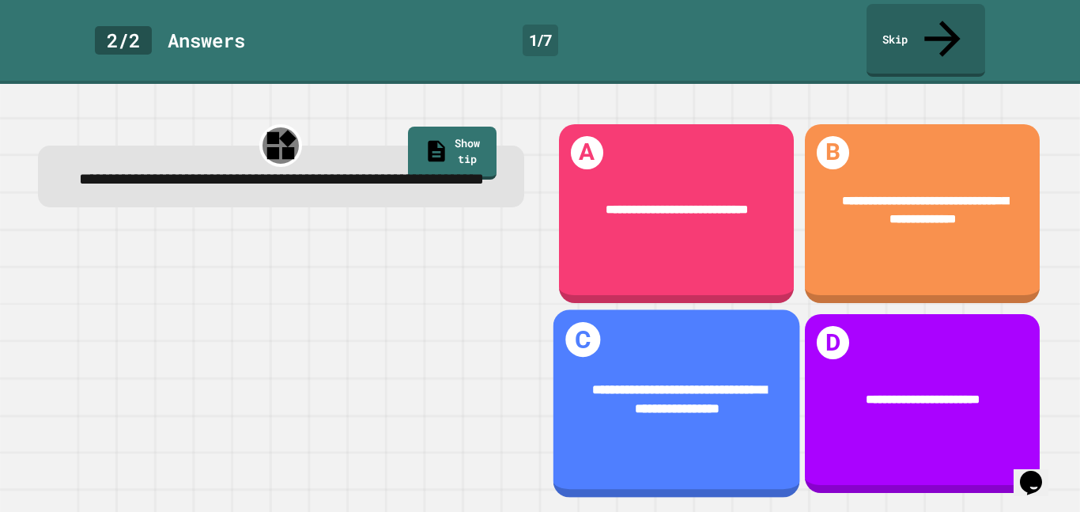
click at [643, 356] on div "**********" at bounding box center [676, 399] width 247 height 91
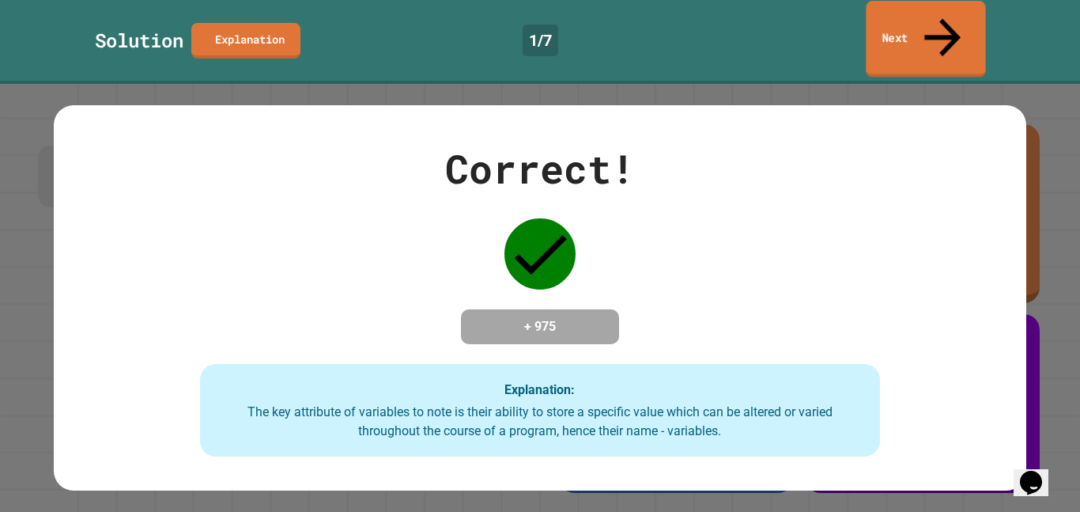
click at [890, 14] on link "Next" at bounding box center [925, 39] width 119 height 77
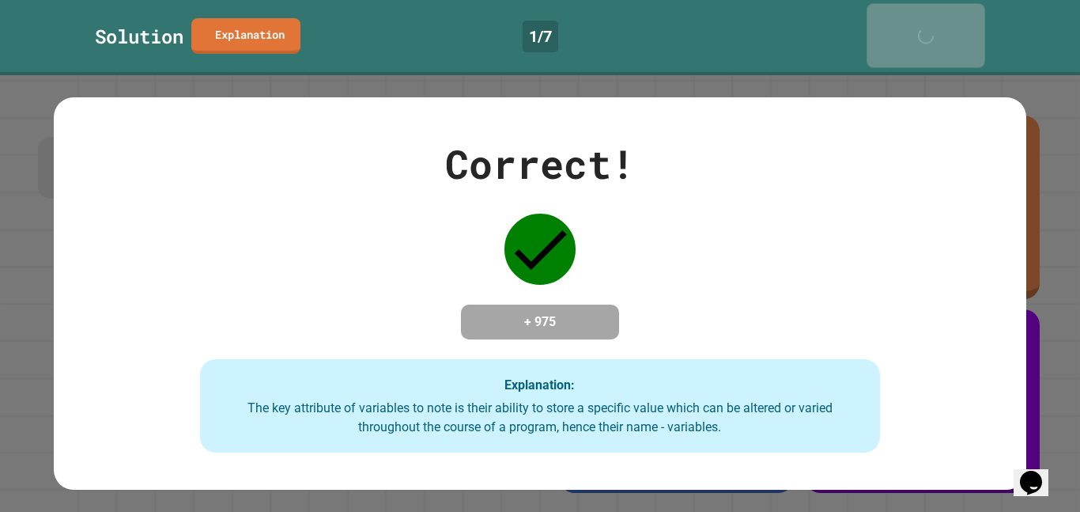
click at [890, 14] on link "Next" at bounding box center [926, 35] width 118 height 64
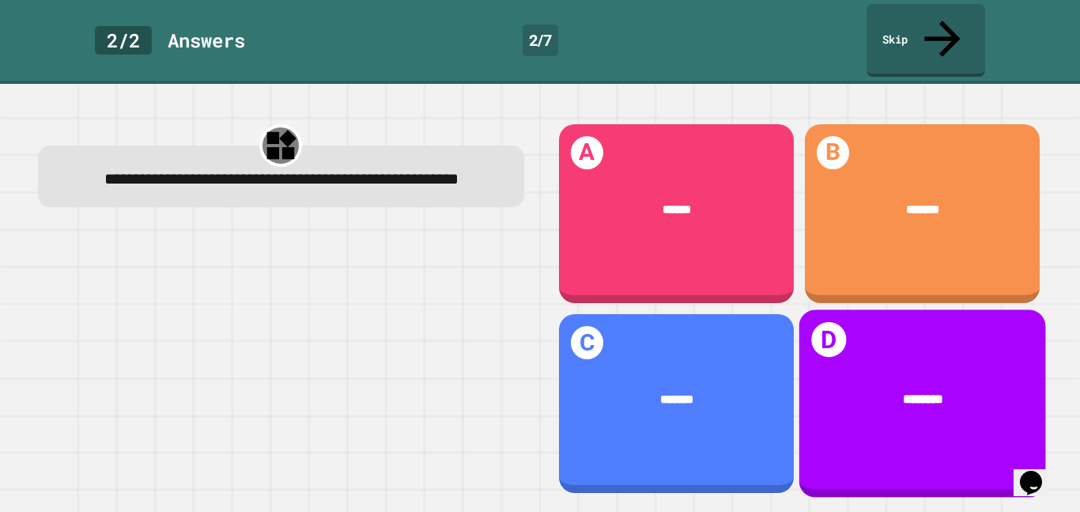
click at [883, 333] on div "D ********" at bounding box center [922, 403] width 247 height 188
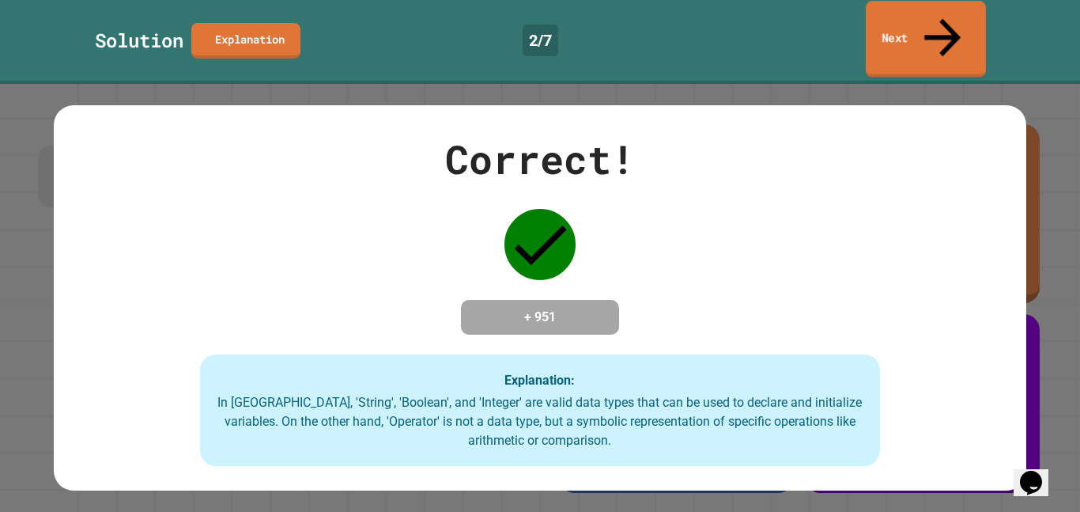
click at [895, 17] on link "Next" at bounding box center [926, 39] width 120 height 77
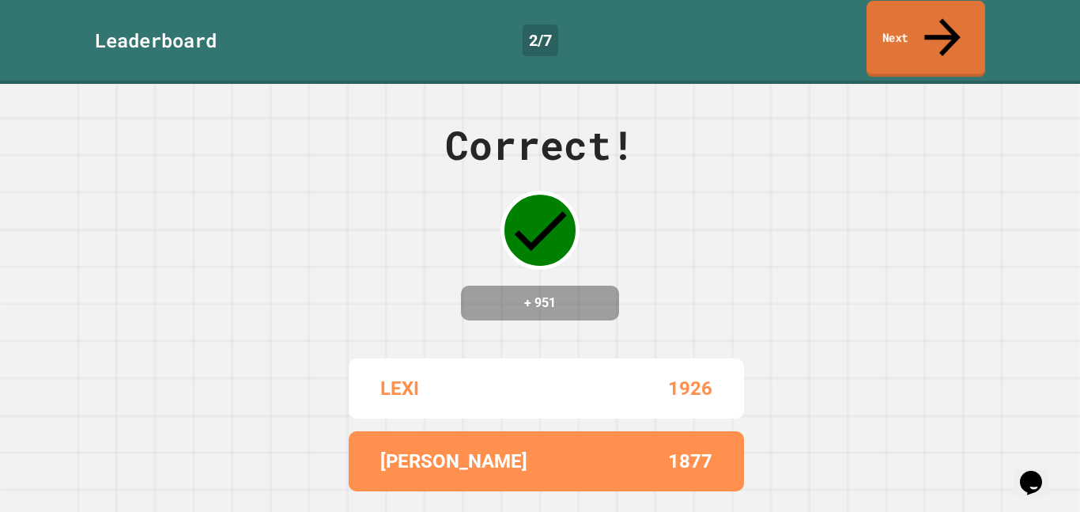
click at [895, 17] on link "Next" at bounding box center [926, 39] width 119 height 77
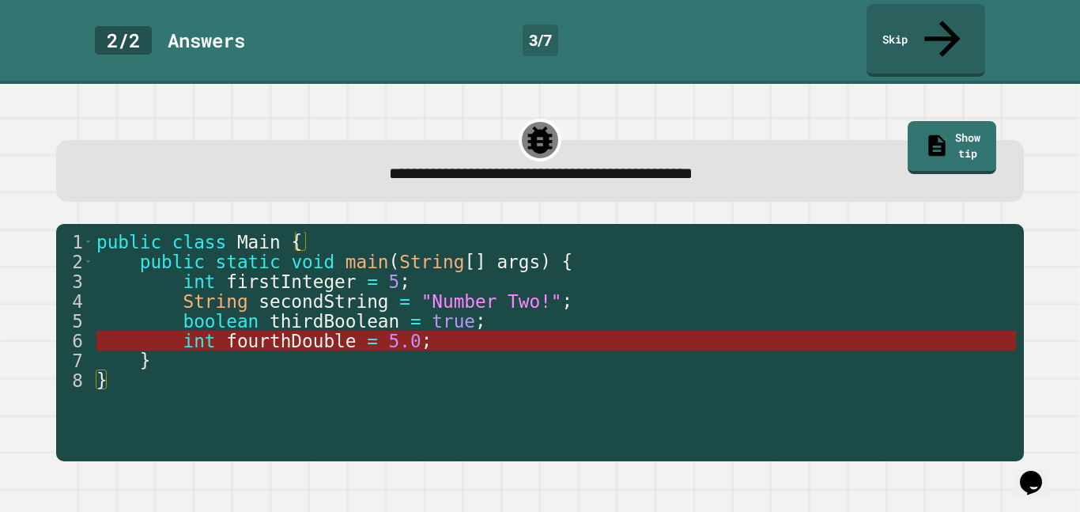
click at [300, 331] on span "fourthDouble" at bounding box center [291, 341] width 130 height 21
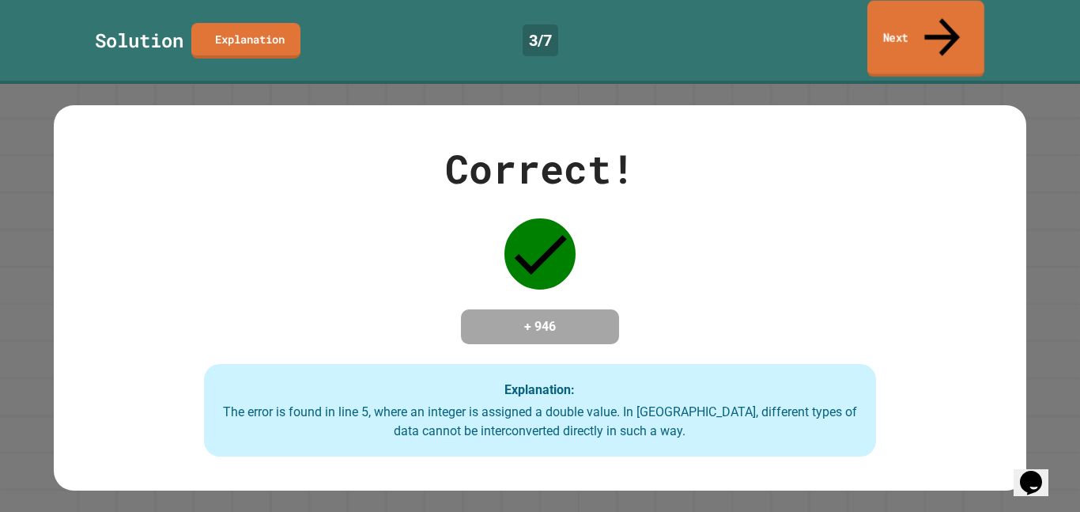
click at [889, 12] on link "Next" at bounding box center [926, 39] width 117 height 77
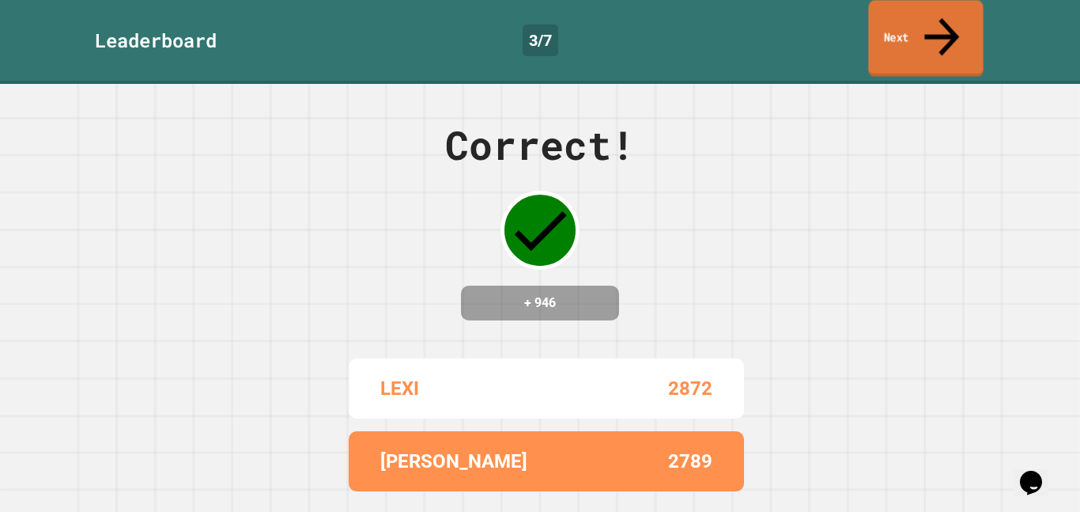
click at [889, 12] on link "Next" at bounding box center [925, 38] width 115 height 77
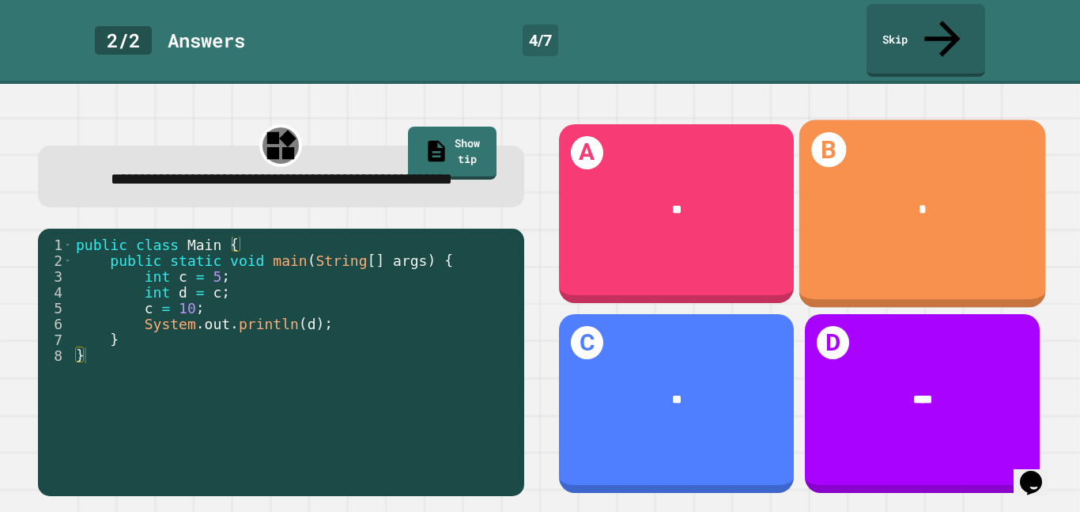
click at [844, 141] on div "B *" at bounding box center [922, 213] width 247 height 188
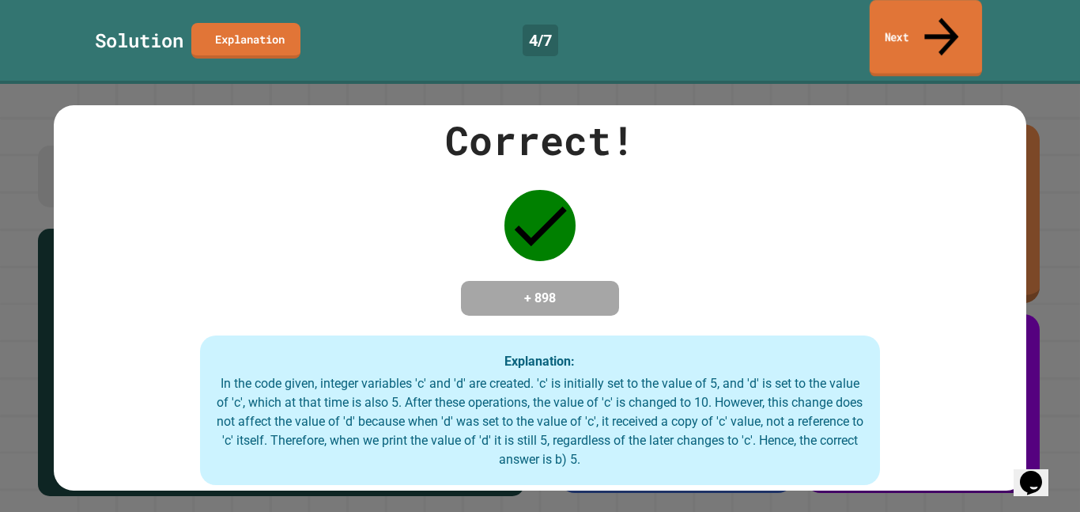
click at [876, 28] on link "Next" at bounding box center [926, 38] width 112 height 77
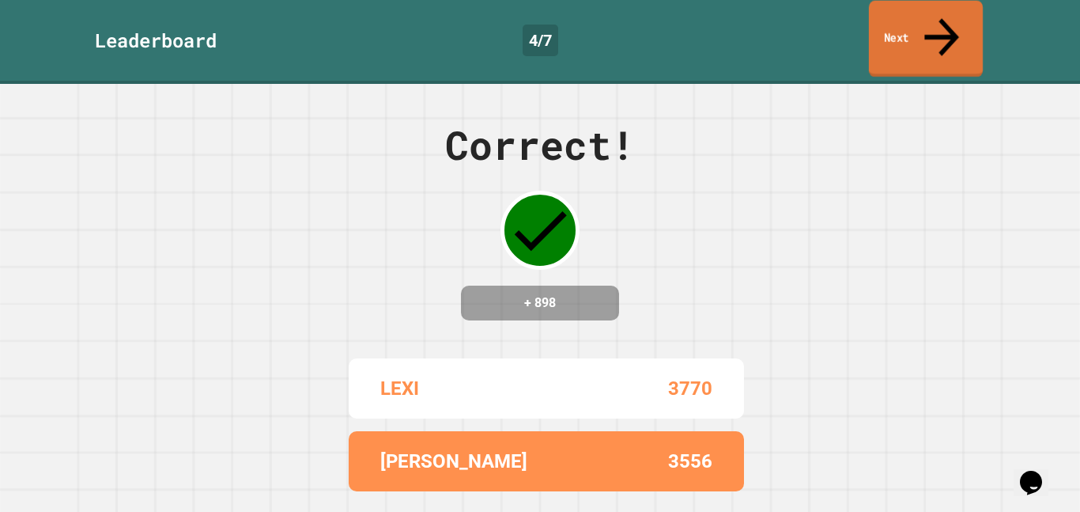
click at [876, 28] on link "Next" at bounding box center [926, 39] width 114 height 77
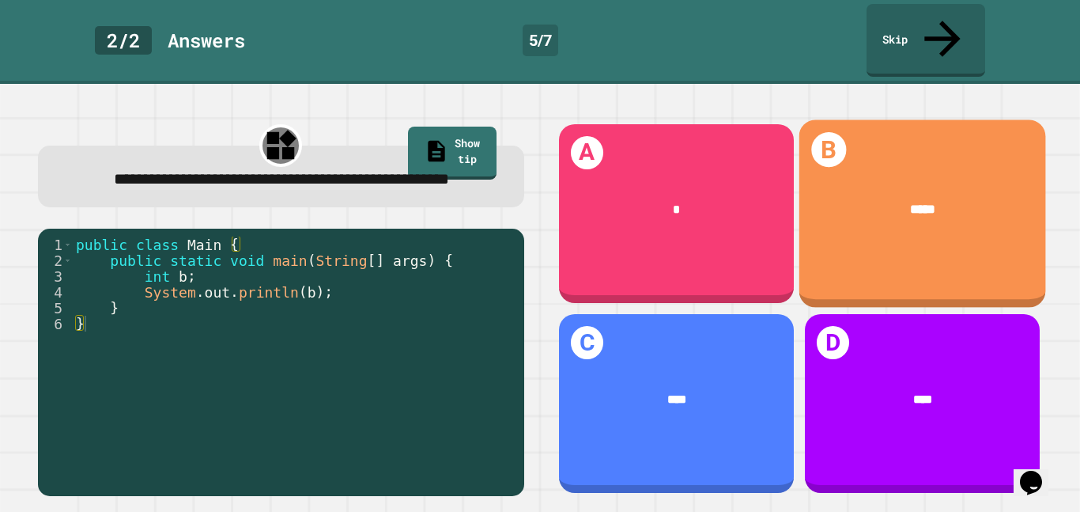
click at [1019, 230] on div "B *****" at bounding box center [922, 213] width 247 height 188
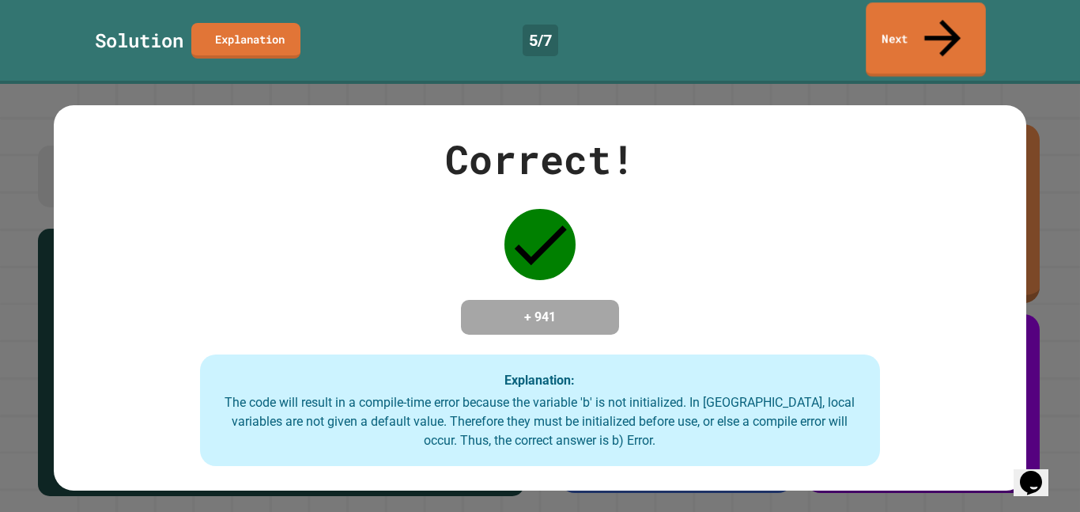
click at [952, 22] on link "Next" at bounding box center [926, 39] width 120 height 74
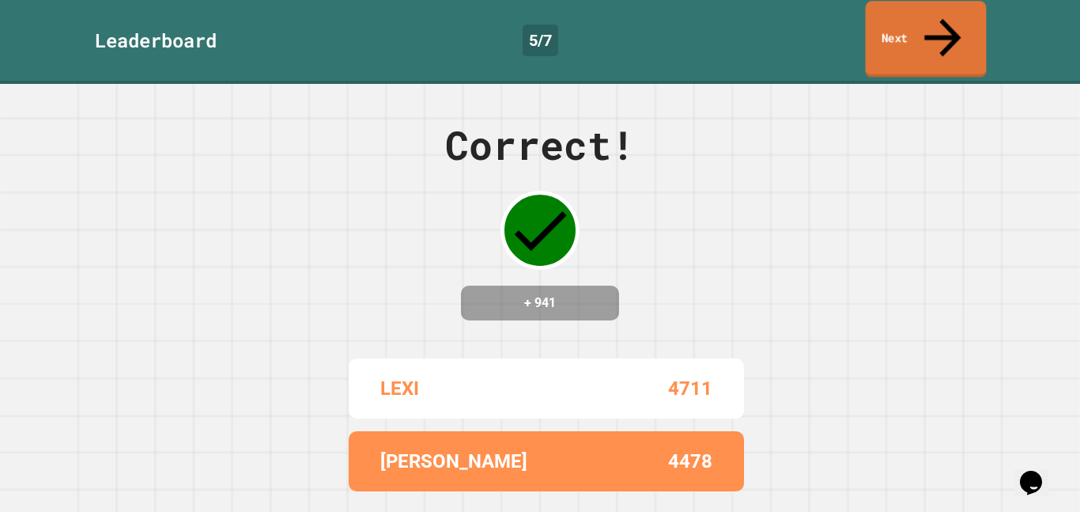
click at [952, 22] on link "Next" at bounding box center [926, 39] width 121 height 77
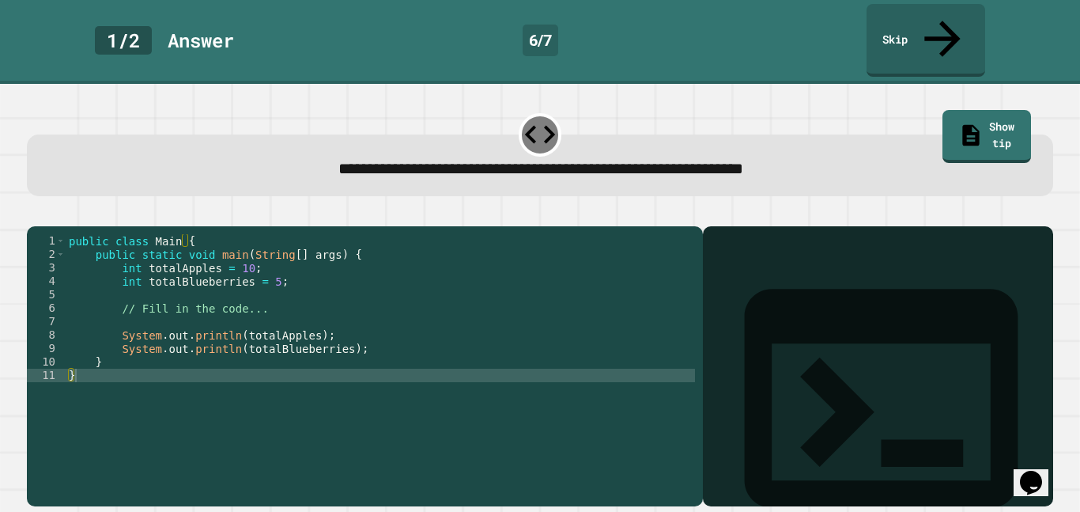
click at [238, 255] on div "public class Main { public static void main ( String [ ] args ) { int totalAppl…" at bounding box center [381, 382] width 630 height 296
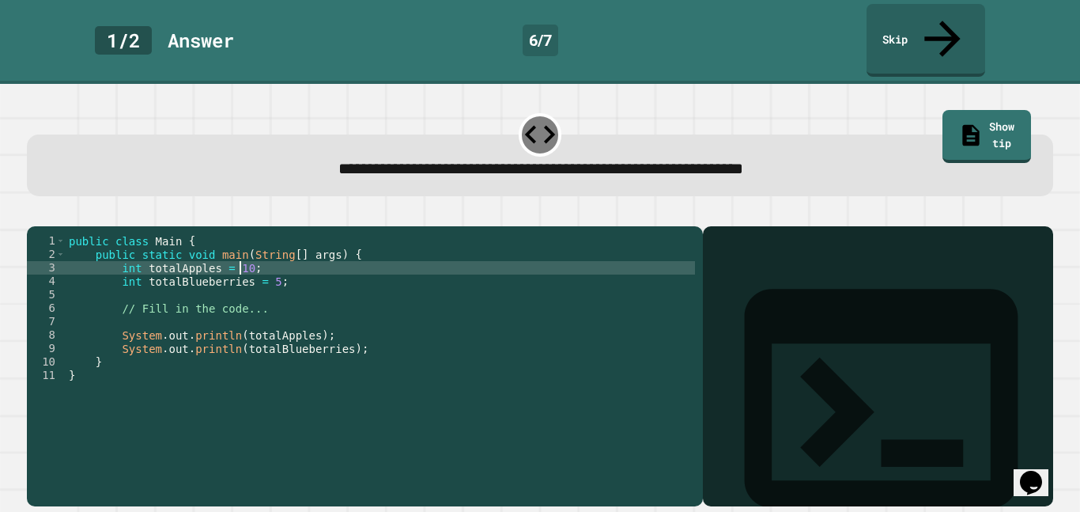
click at [238, 255] on div "public class Main { public static void main ( String [ ] args ) { int totalAppl…" at bounding box center [381, 382] width 630 height 296
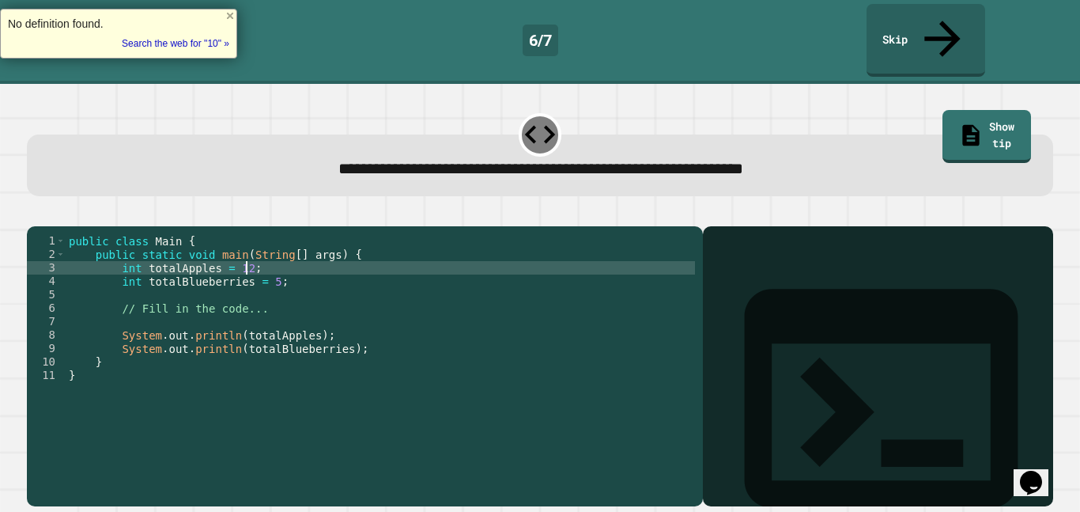
scroll to position [0, 22]
click at [267, 263] on div "public class Main { public static void main ( String [ ] args ) { int totalAppl…" at bounding box center [381, 382] width 630 height 296
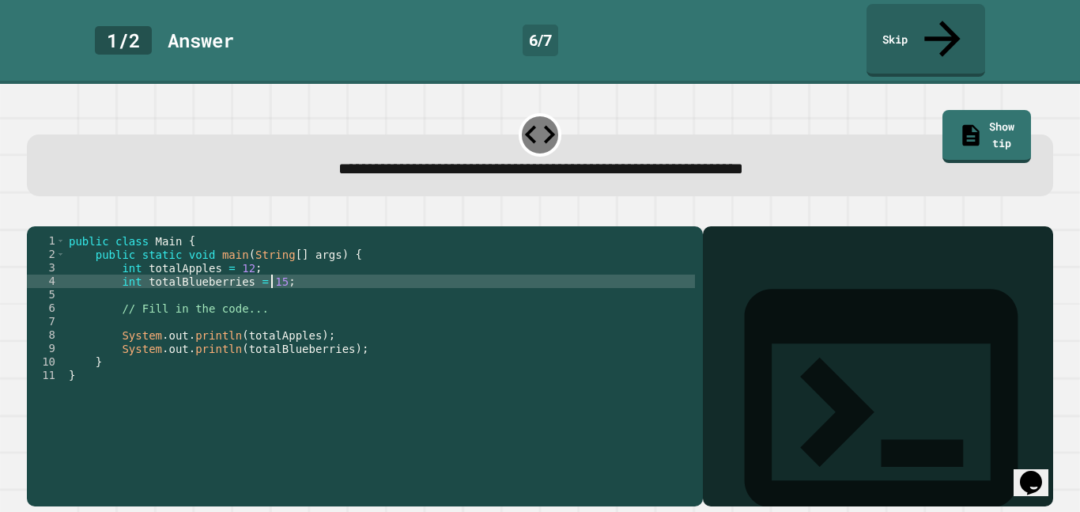
scroll to position [0, 26]
type textarea "**********"
click at [47, 217] on icon "button" at bounding box center [45, 222] width 9 height 11
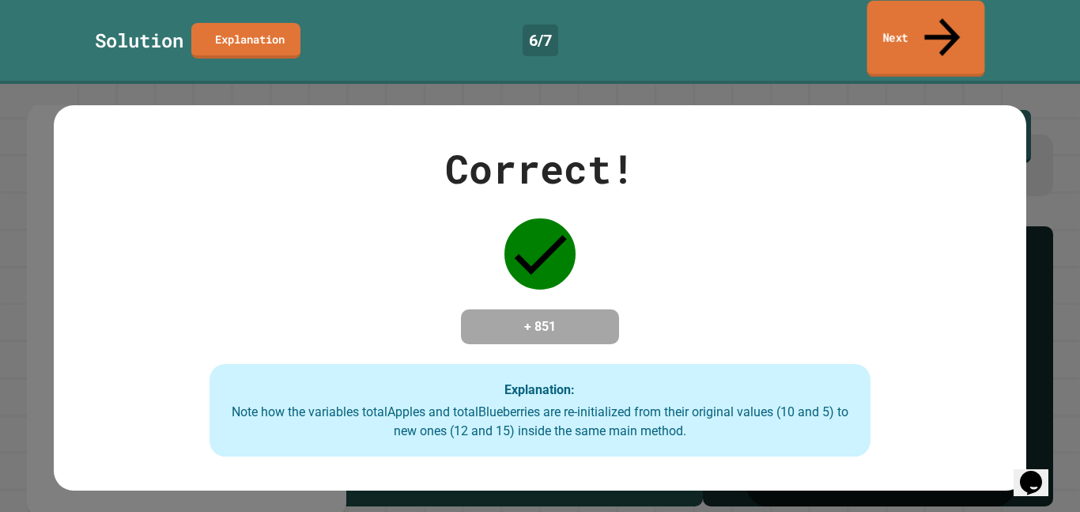
click at [932, 14] on link "Next" at bounding box center [927, 39] width 118 height 77
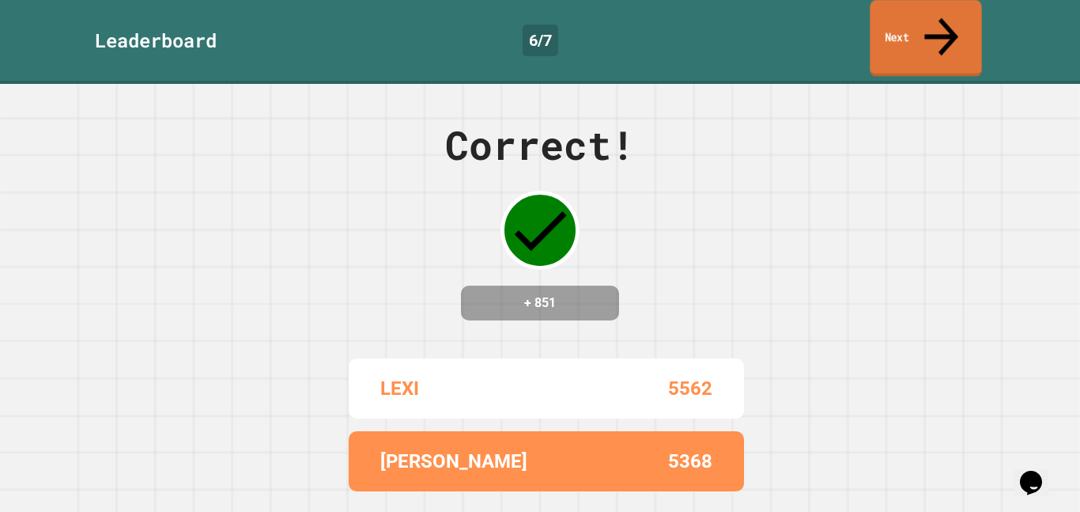
click at [932, 14] on link "Next" at bounding box center [926, 38] width 112 height 77
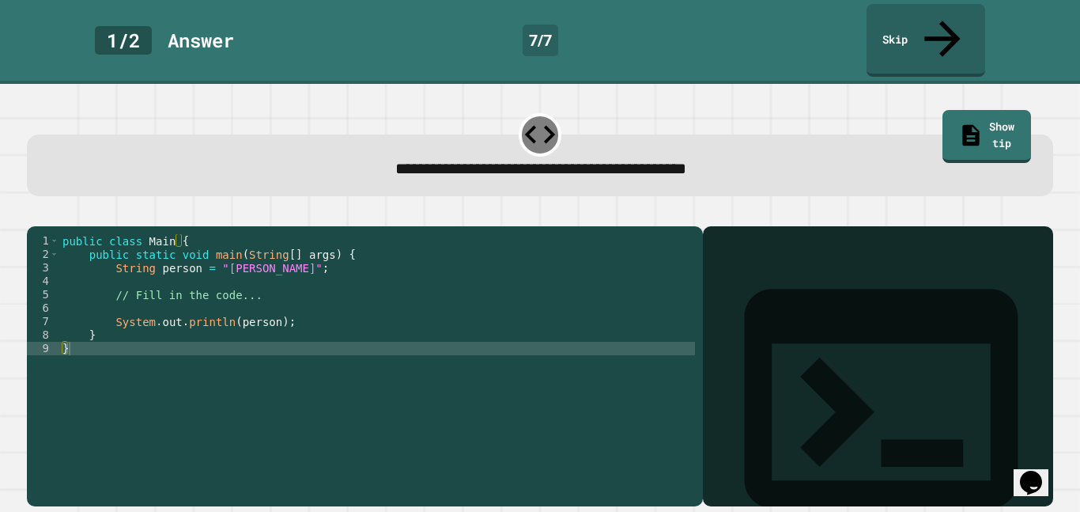
click at [236, 251] on div "public class Main { public static void main ( String [ ] args ) { String person…" at bounding box center [377, 382] width 636 height 296
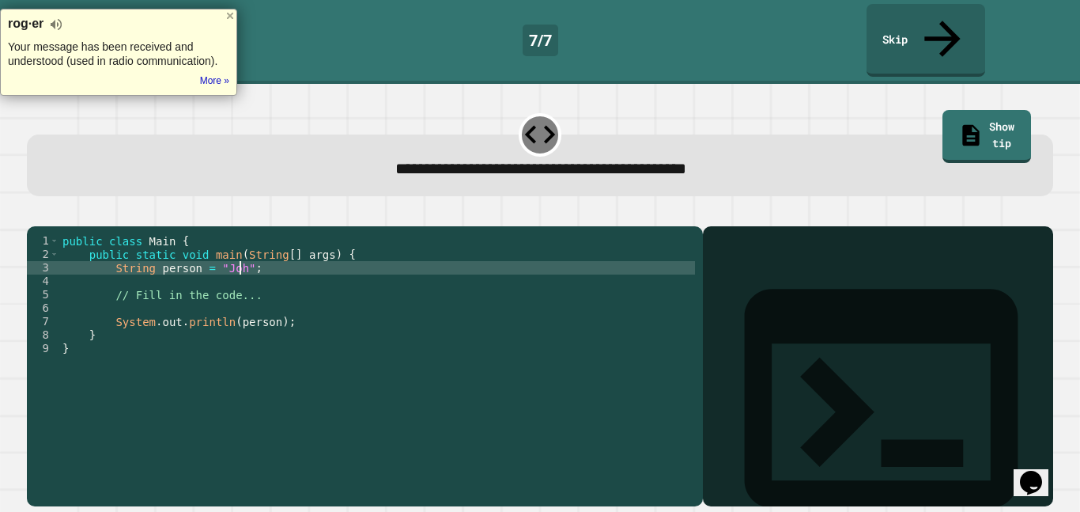
scroll to position [0, 24]
type textarea "**********"
click at [35, 214] on button "button" at bounding box center [35, 214] width 0 height 0
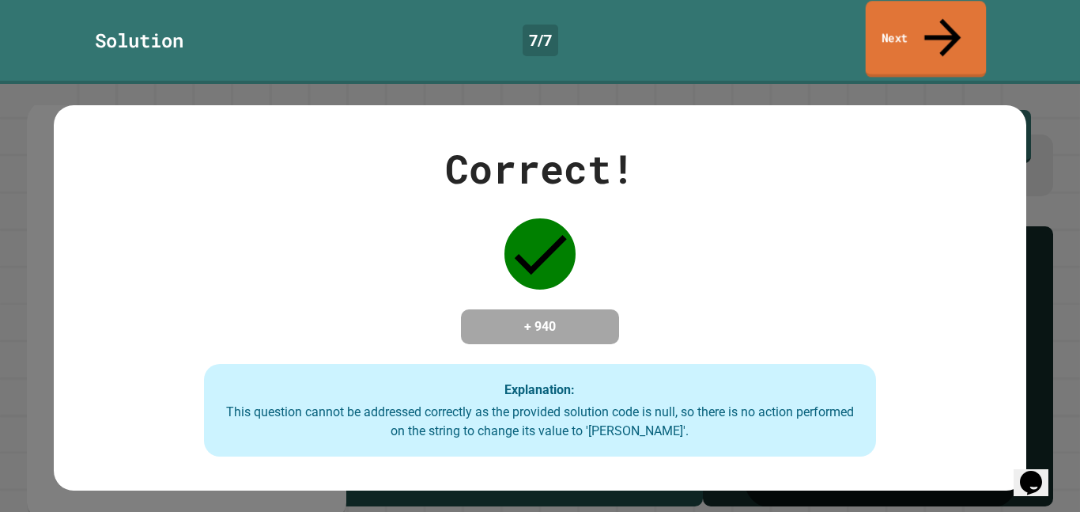
click at [974, 23] on link "Next" at bounding box center [926, 39] width 121 height 77
